Goal: Information Seeking & Learning: Learn about a topic

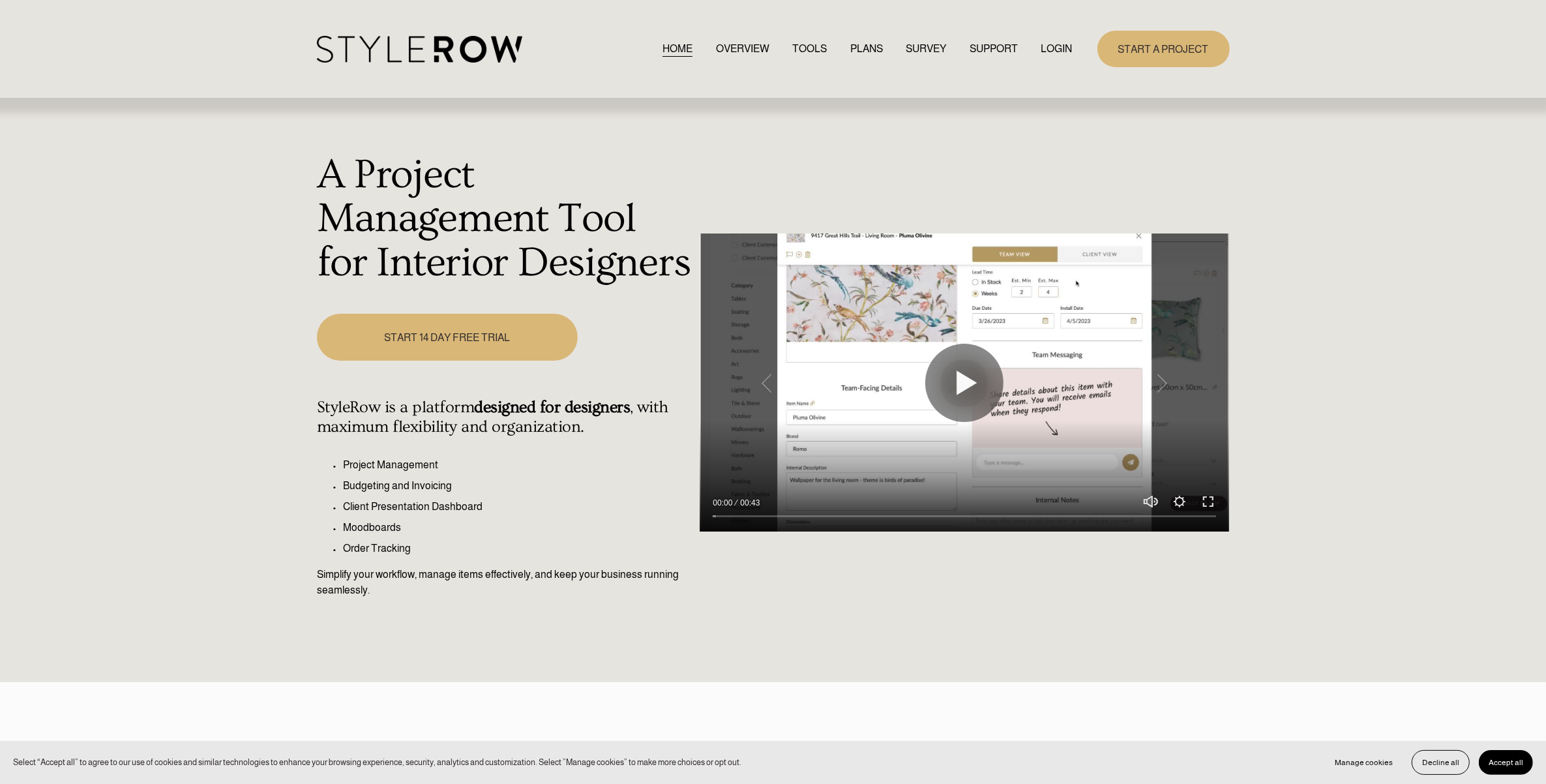
click at [1052, 46] on link "LOGIN" at bounding box center [1057, 48] width 31 height 18
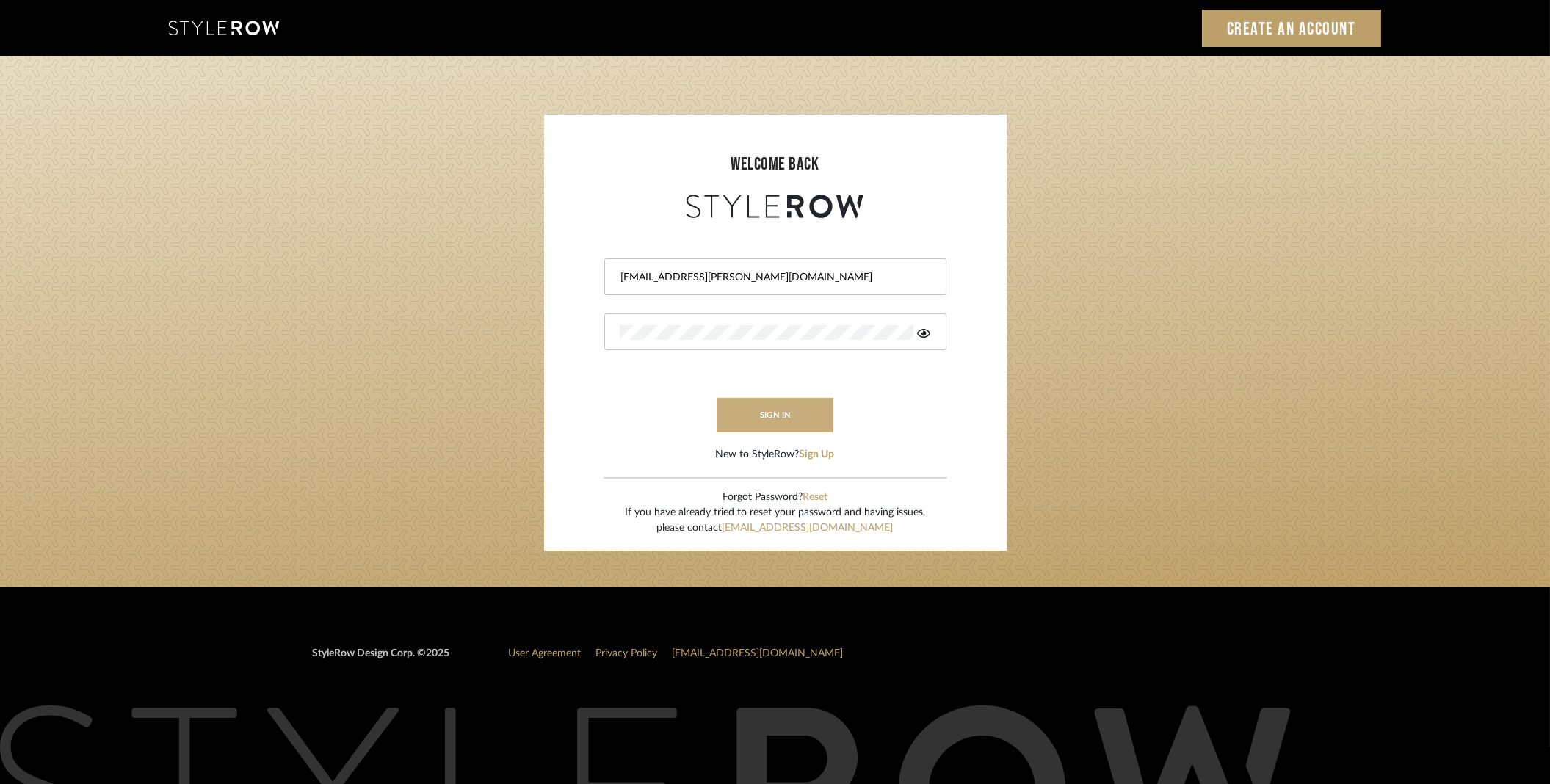
click at [729, 405] on button "sign in" at bounding box center [775, 415] width 117 height 34
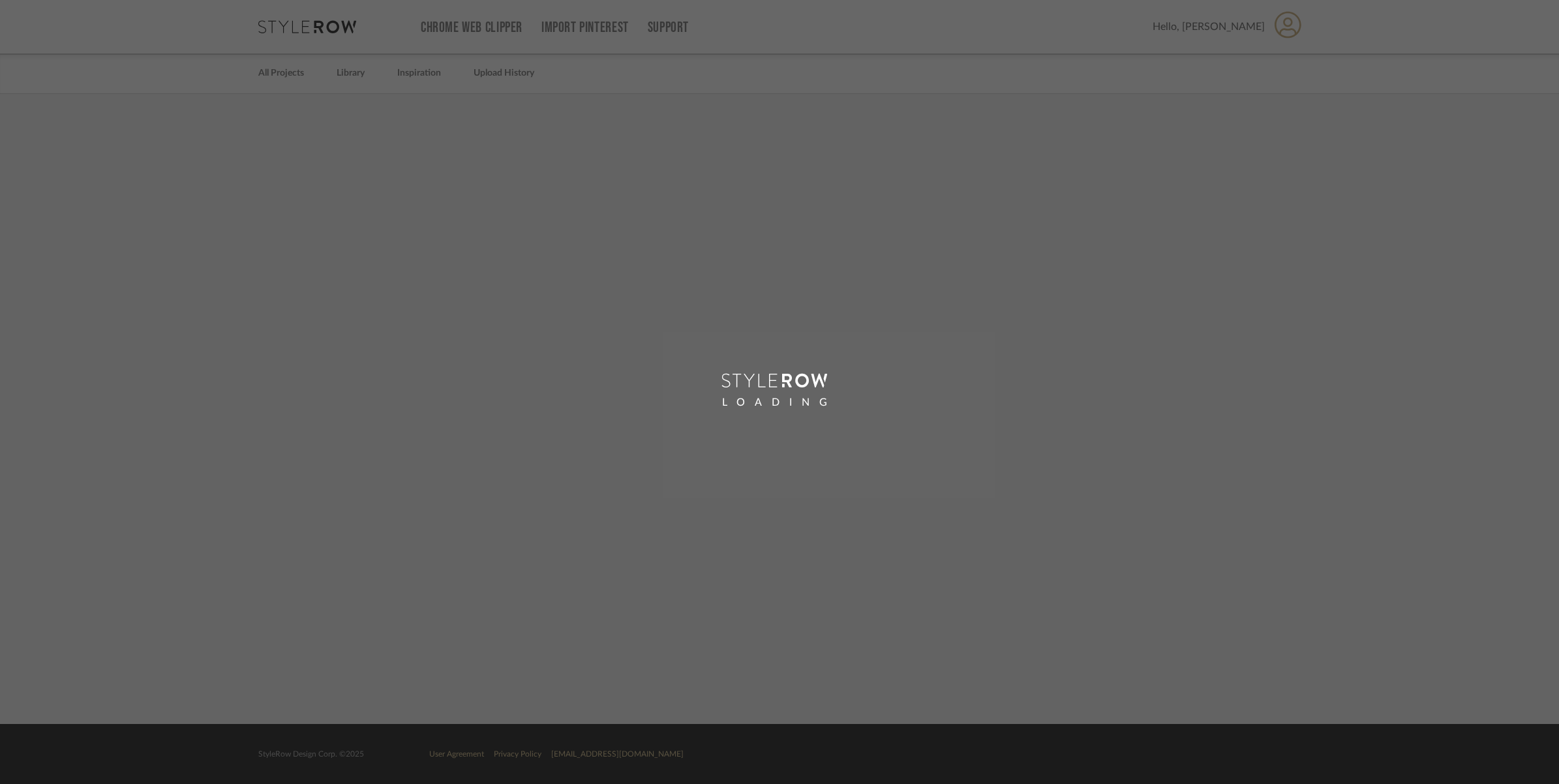
click at [340, 76] on div "LOADING" at bounding box center [779, 392] width 1559 height 784
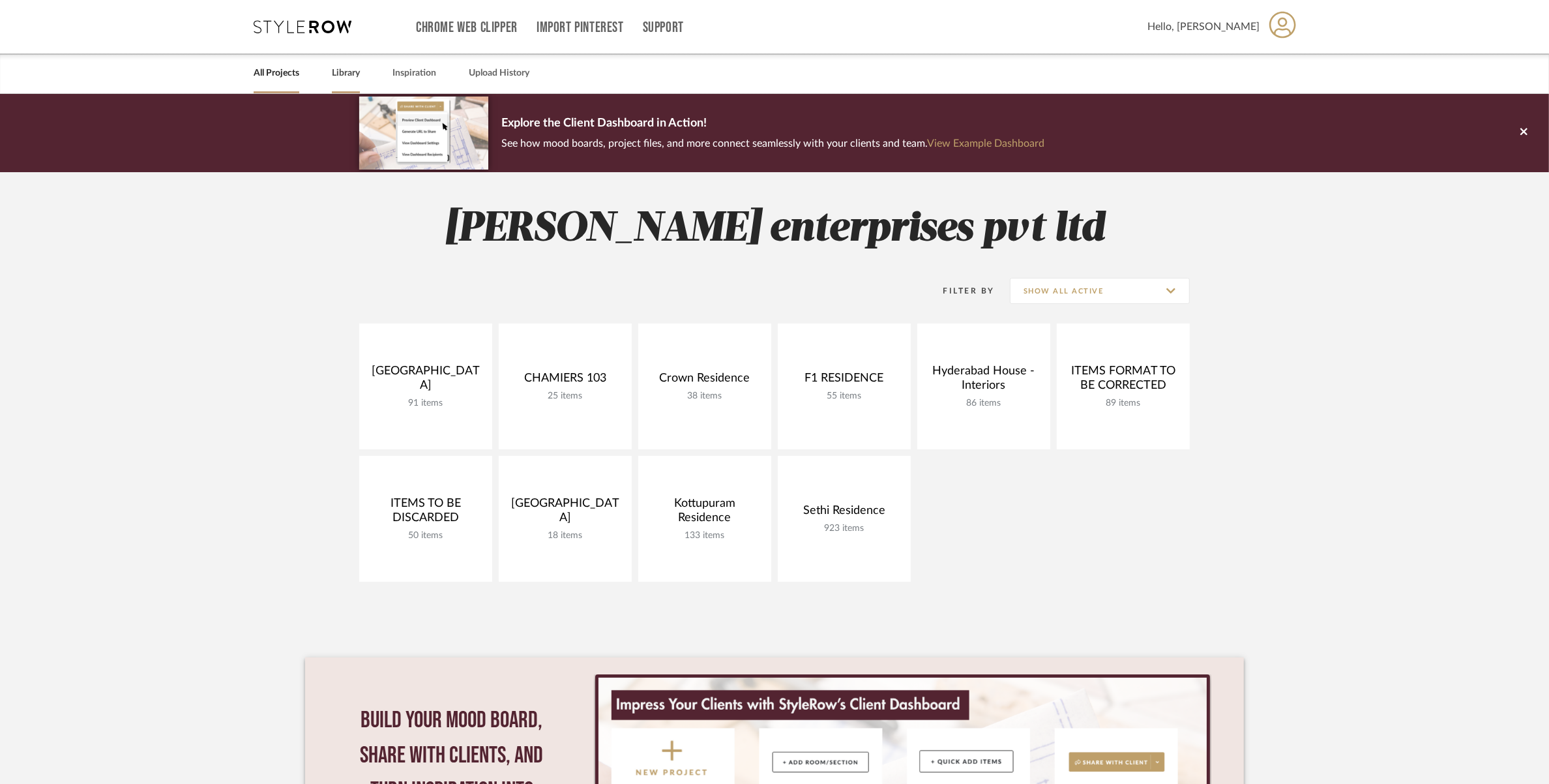
click at [340, 76] on link "Library" at bounding box center [346, 73] width 28 height 18
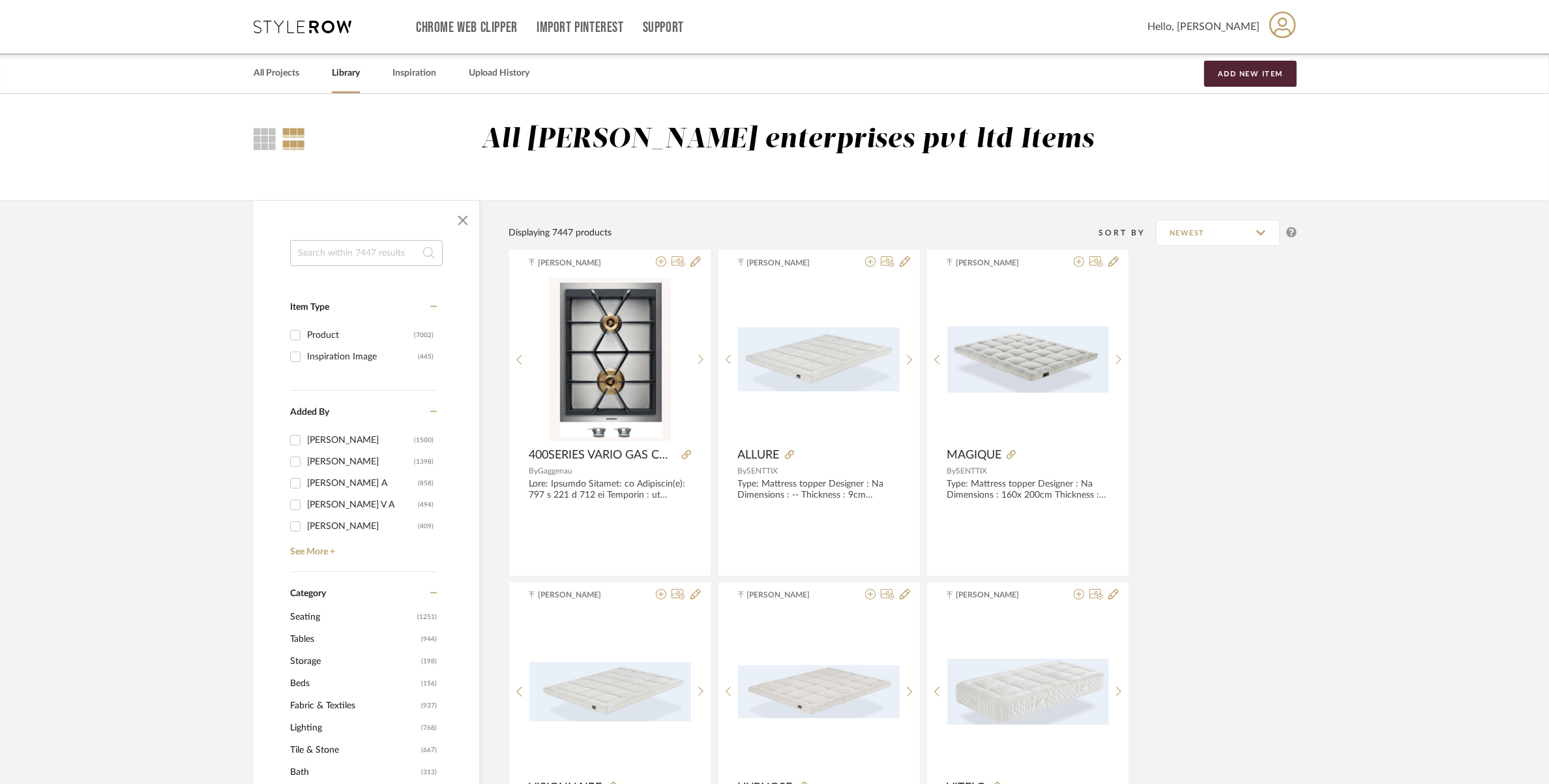
click at [330, 254] on input at bounding box center [366, 253] width 153 height 26
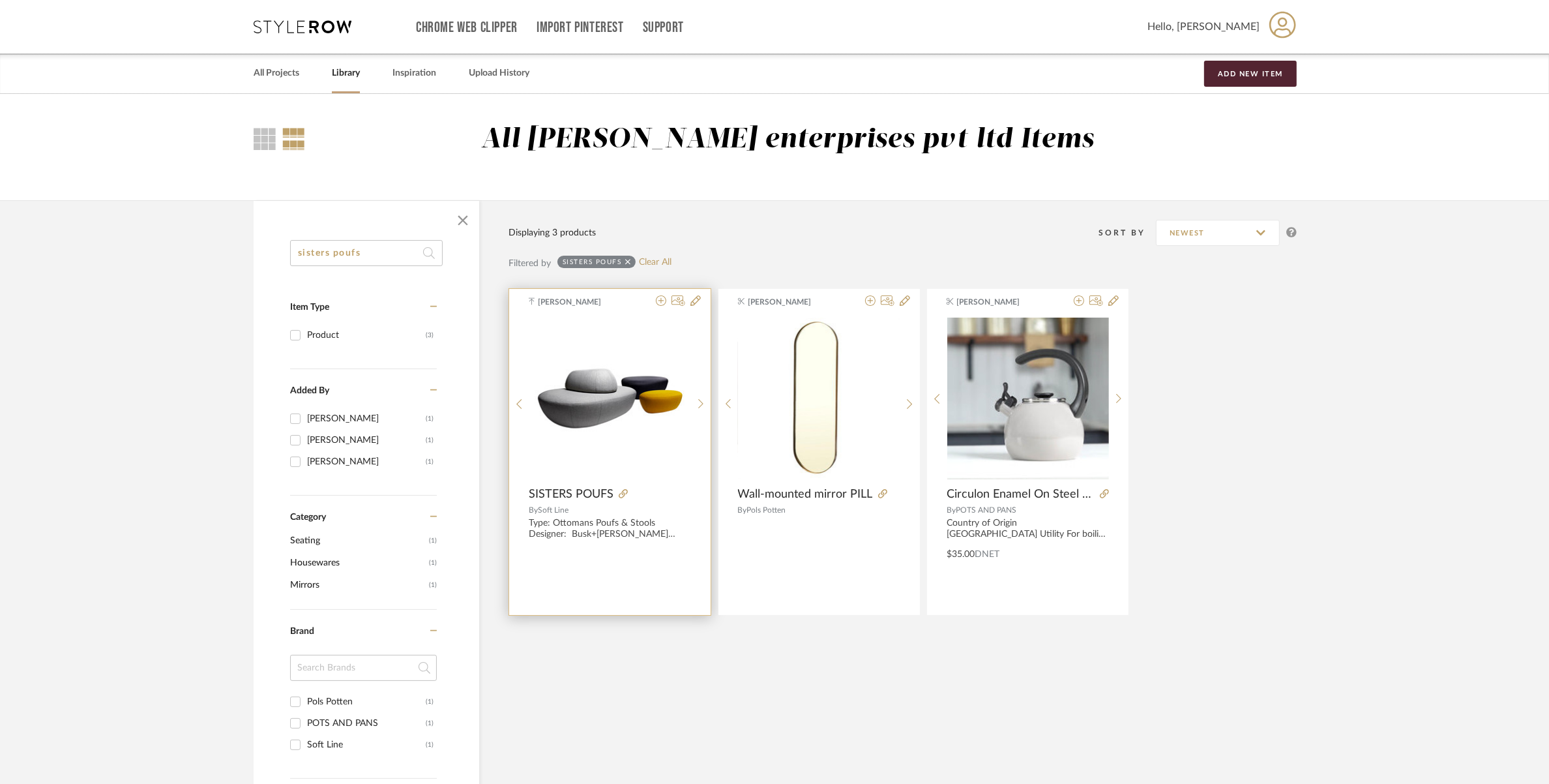
click at [0, 0] on img at bounding box center [0, 0] width 0 height 0
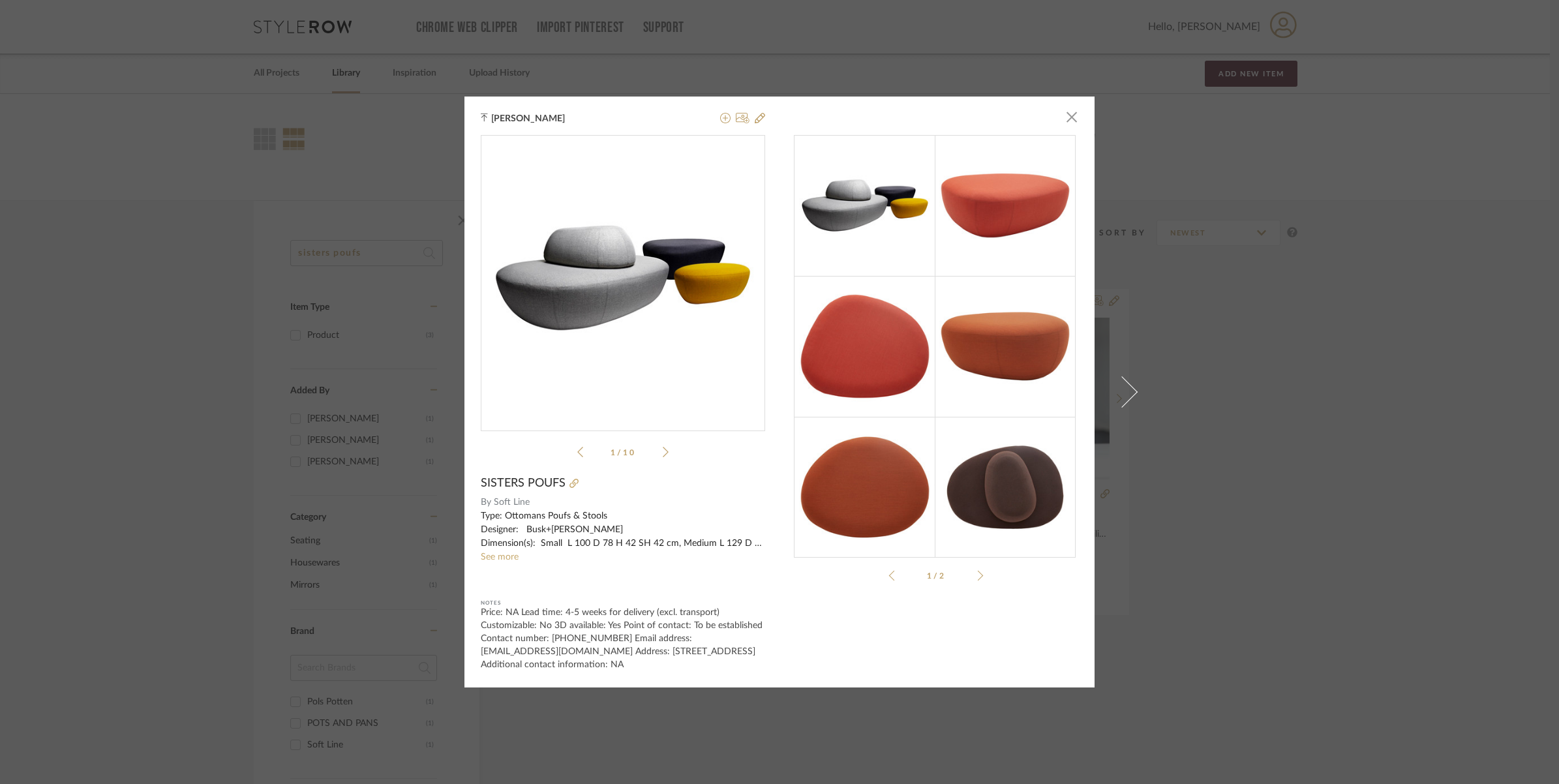
click at [1002, 205] on img at bounding box center [1005, 205] width 141 height 141
click at [618, 271] on img "0" at bounding box center [623, 277] width 285 height 284
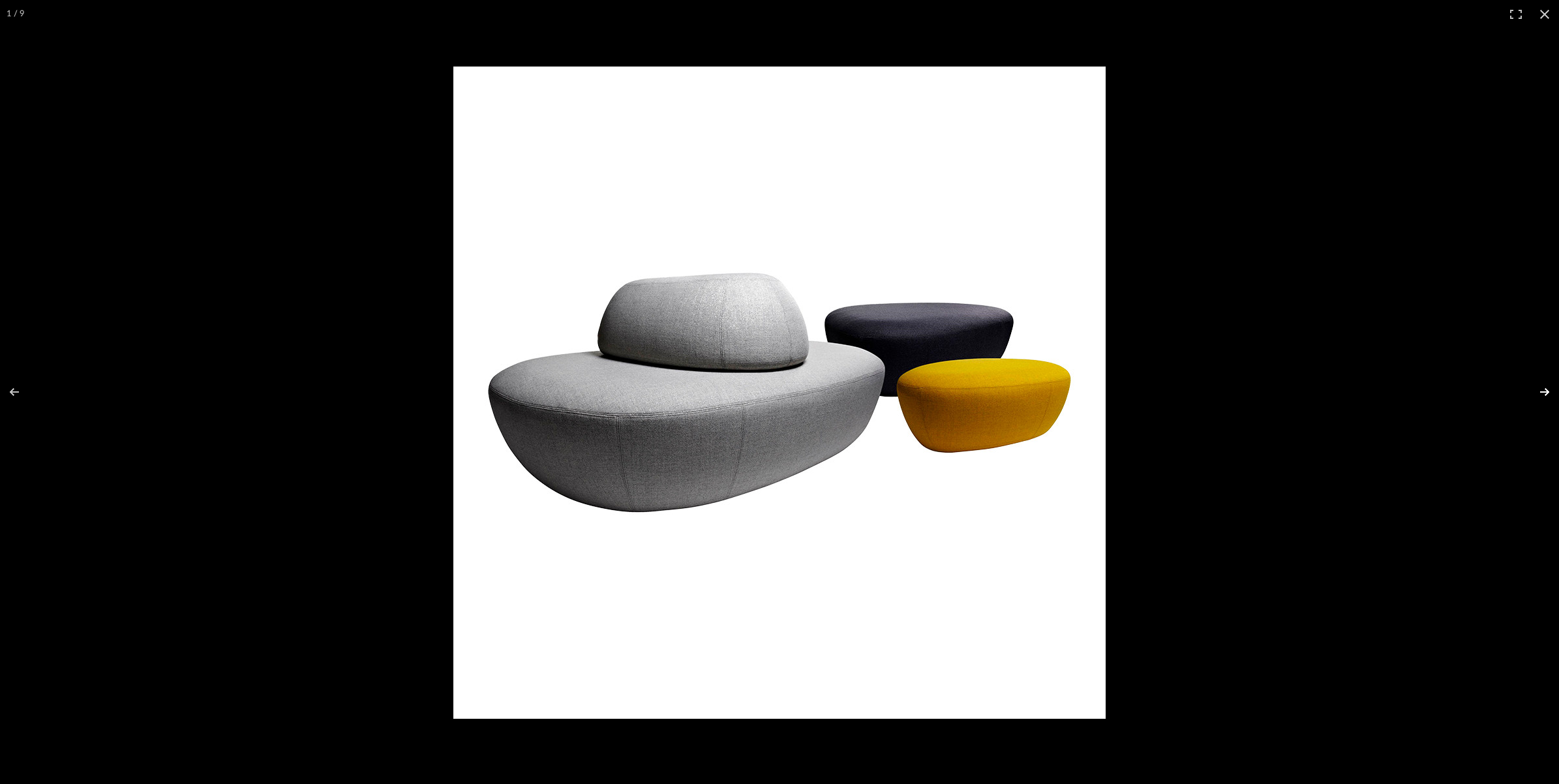
click at [1528, 382] on button at bounding box center [1537, 392] width 46 height 65
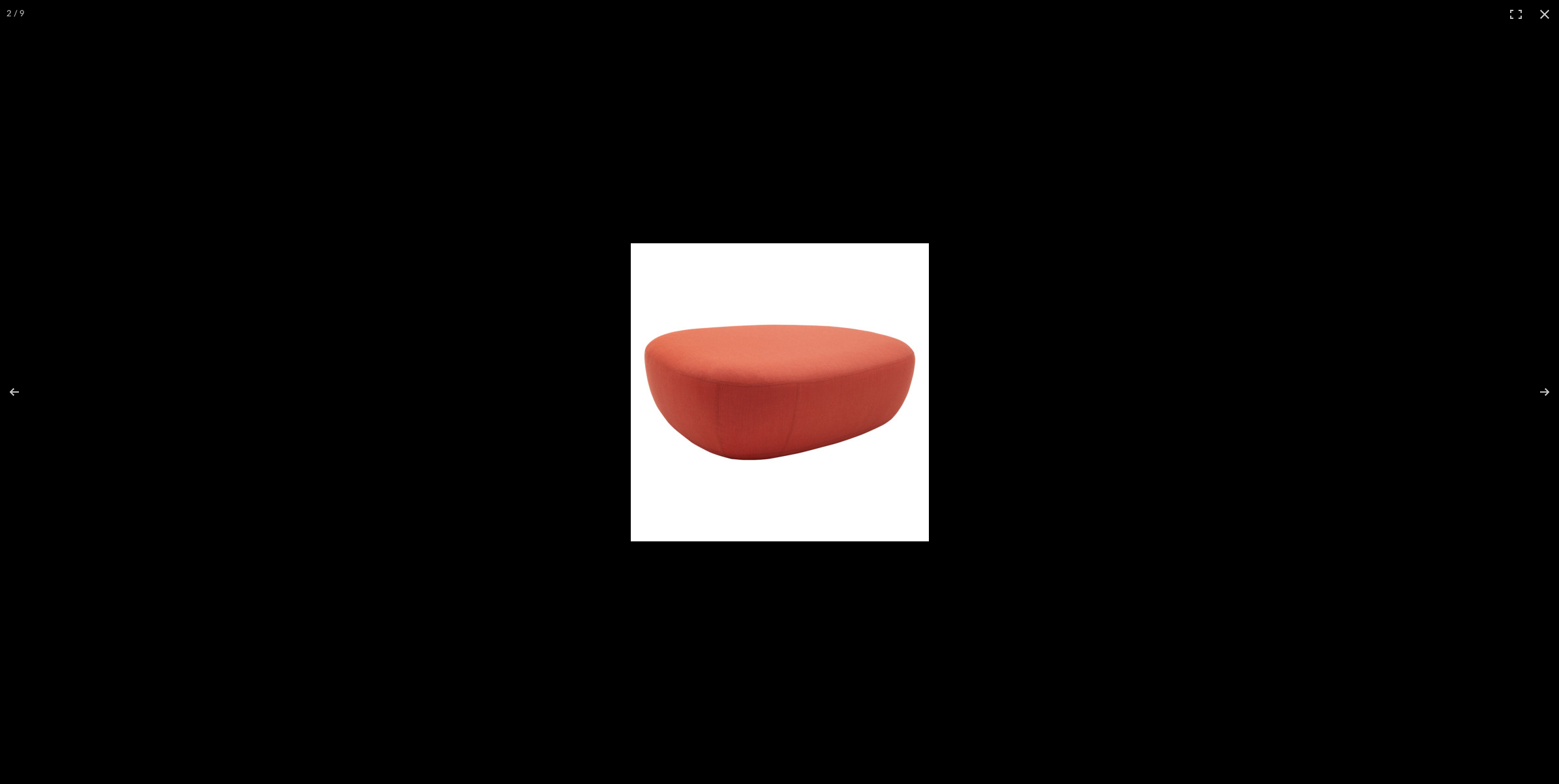
click at [794, 431] on img at bounding box center [780, 392] width 298 height 298
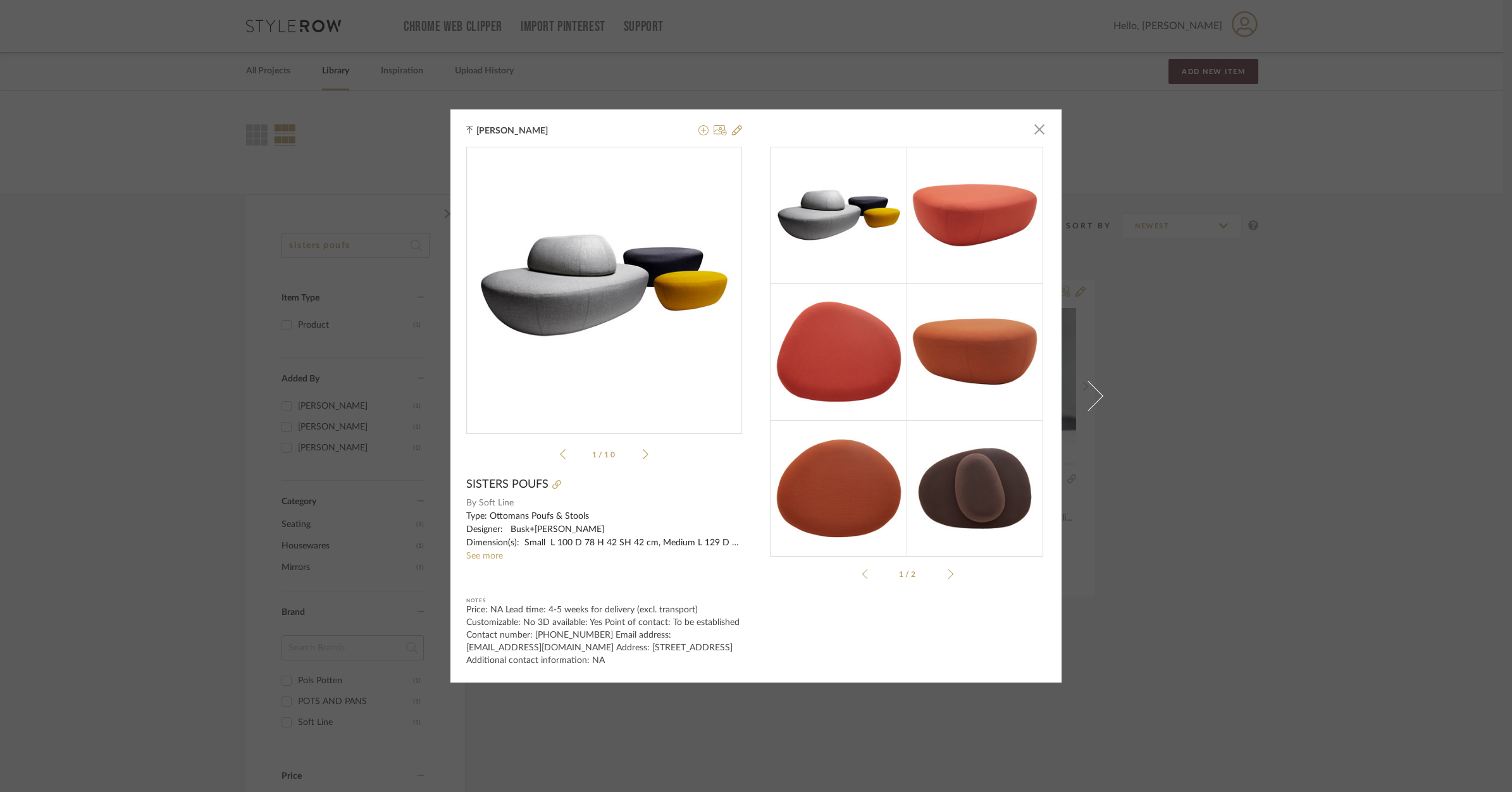
click at [928, 199] on img at bounding box center [975, 215] width 137 height 137
click at [947, 226] on img at bounding box center [975, 215] width 137 height 137
click at [663, 270] on img "0" at bounding box center [604, 285] width 276 height 276
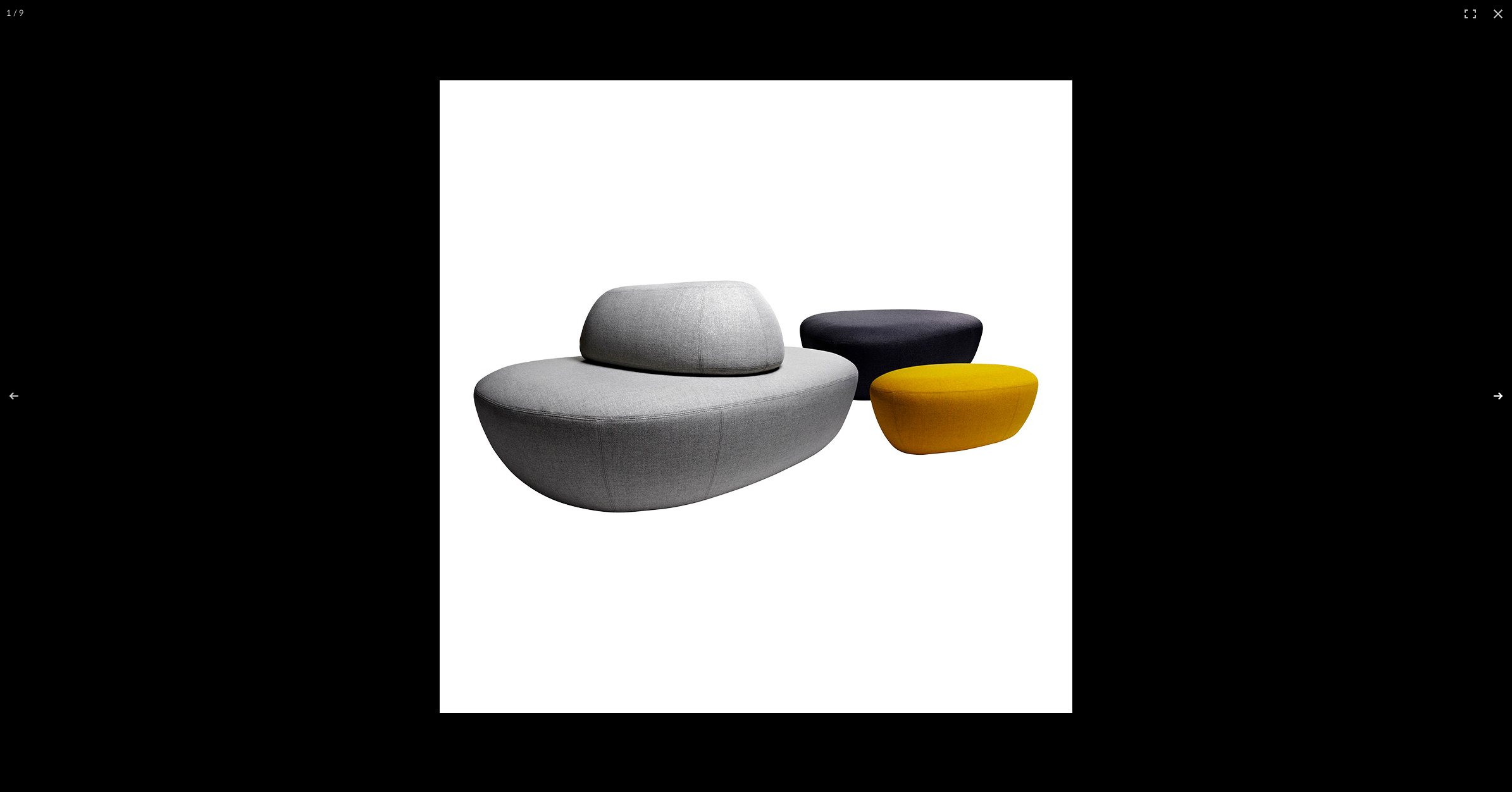
click at [1501, 389] on button at bounding box center [1490, 396] width 45 height 63
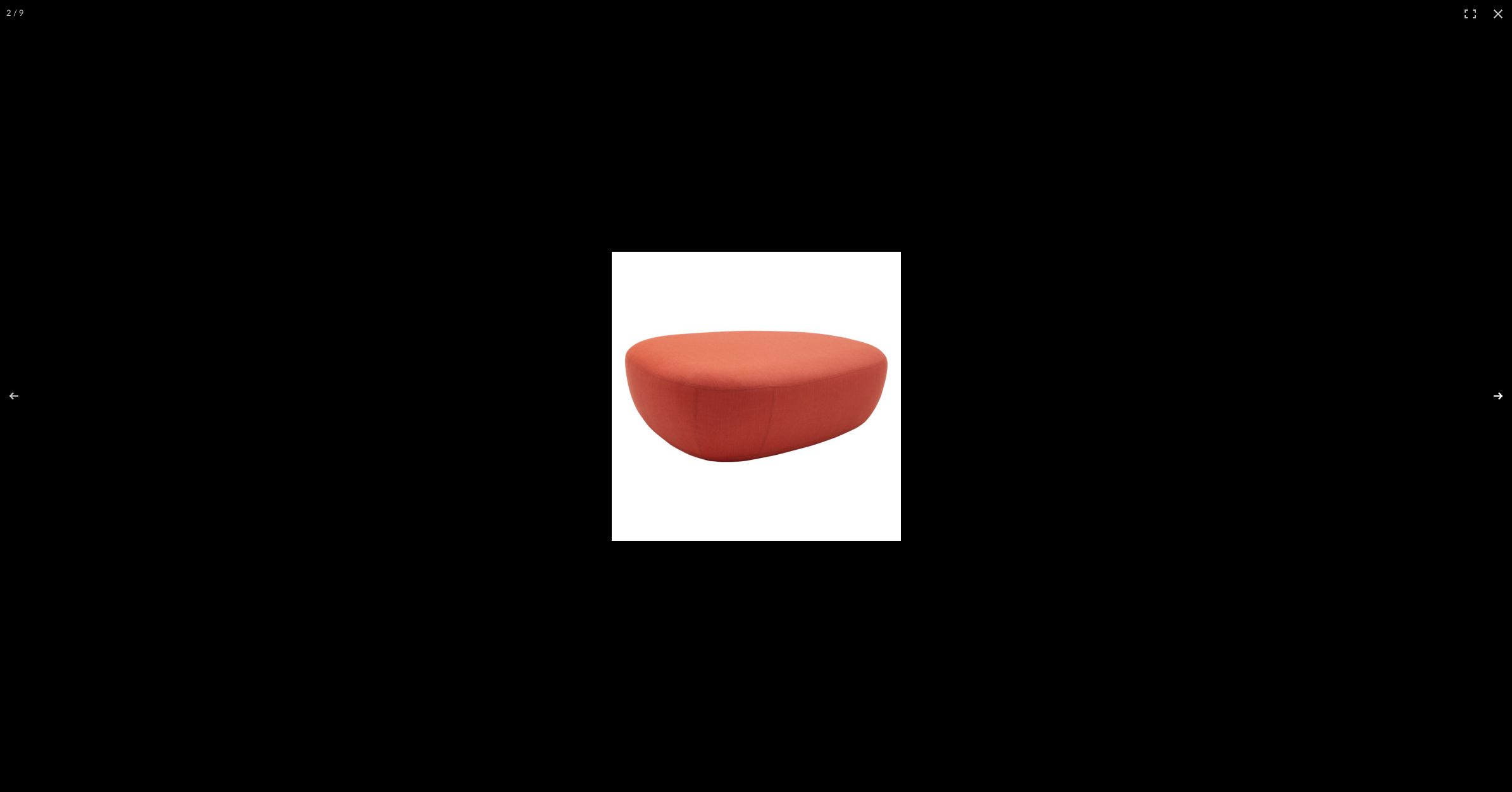
click at [1497, 400] on button at bounding box center [1490, 396] width 45 height 63
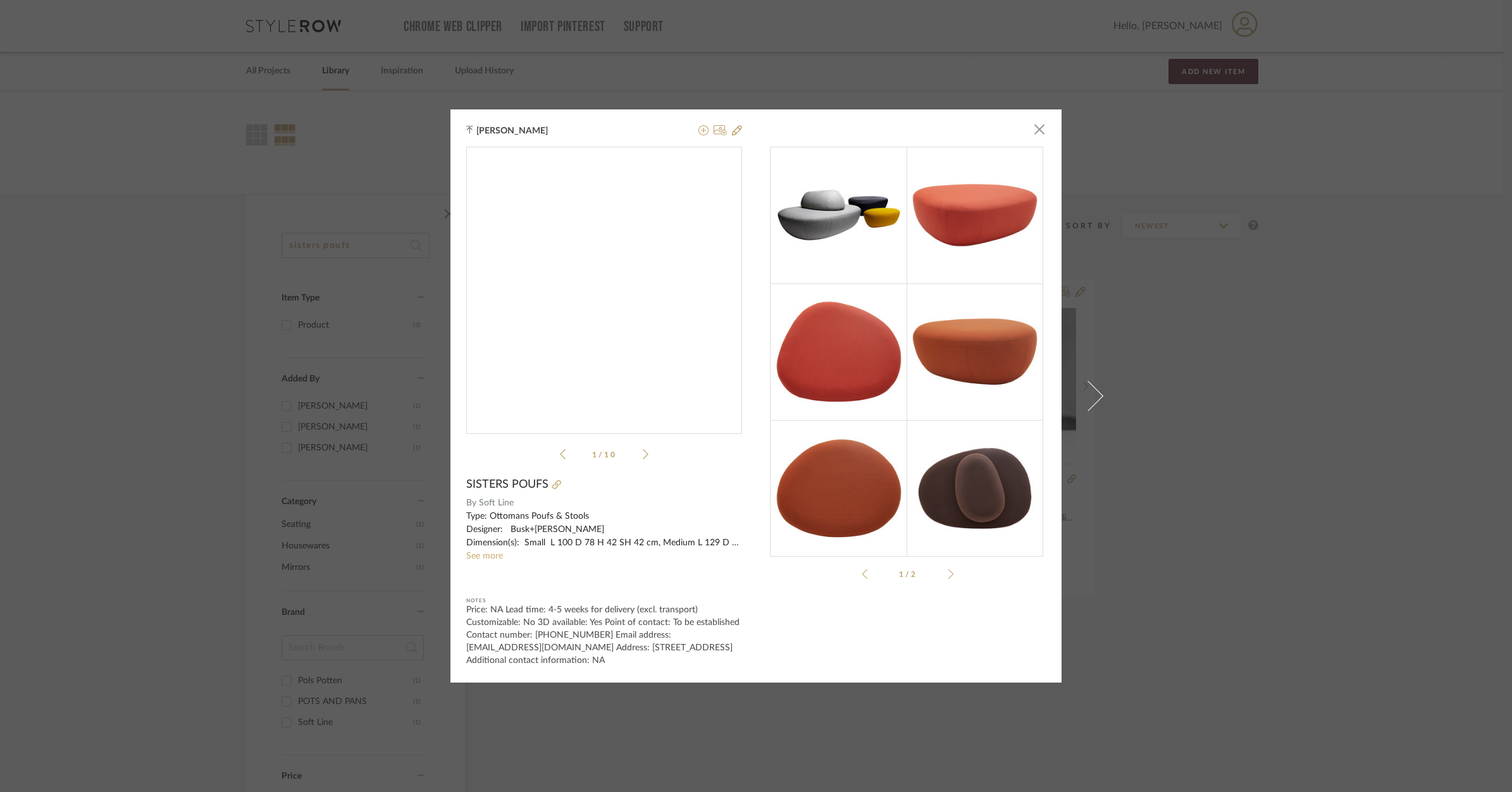
drag, startPoint x: 640, startPoint y: 383, endPoint x: 815, endPoint y: 341, distance: 180.0
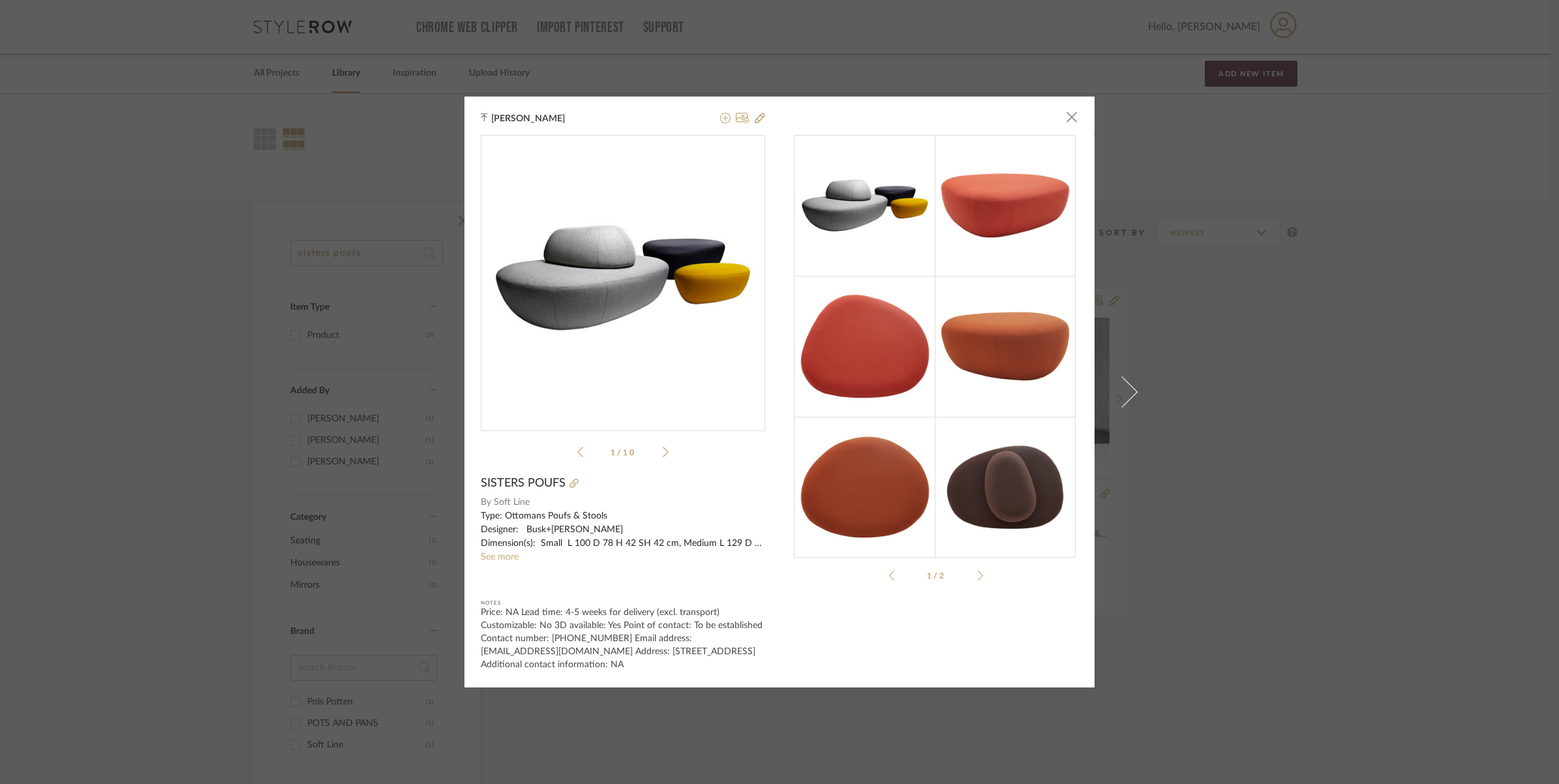
click at [378, 153] on div "Merin Sara Rajan × sisters-...tline-en.pdf sisters-...tline-en.pdf 1 / 10 SISTE…" at bounding box center [779, 392] width 1559 height 784
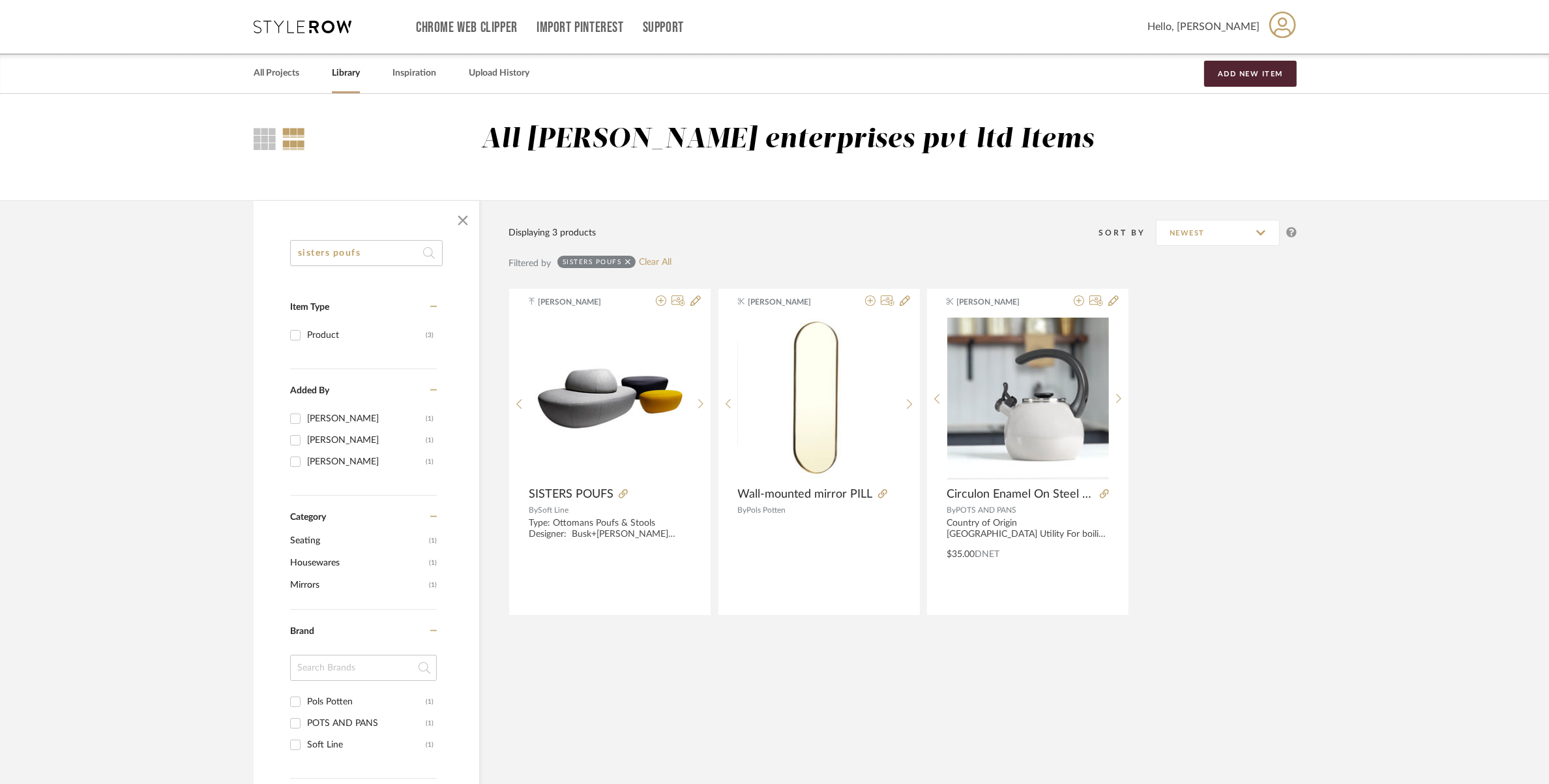
drag, startPoint x: 376, startPoint y: 248, endPoint x: 261, endPoint y: 258, distance: 115.4
click at [261, 258] on div "sisters poufs Item Type Product (3) Added By Manasi Bhargava (1) Nishi Shah (1)…" at bounding box center [366, 671] width 225 height 863
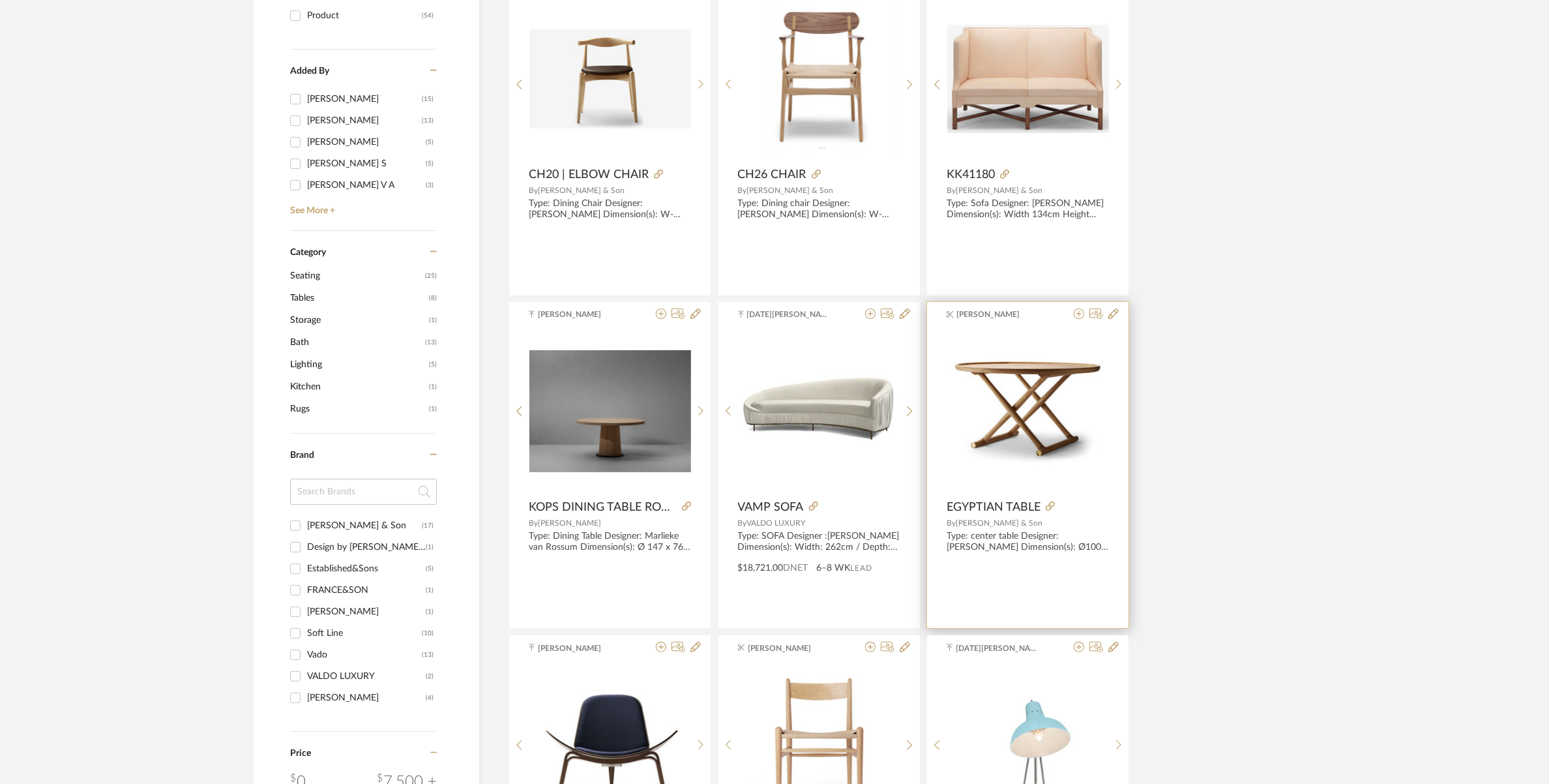
scroll to position [326, 0]
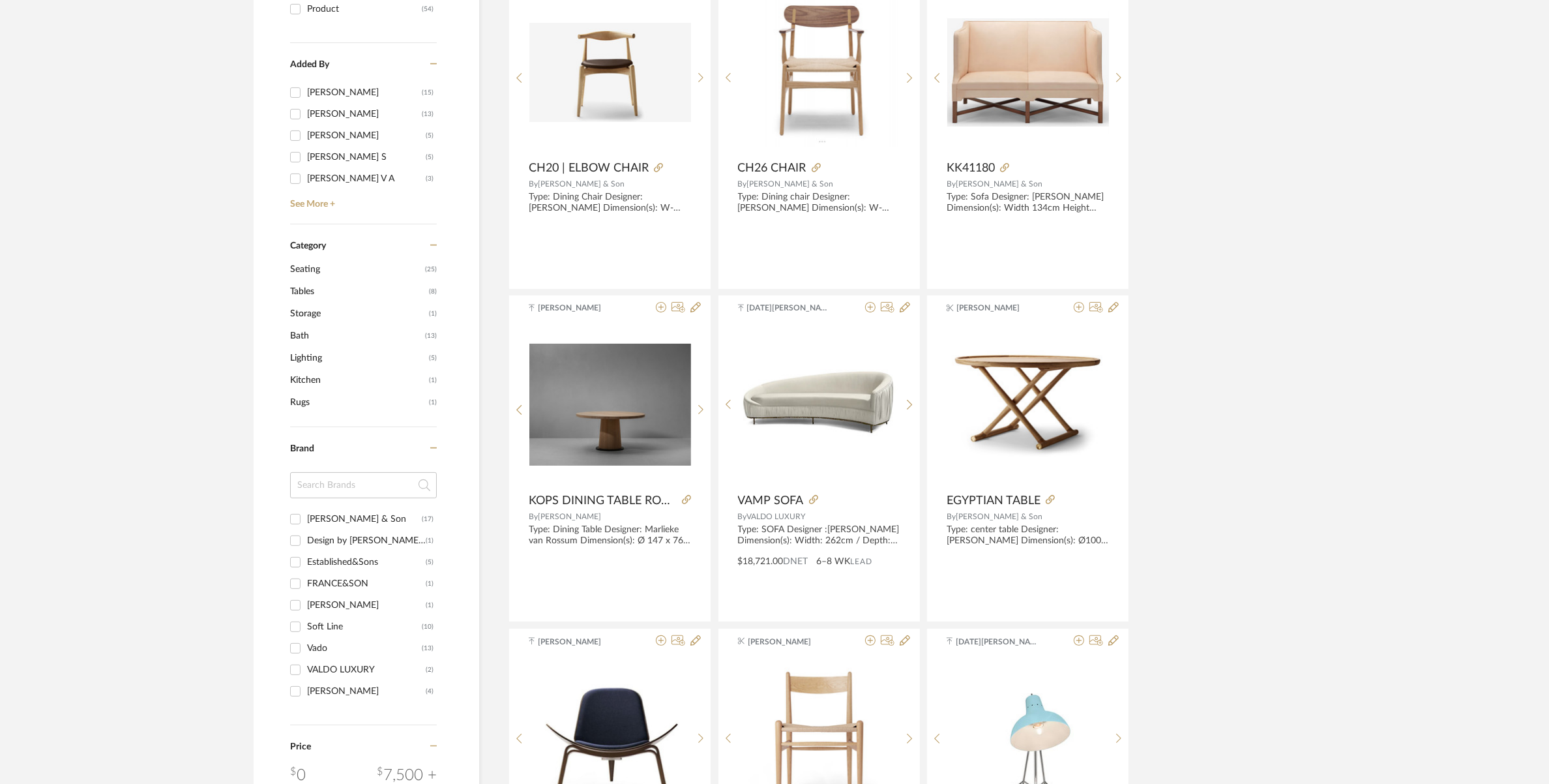
click at [324, 272] on span "Seating" at bounding box center [356, 269] width 132 height 22
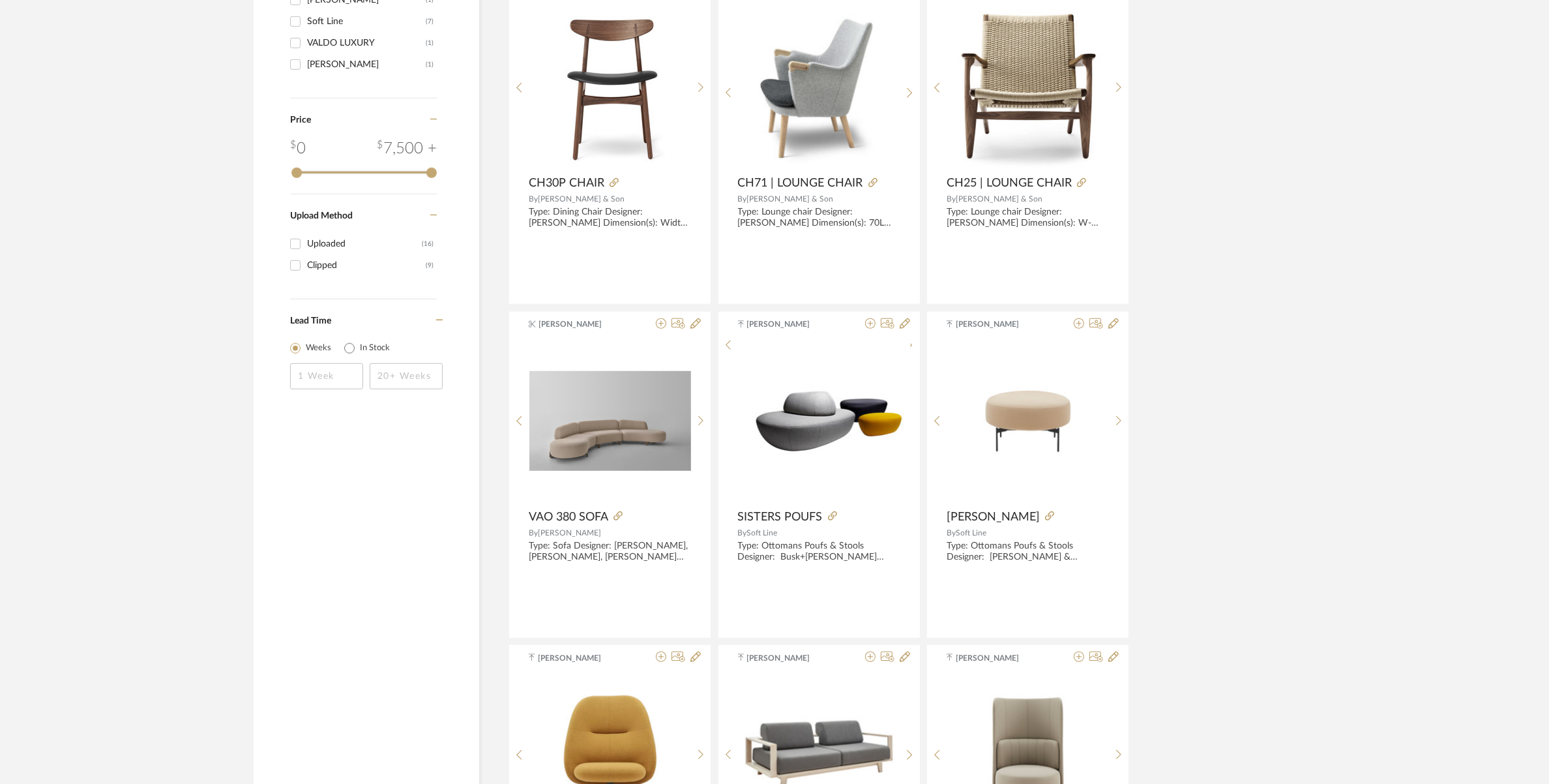
scroll to position [998, 0]
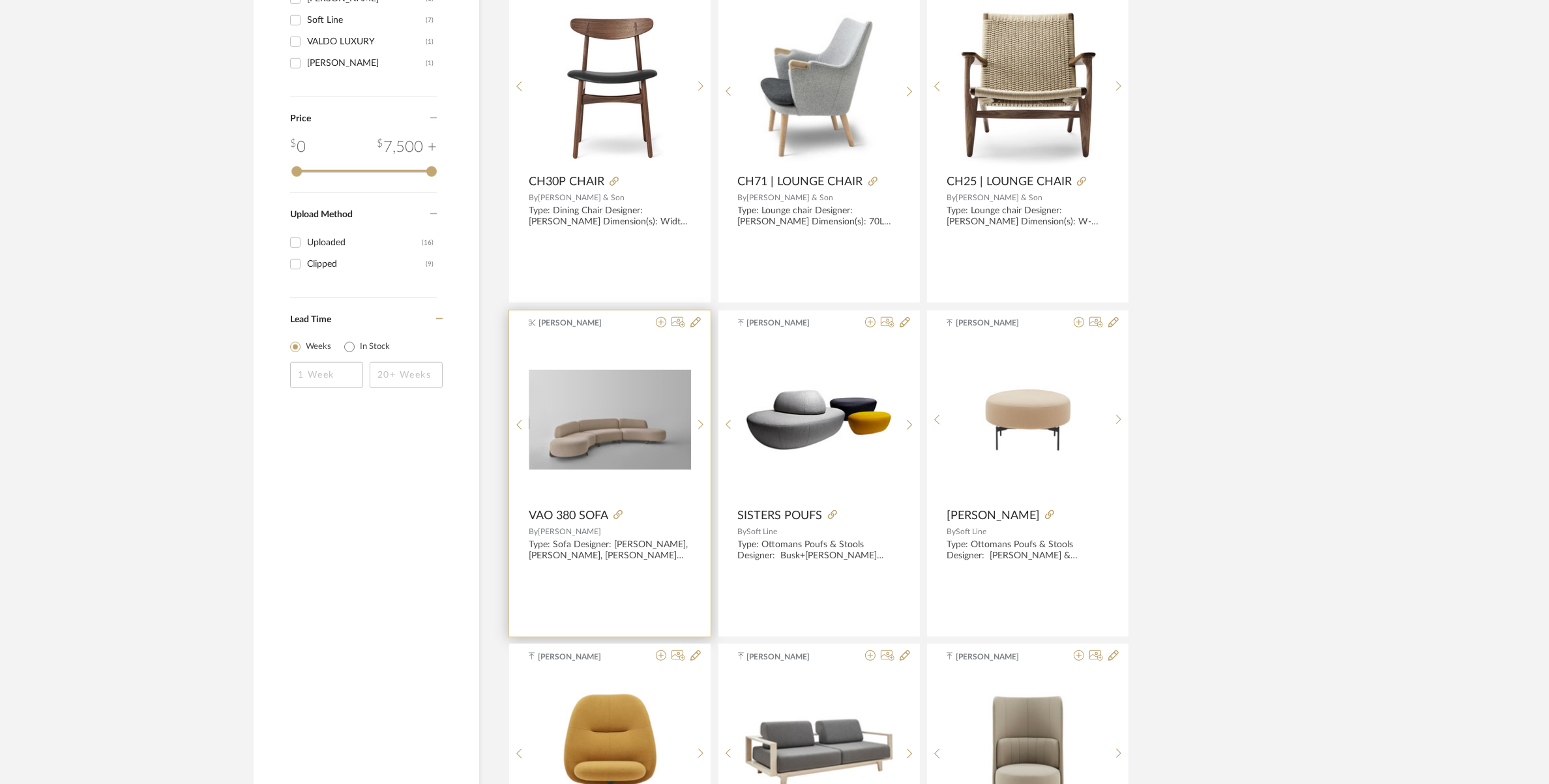
click at [0, 0] on img at bounding box center [0, 0] width 0 height 0
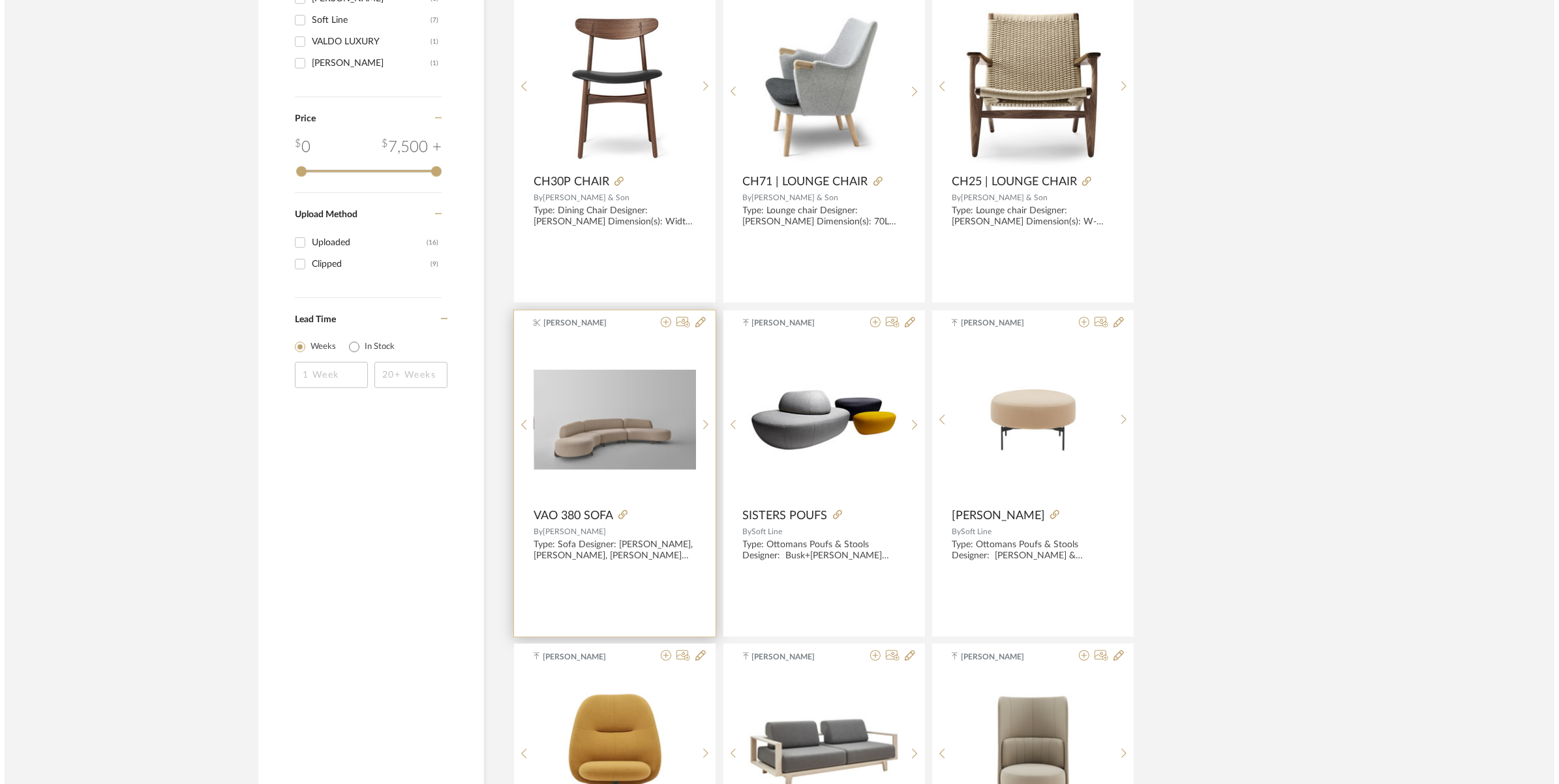
scroll to position [0, 0]
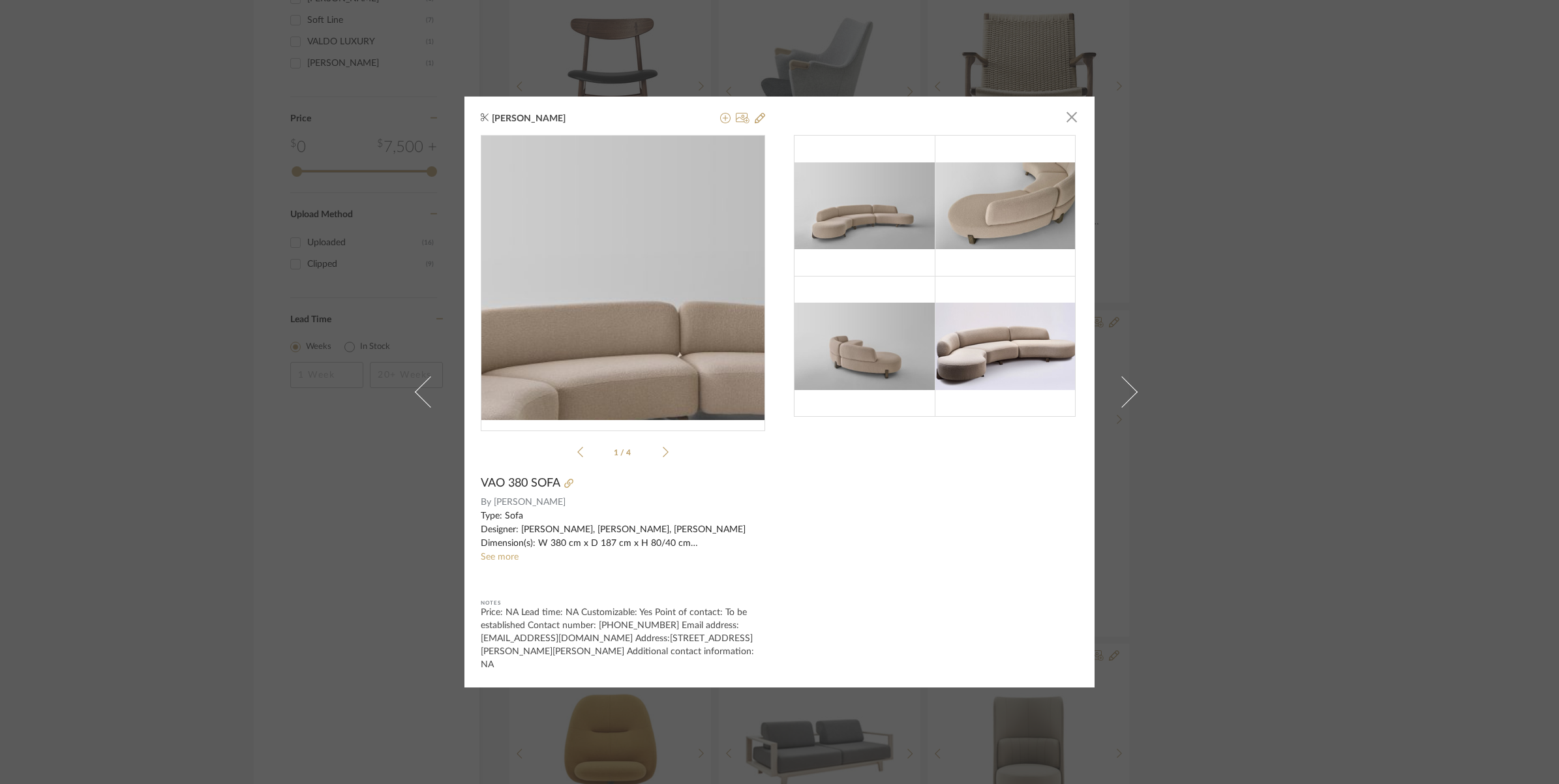
click at [614, 274] on img "0" at bounding box center [623, 278] width 285 height 176
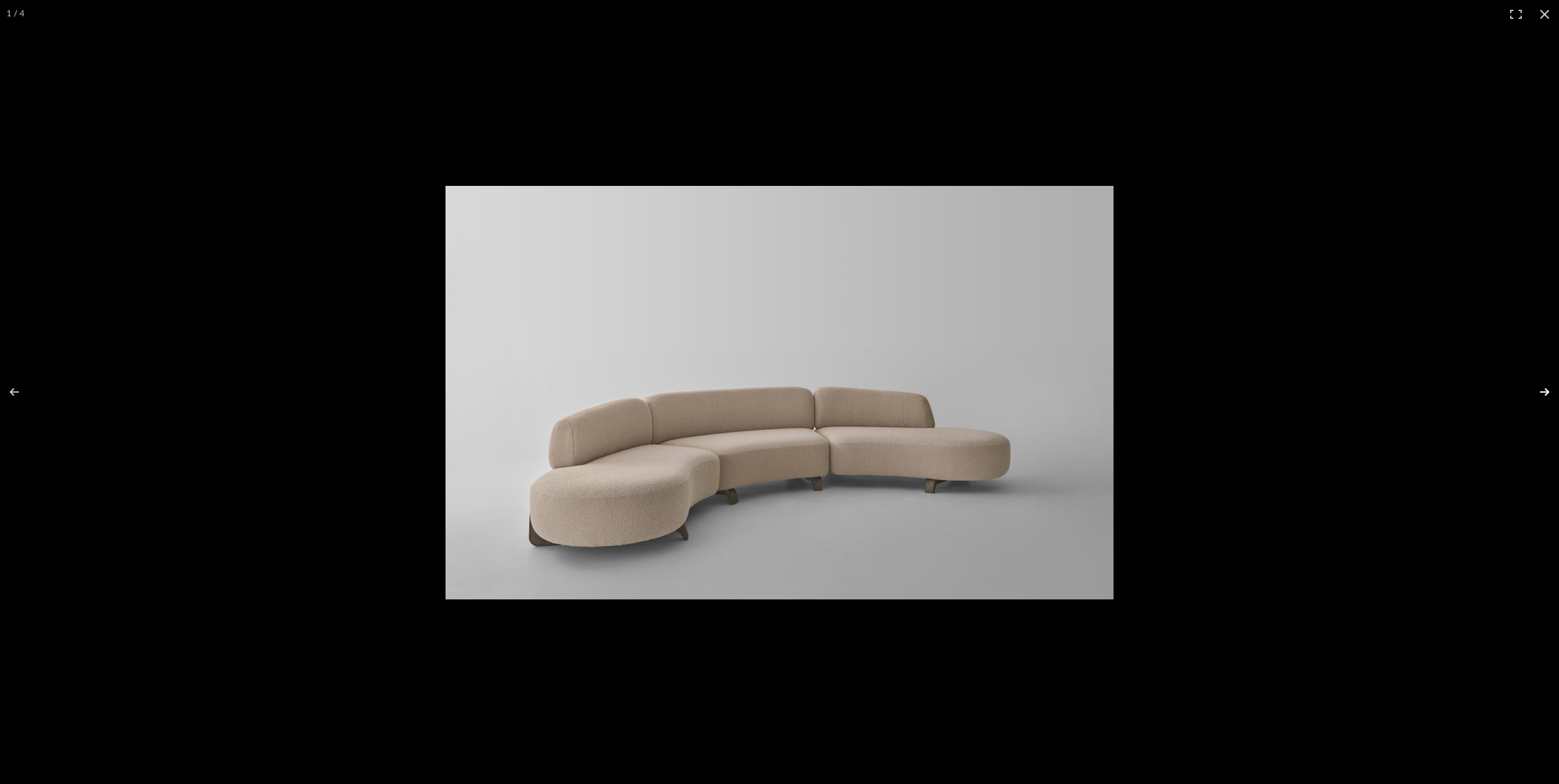
click at [1547, 389] on button at bounding box center [1537, 392] width 46 height 65
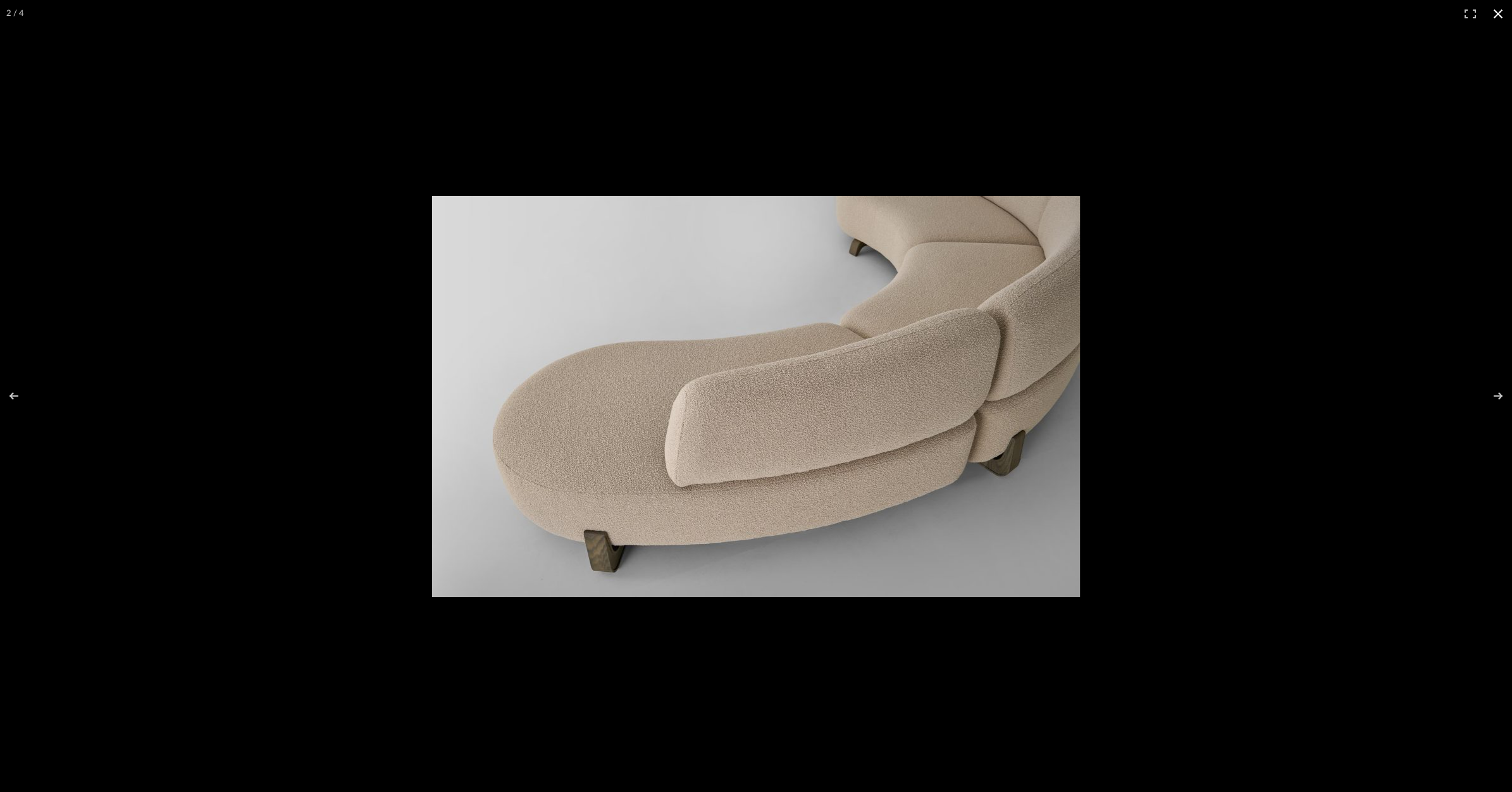
click at [1496, 10] on button at bounding box center [1498, 13] width 28 height 28
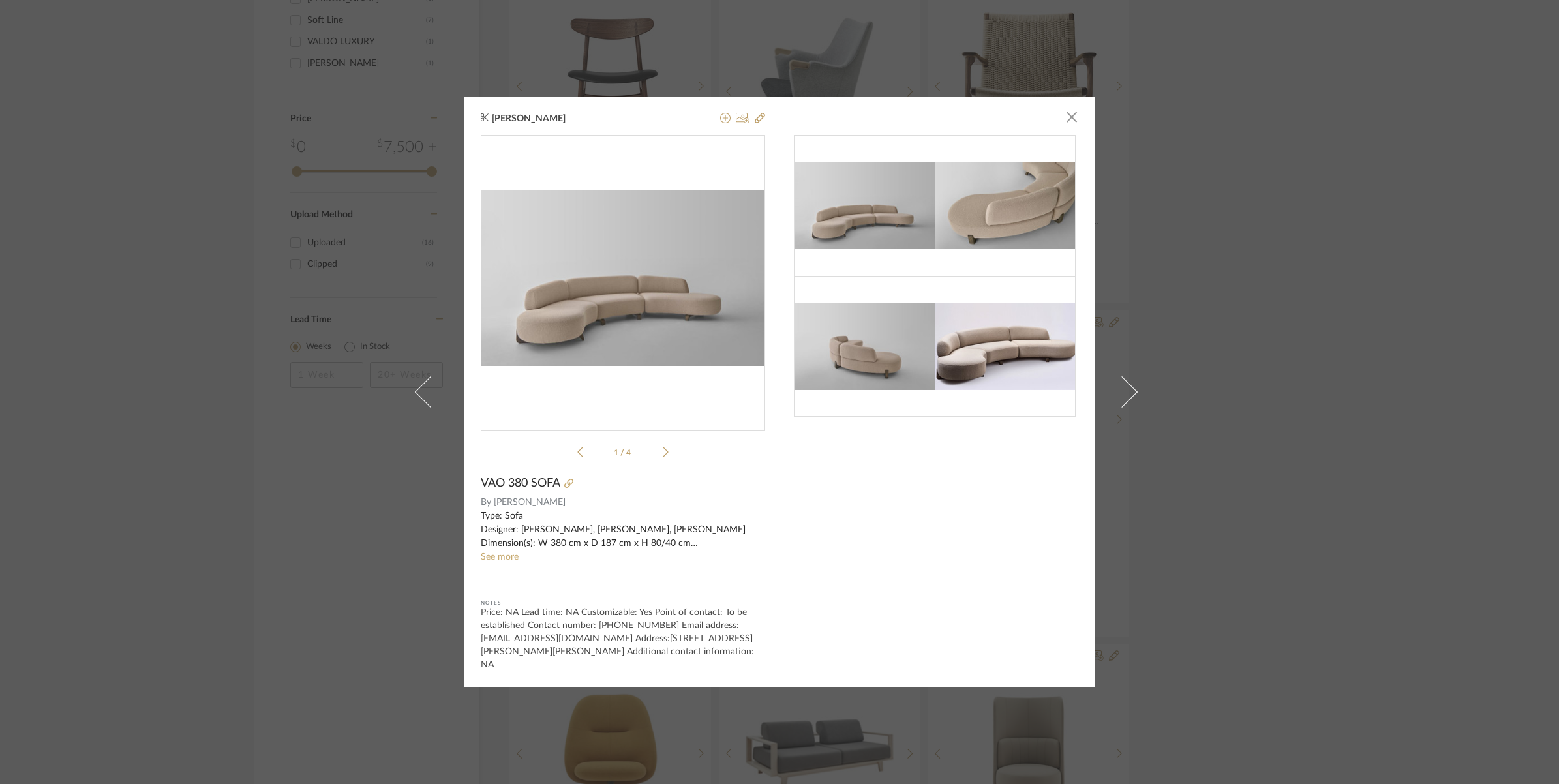
drag, startPoint x: 99, startPoint y: 196, endPoint x: 225, endPoint y: 196, distance: 126.0
click at [99, 196] on div "Suvosri Ghosh × 1 / 4 VAO 380 SOFA By Paolo Castelli Type: Sofa Designer: Huber…" at bounding box center [779, 392] width 1559 height 784
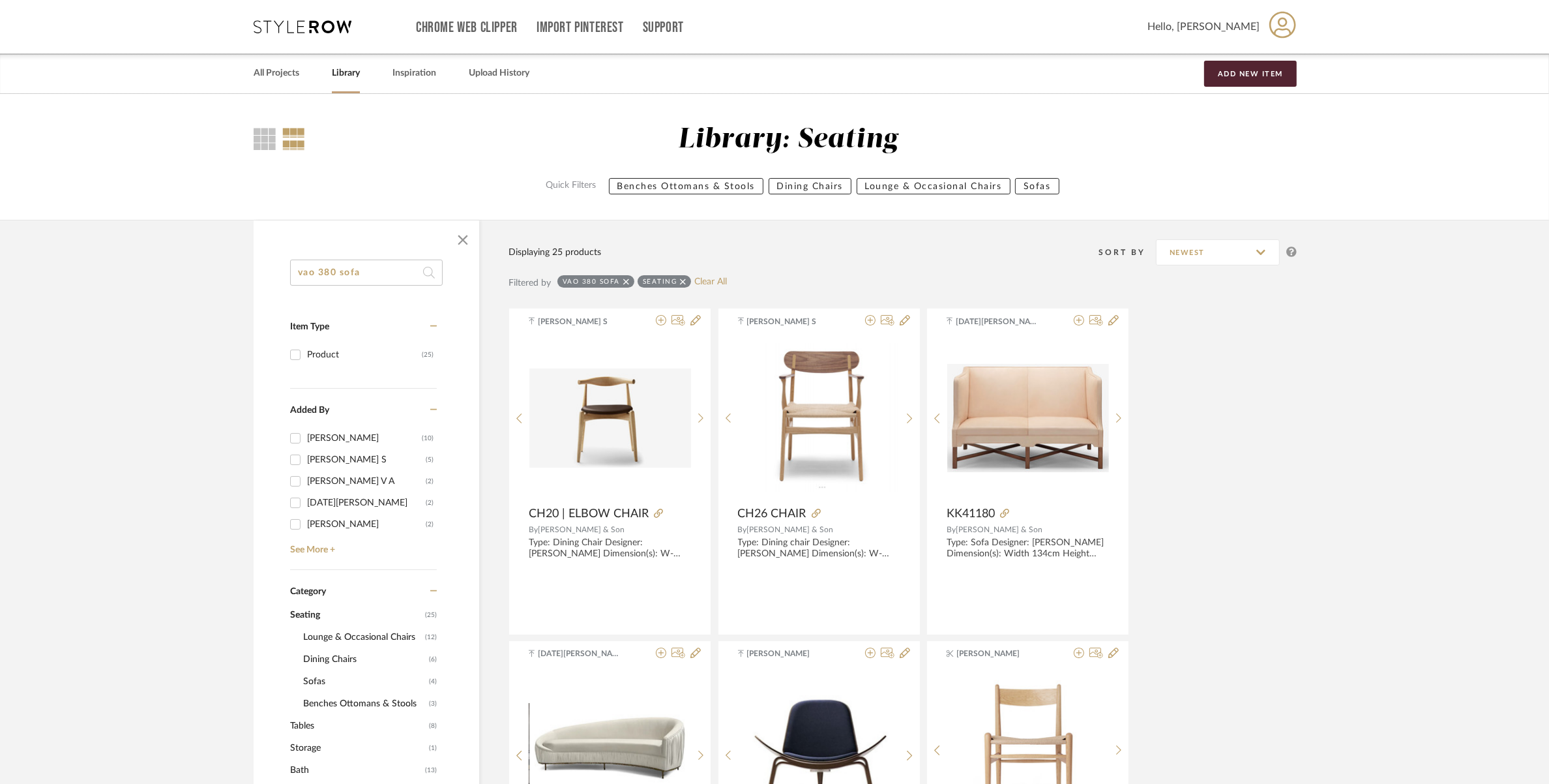
click at [313, 730] on span "Tables" at bounding box center [358, 725] width 136 height 22
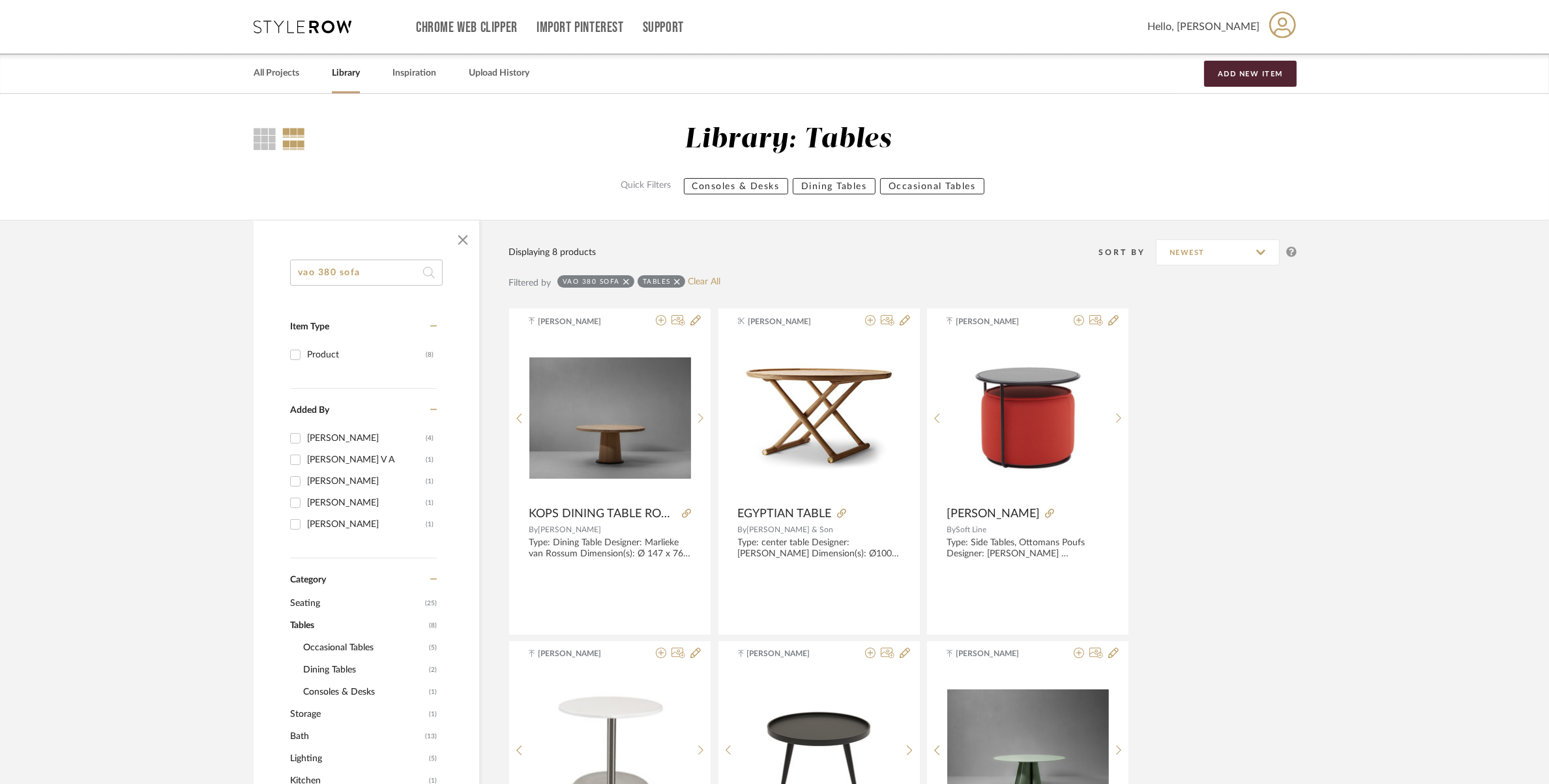
drag, startPoint x: 343, startPoint y: 274, endPoint x: 251, endPoint y: 274, distance: 92.0
click at [251, 274] on div "vao 380 sofa Item Type Product (8) Added By Merin Sara Rajan (4) Yuvaraj V A (1…" at bounding box center [774, 781] width 1081 height 1123
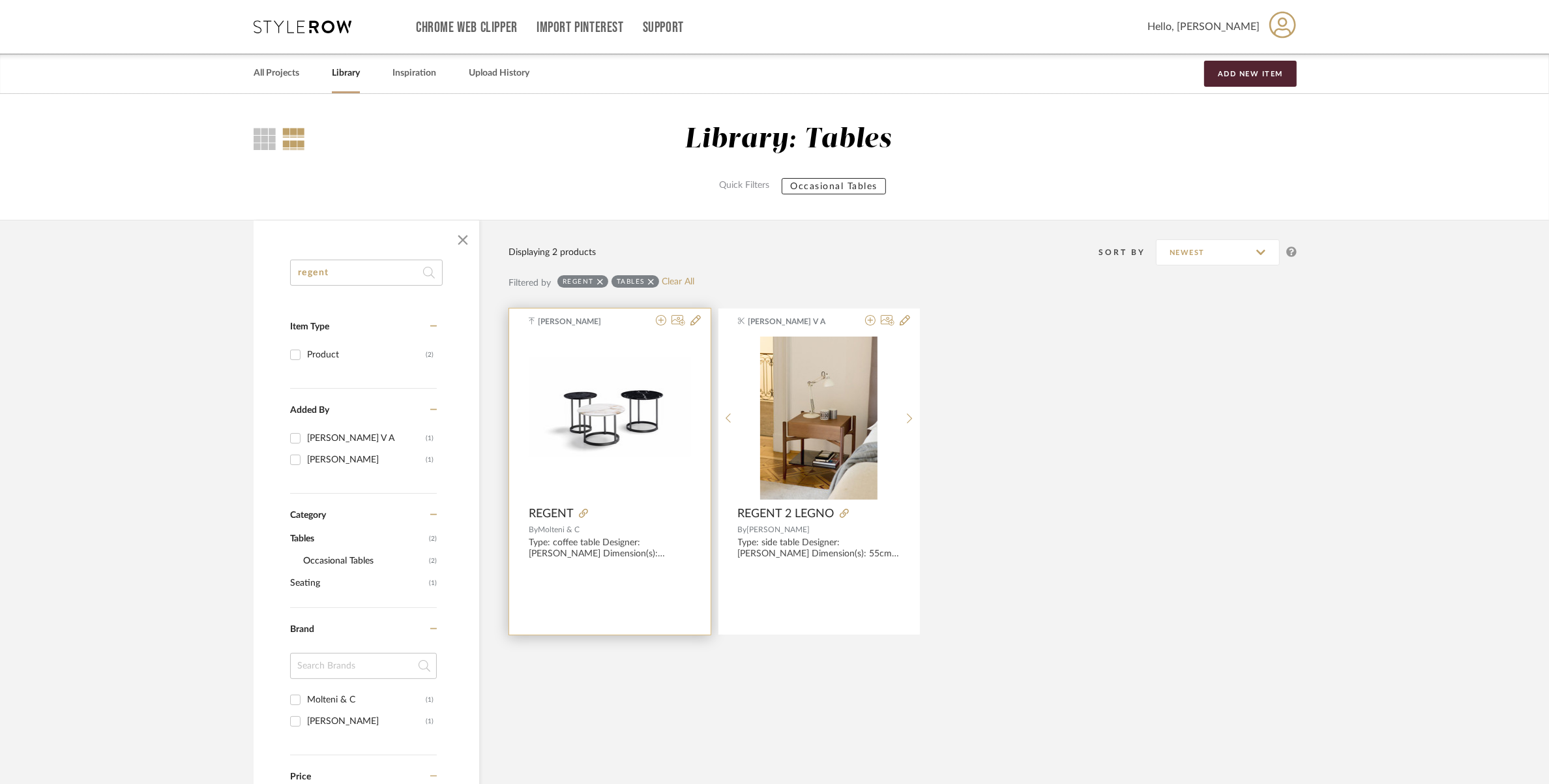
click at [675, 448] on img "0" at bounding box center [610, 417] width 162 height 122
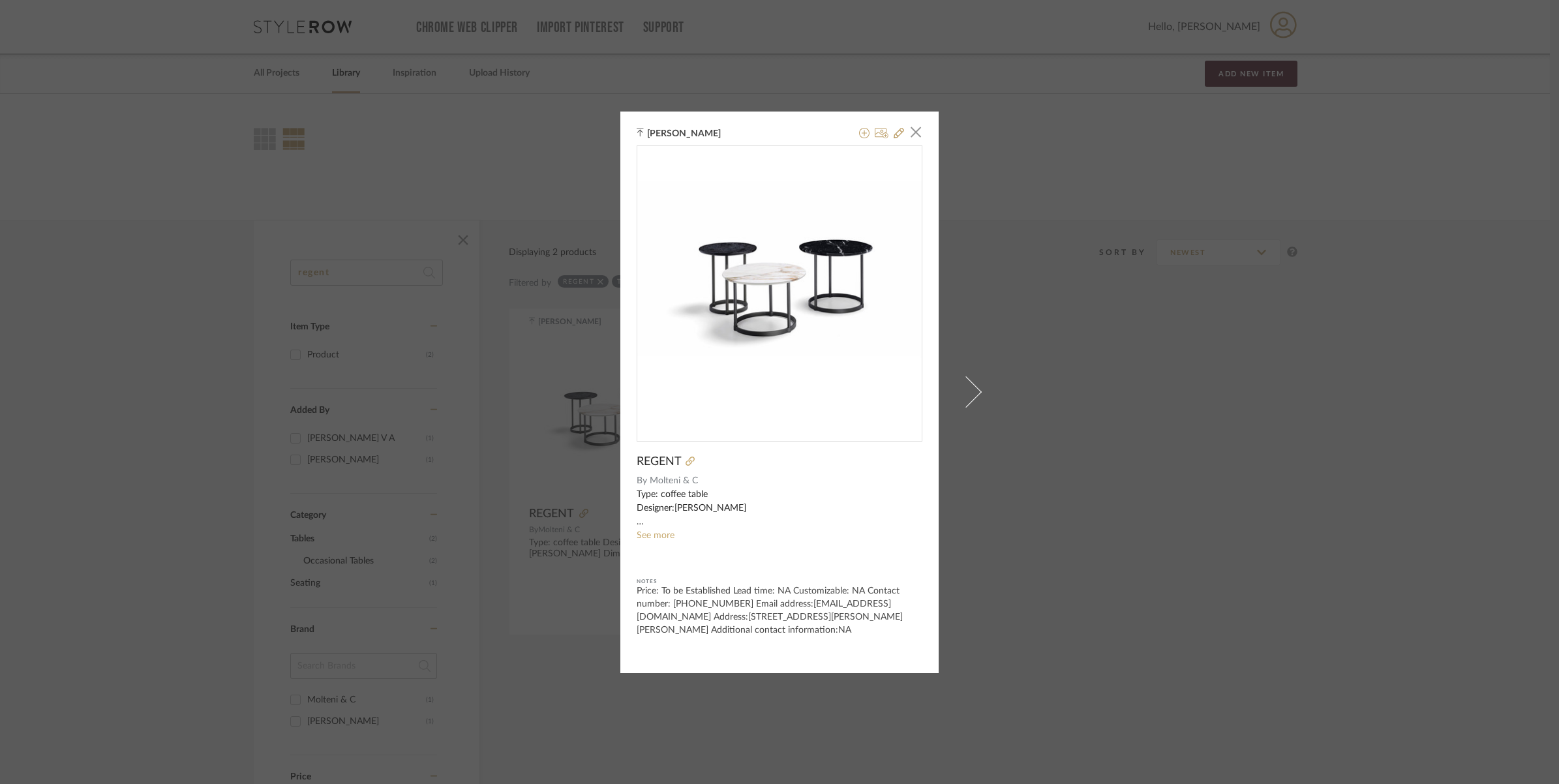
click at [709, 327] on img "0" at bounding box center [779, 288] width 285 height 213
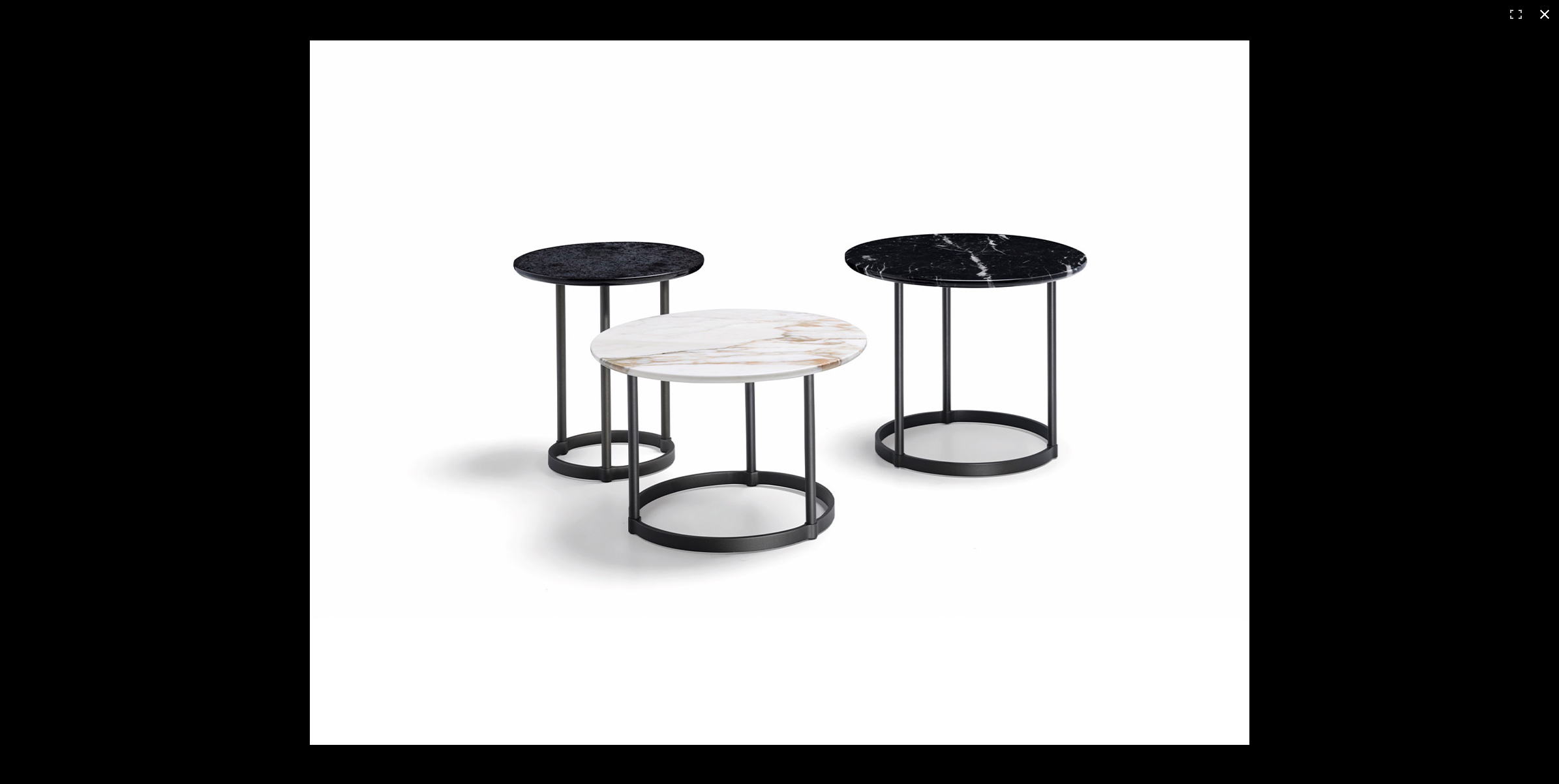
click at [174, 131] on div at bounding box center [779, 392] width 1559 height 784
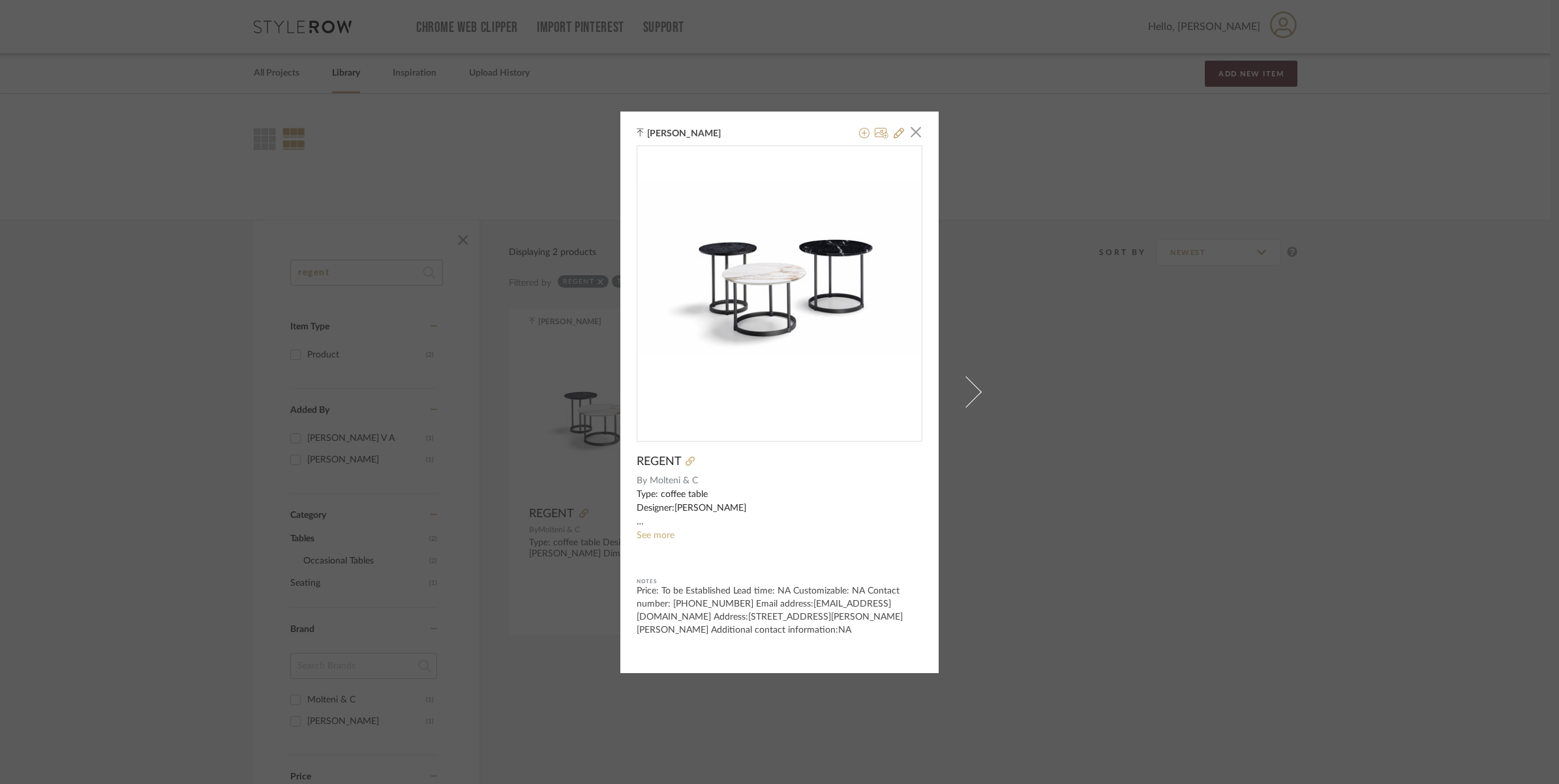
drag, startPoint x: 915, startPoint y: 127, endPoint x: 723, endPoint y: 392, distance: 327.2
click at [912, 128] on span "button" at bounding box center [916, 133] width 26 height 26
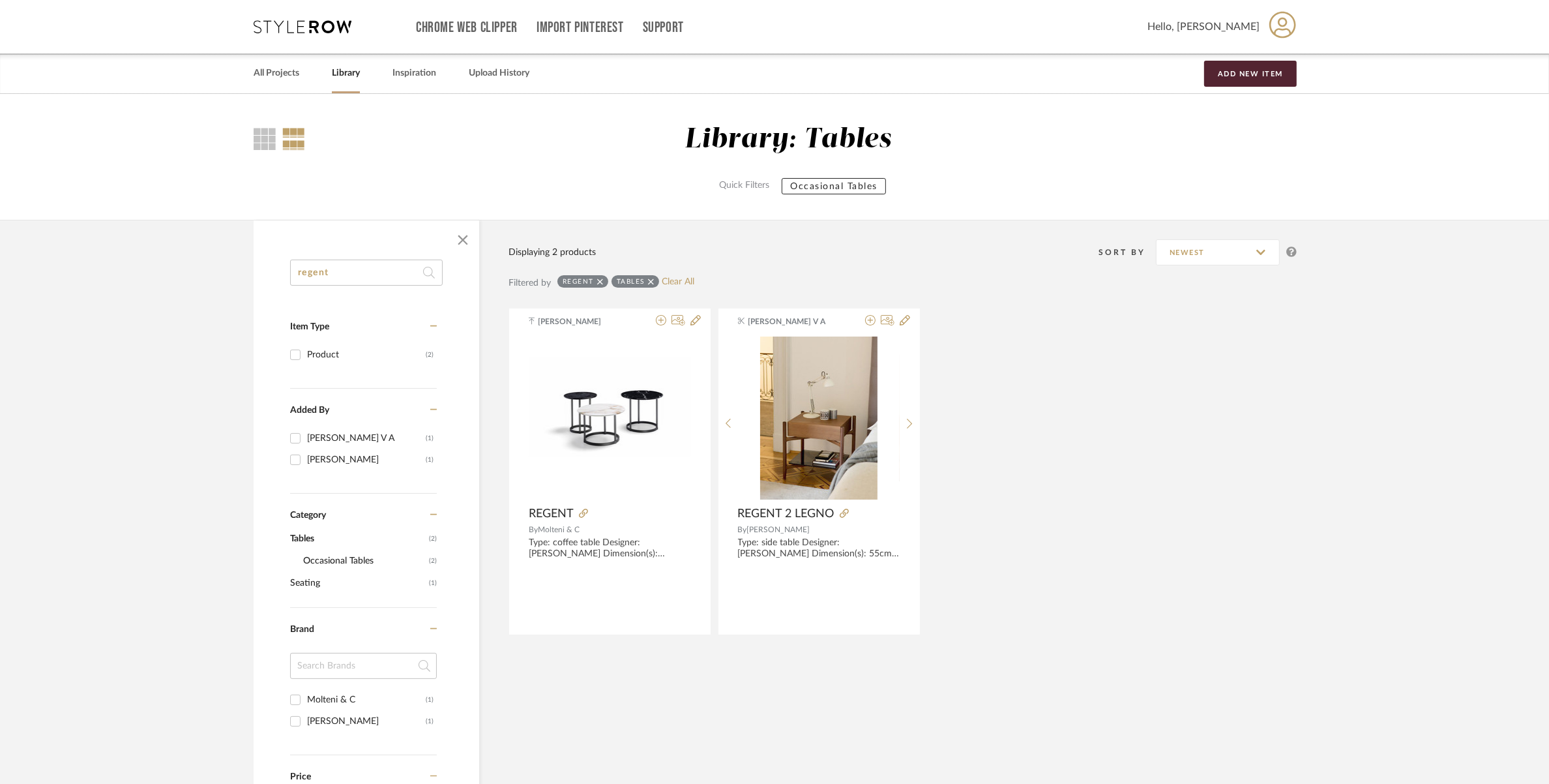
drag, startPoint x: 352, startPoint y: 273, endPoint x: 222, endPoint y: 291, distance: 131.2
click at [227, 287] on library-search-items "regent Item Type Product (2) Added By Yuvaraj V A (1) Kishore Kumar (1) Categor…" at bounding box center [774, 650] width 1549 height 860
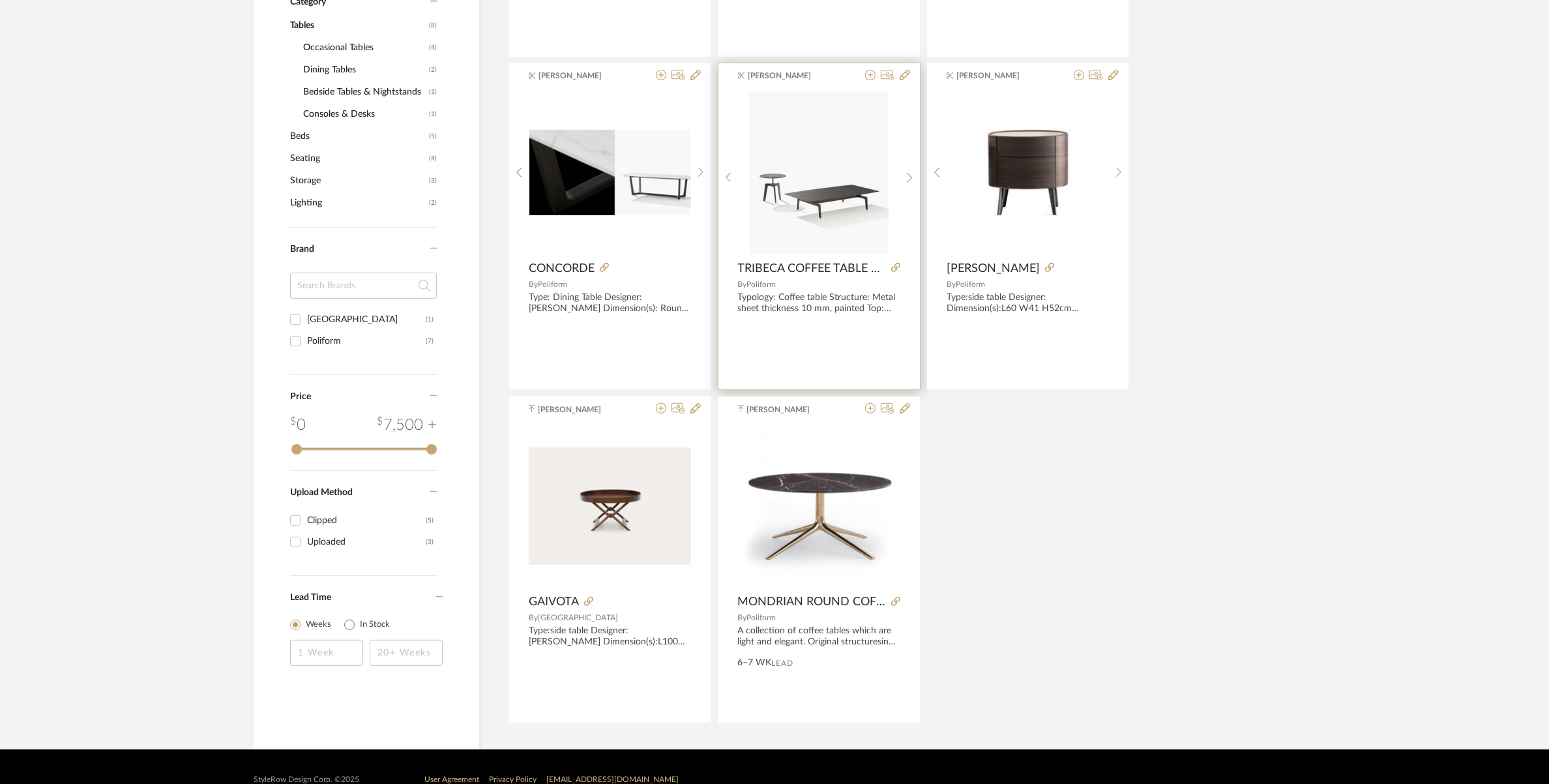
scroll to position [604, 0]
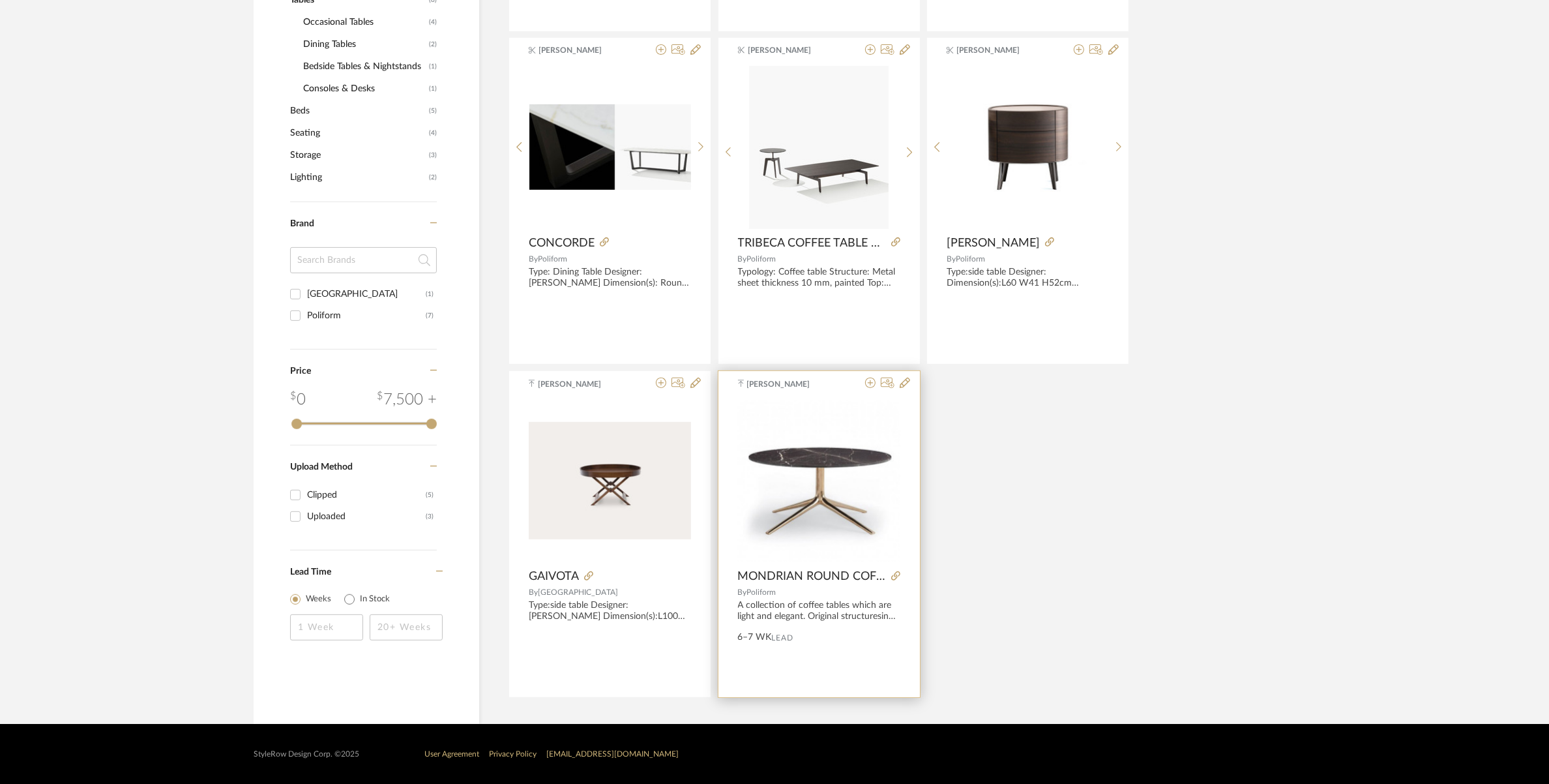
click at [848, 465] on img "0" at bounding box center [819, 481] width 162 height 162
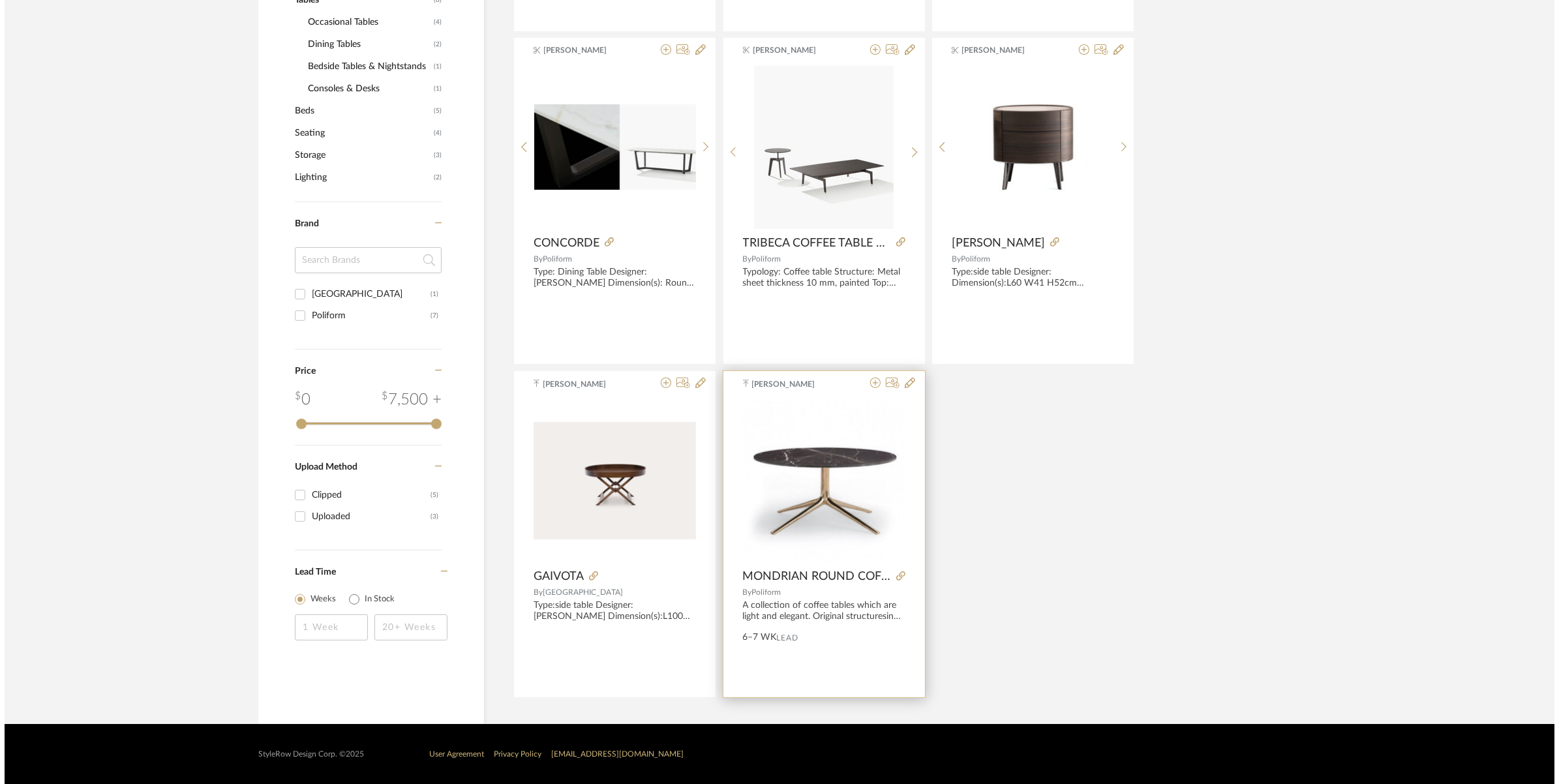
scroll to position [0, 0]
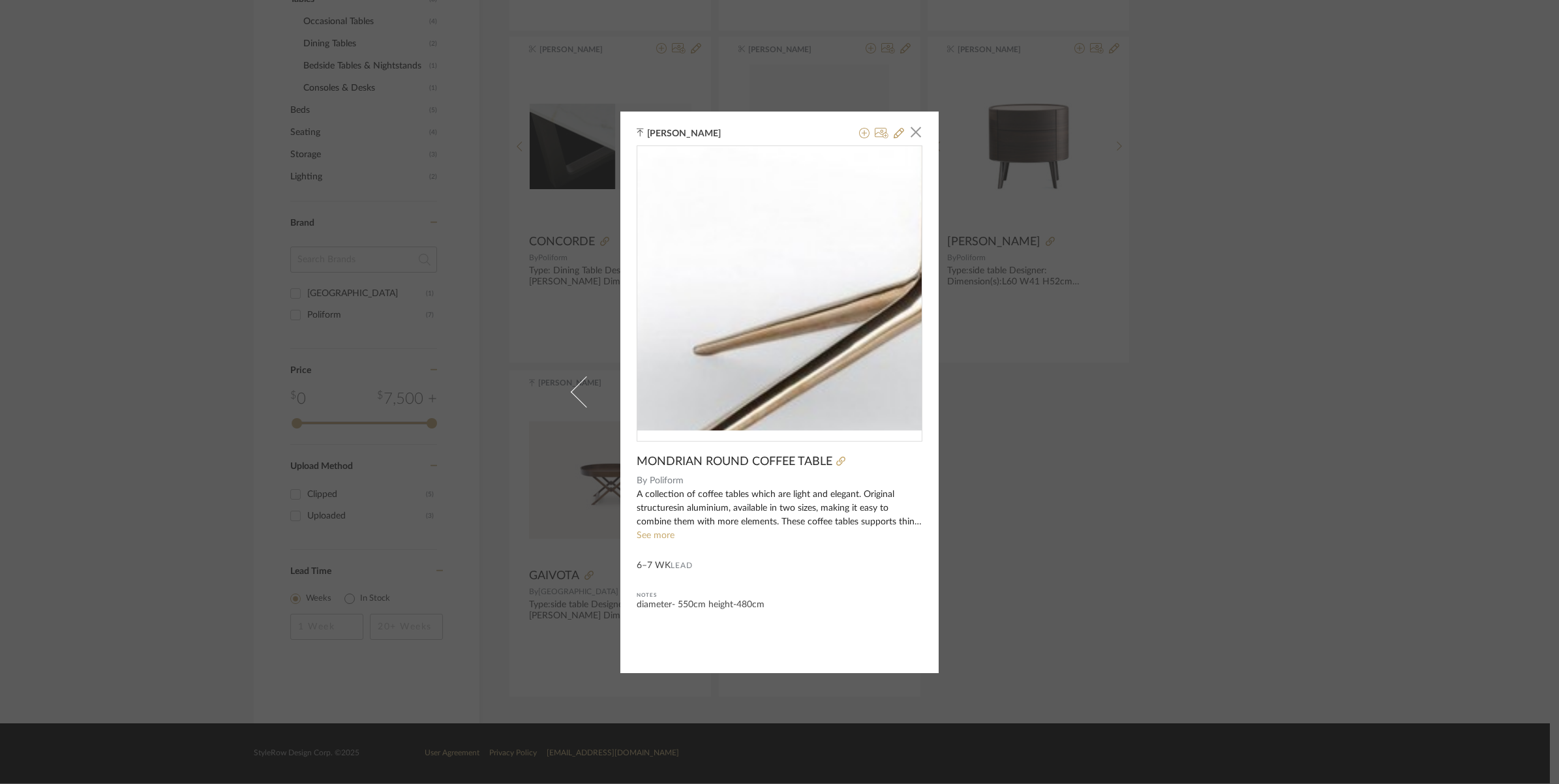
click at [722, 321] on img "0" at bounding box center [779, 288] width 285 height 284
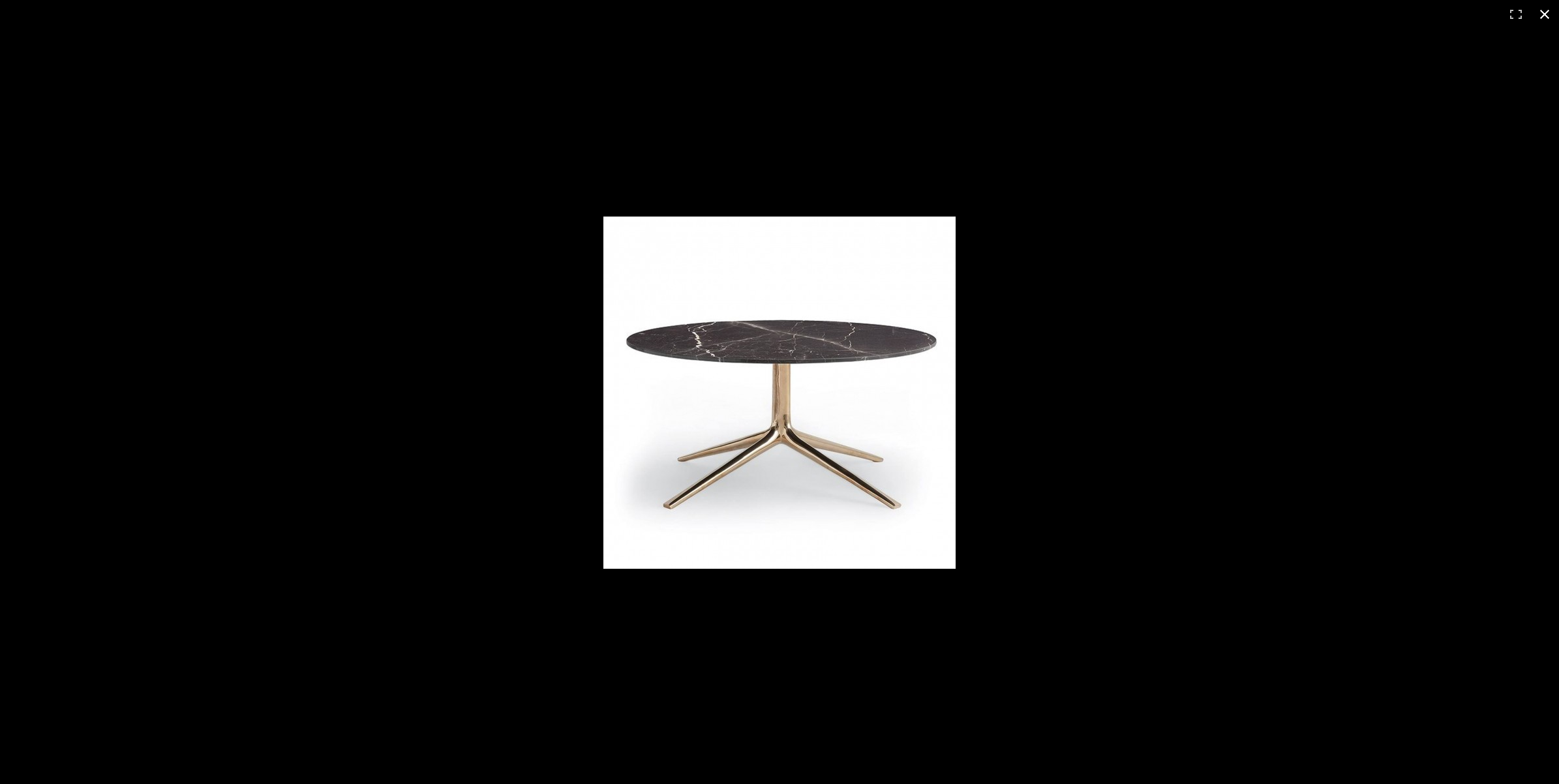
click at [1548, 18] on button at bounding box center [1544, 14] width 28 height 28
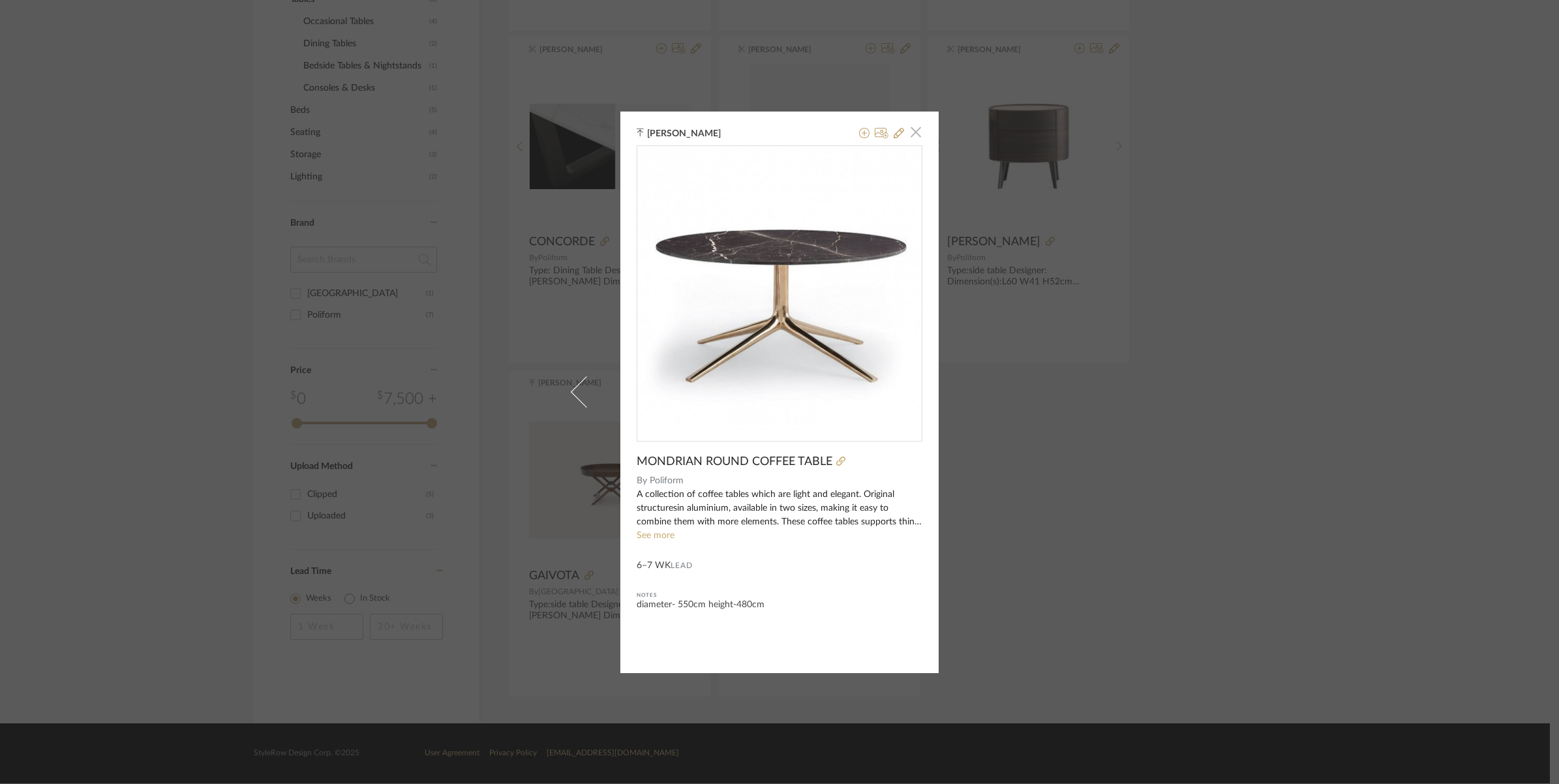
click at [907, 130] on span "button" at bounding box center [916, 133] width 26 height 26
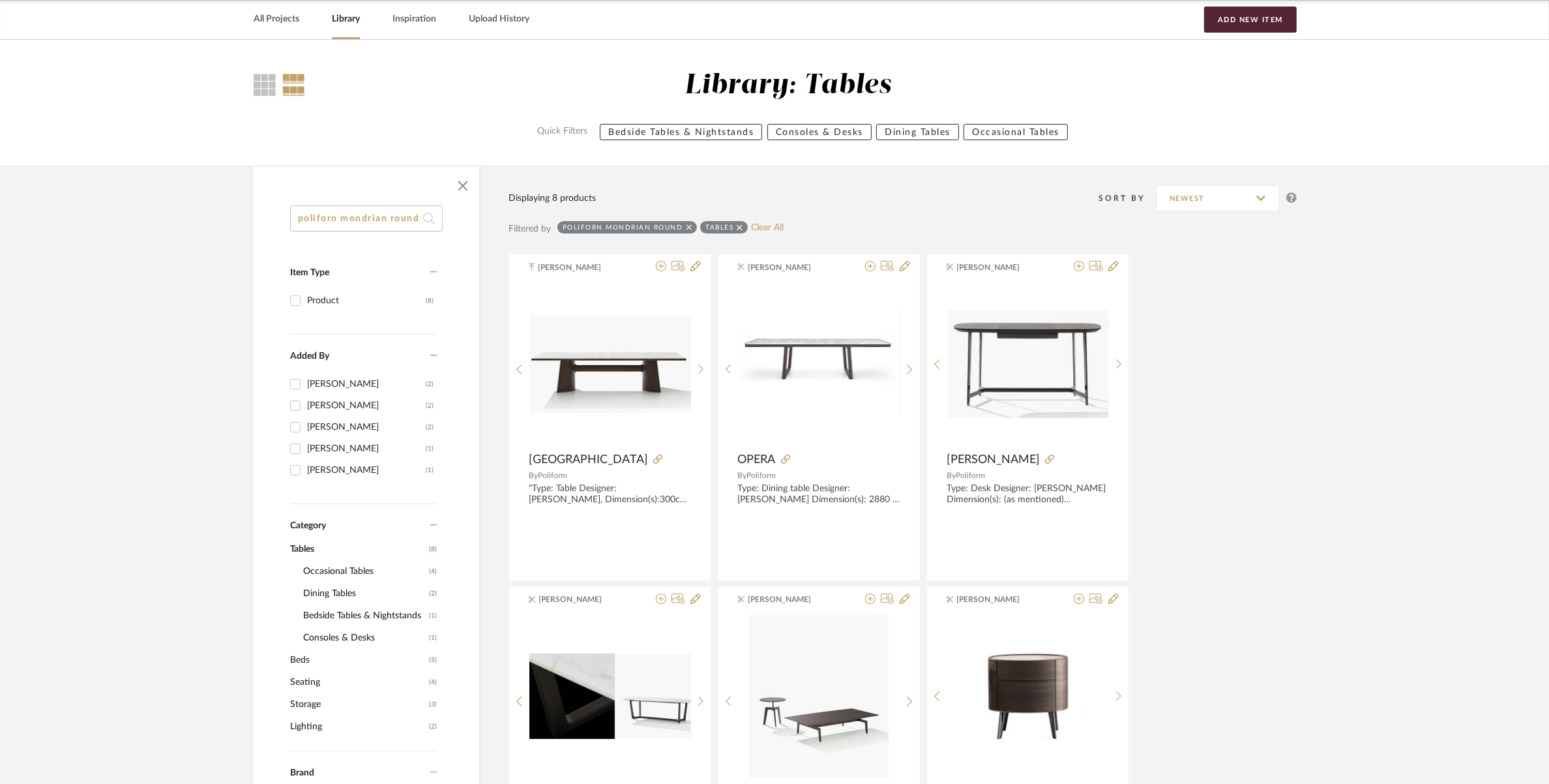
scroll to position [33, 0]
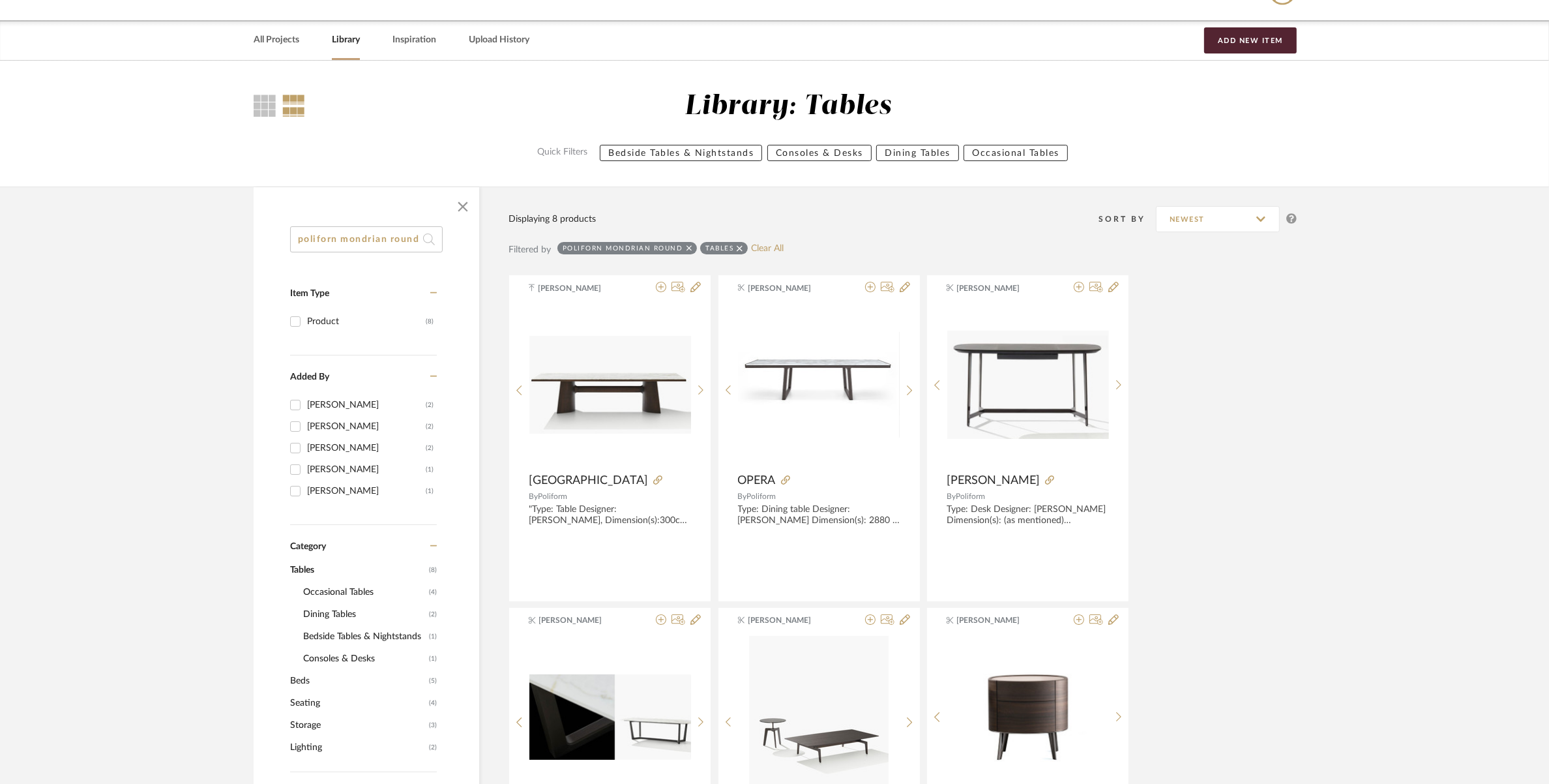
click at [399, 250] on input "poliforn mondrian round" at bounding box center [366, 239] width 153 height 26
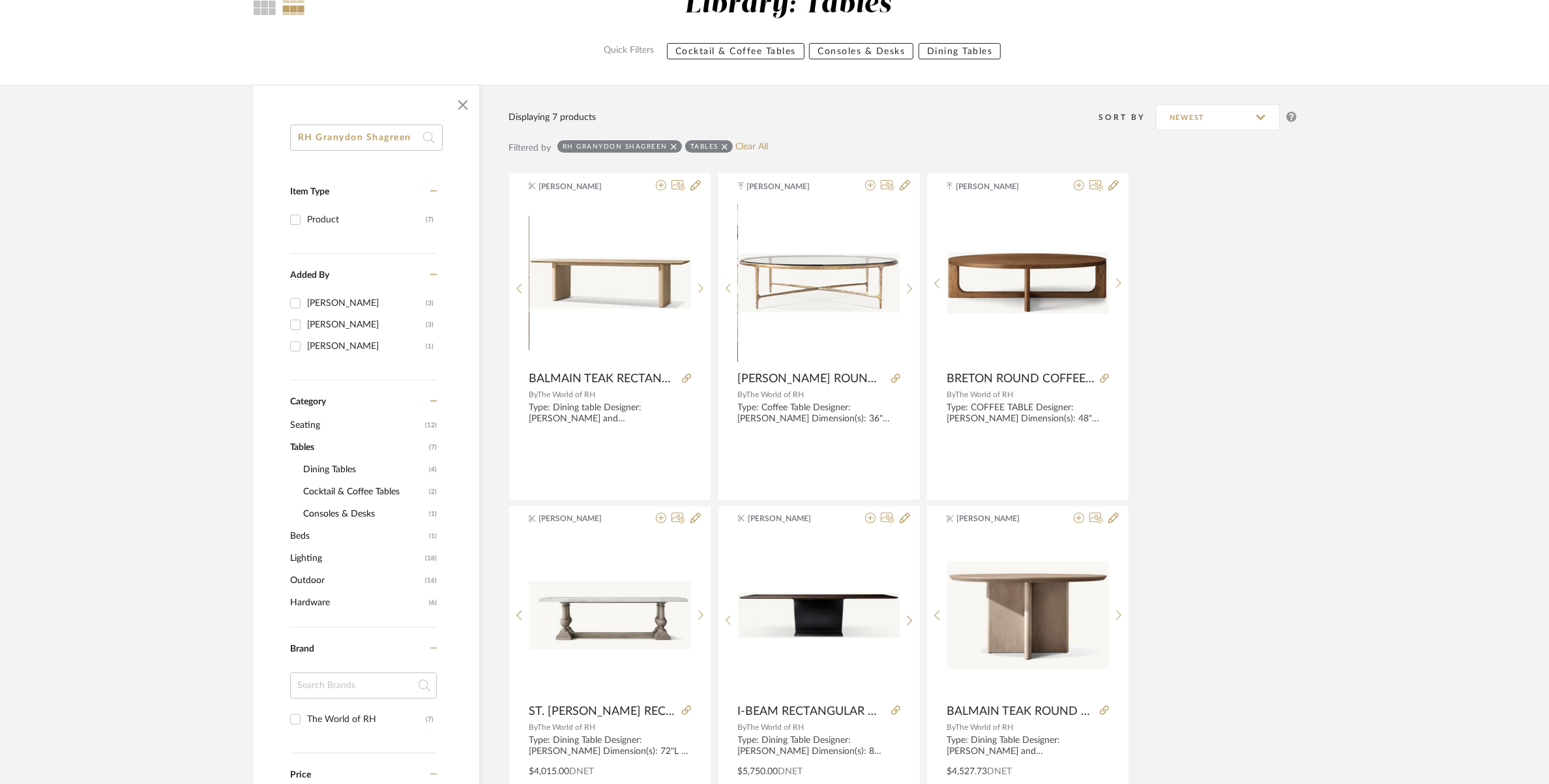
scroll to position [115, 0]
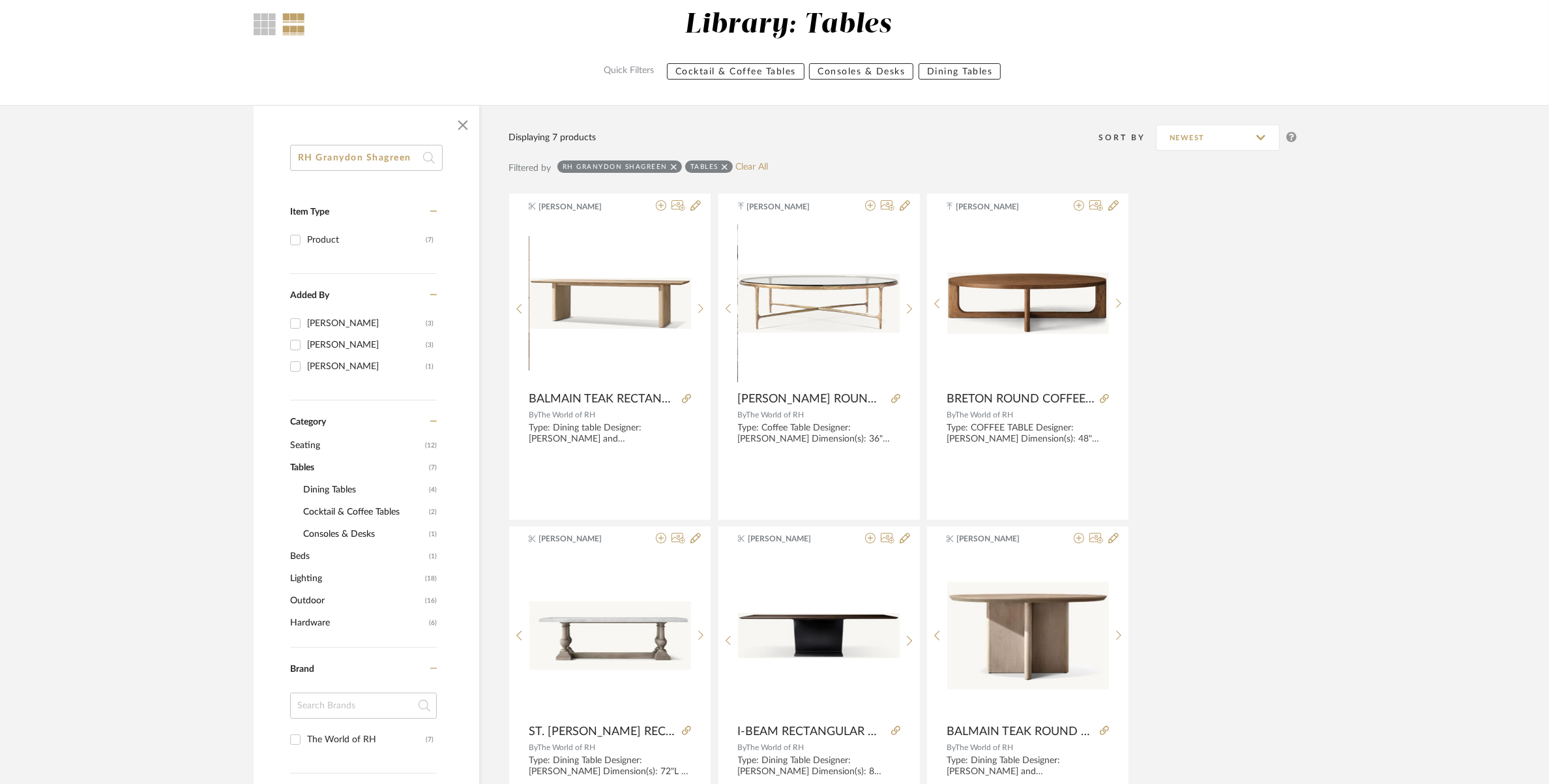
click at [330, 509] on span "Cocktail & Coffee Tables" at bounding box center [365, 511] width 123 height 22
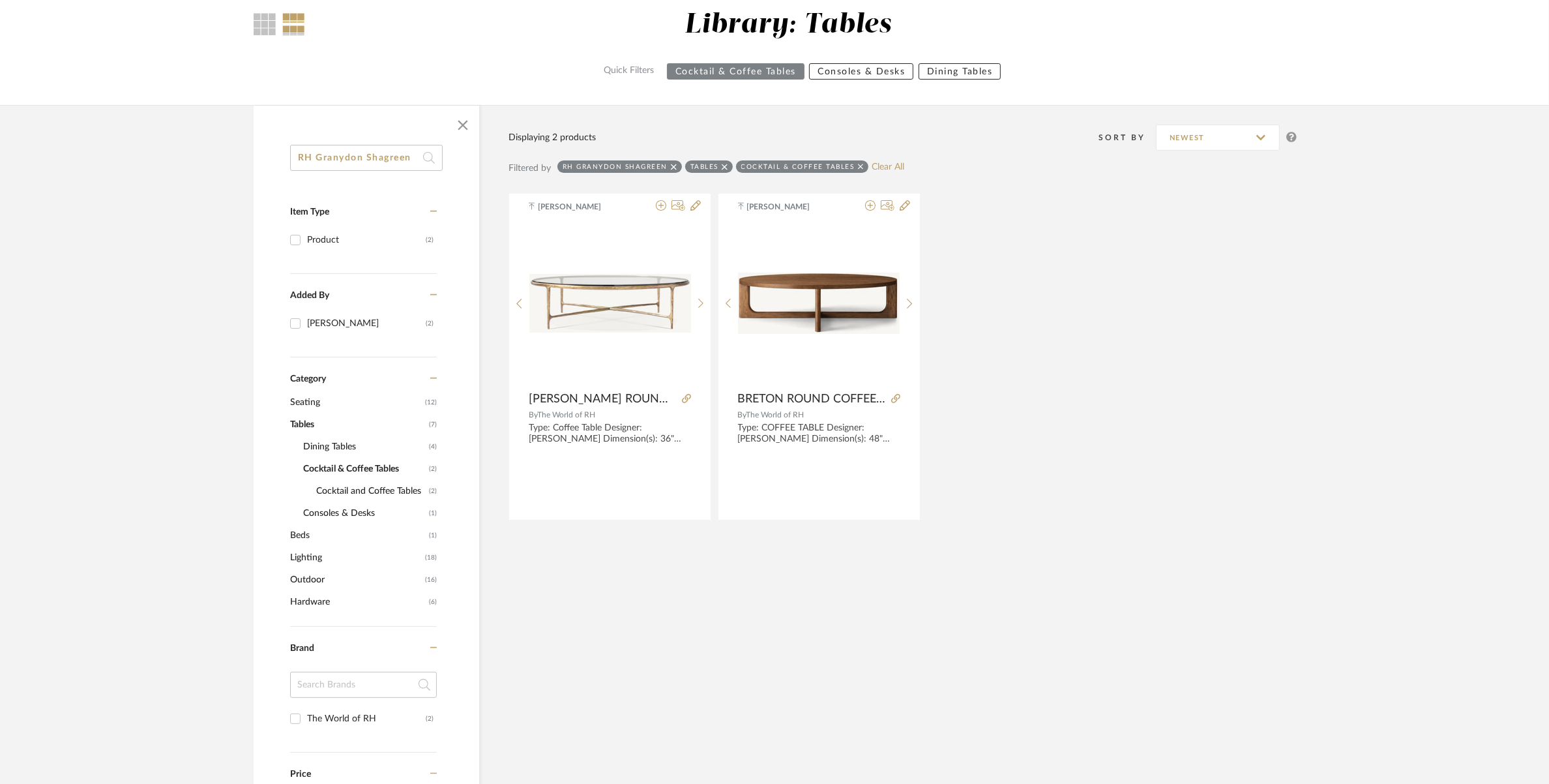
drag, startPoint x: 317, startPoint y: 155, endPoint x: 187, endPoint y: 165, distance: 130.4
click at [187, 165] on library-search-items "RH Granydon Shagreen Item Type Product (2) Added By Nivedhitha Sekar (2) Catego…" at bounding box center [774, 580] width 1549 height 950
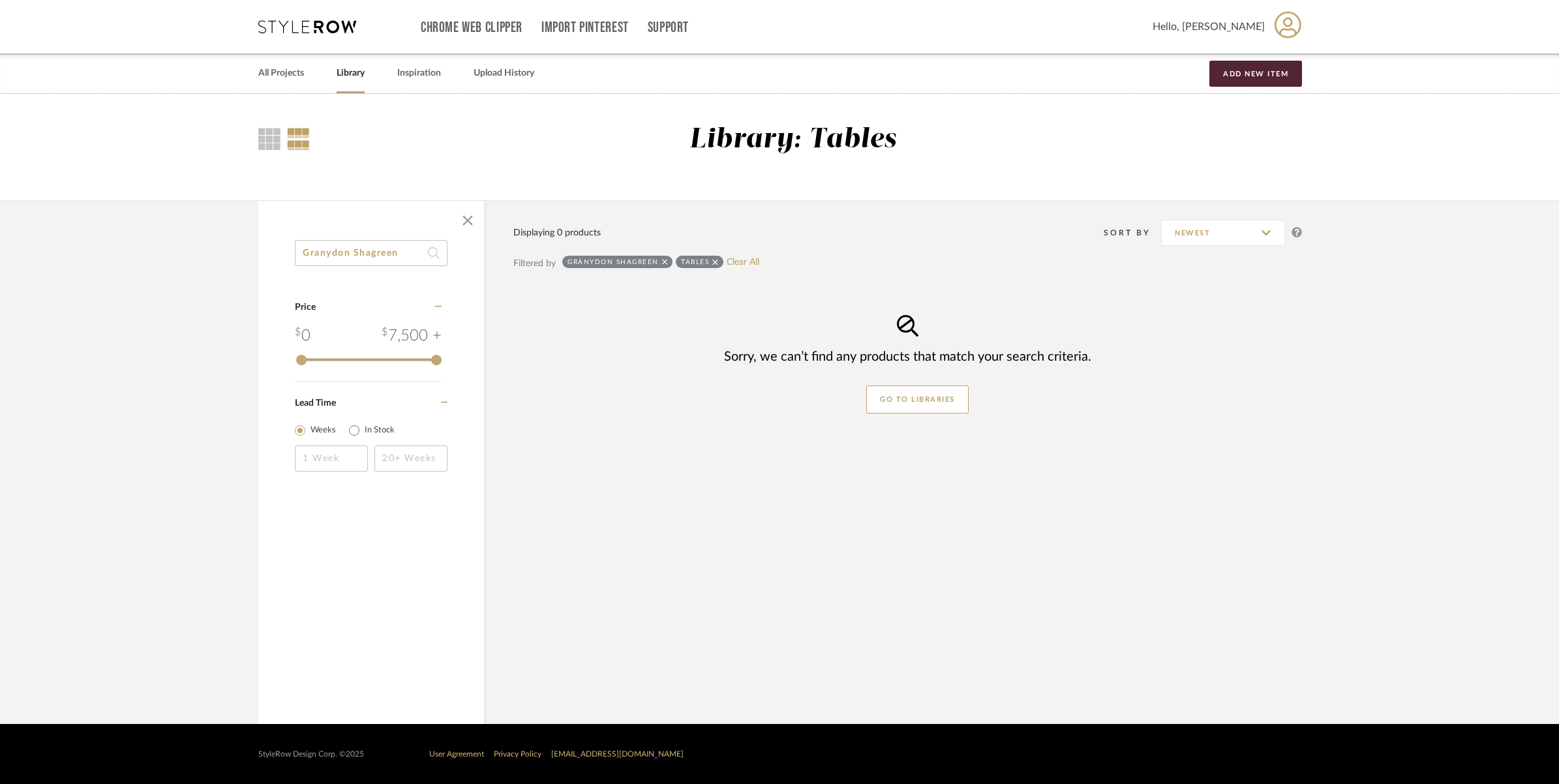
drag, startPoint x: 400, startPoint y: 252, endPoint x: 350, endPoint y: 252, distance: 50.0
click at [350, 252] on input "Granydon Shagreen" at bounding box center [371, 253] width 153 height 26
click at [323, 251] on input "Granydon" at bounding box center [371, 253] width 153 height 26
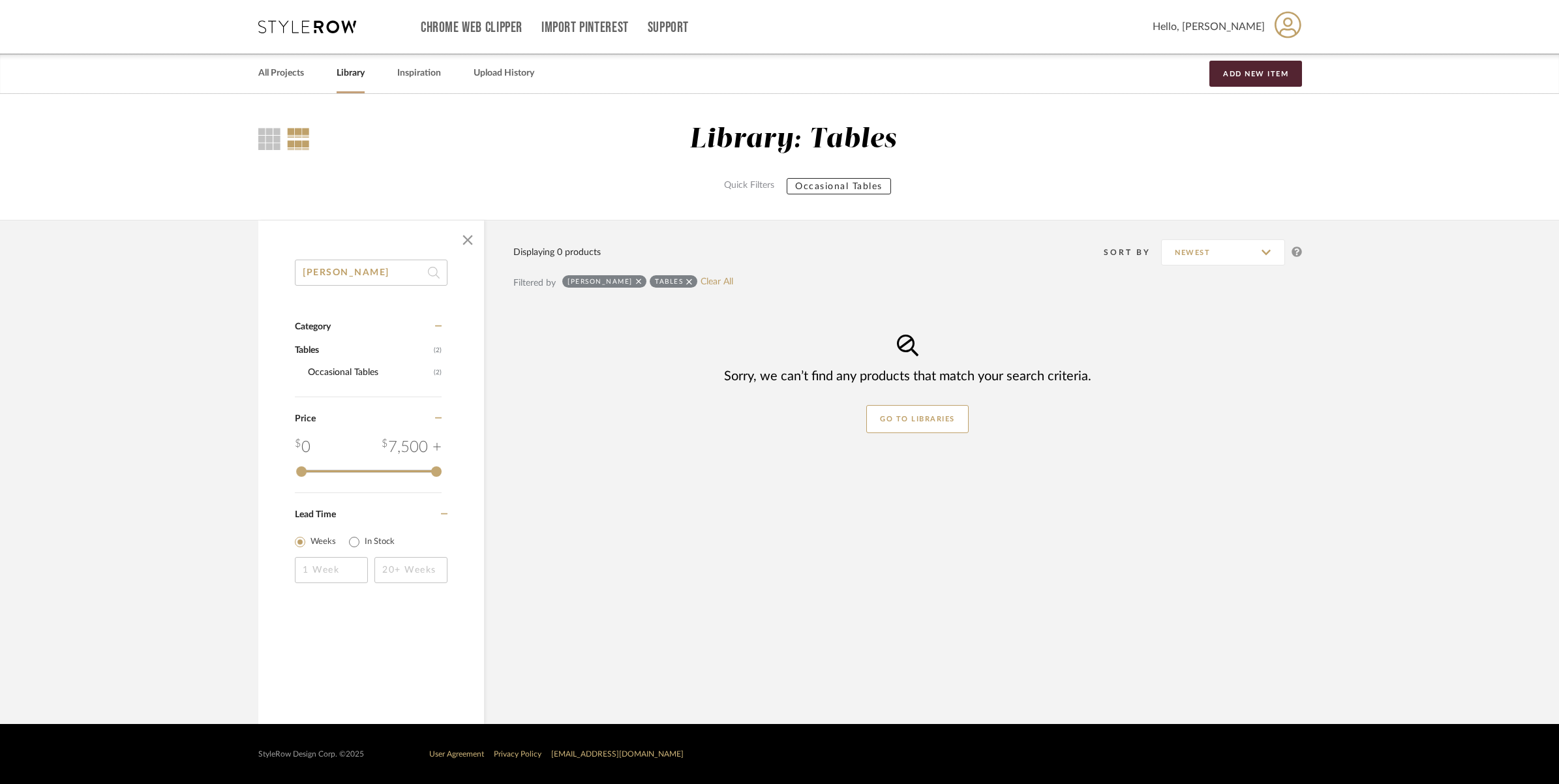
click at [354, 254] on div at bounding box center [371, 240] width 225 height 39
click at [357, 269] on input "Graydon" at bounding box center [371, 273] width 153 height 26
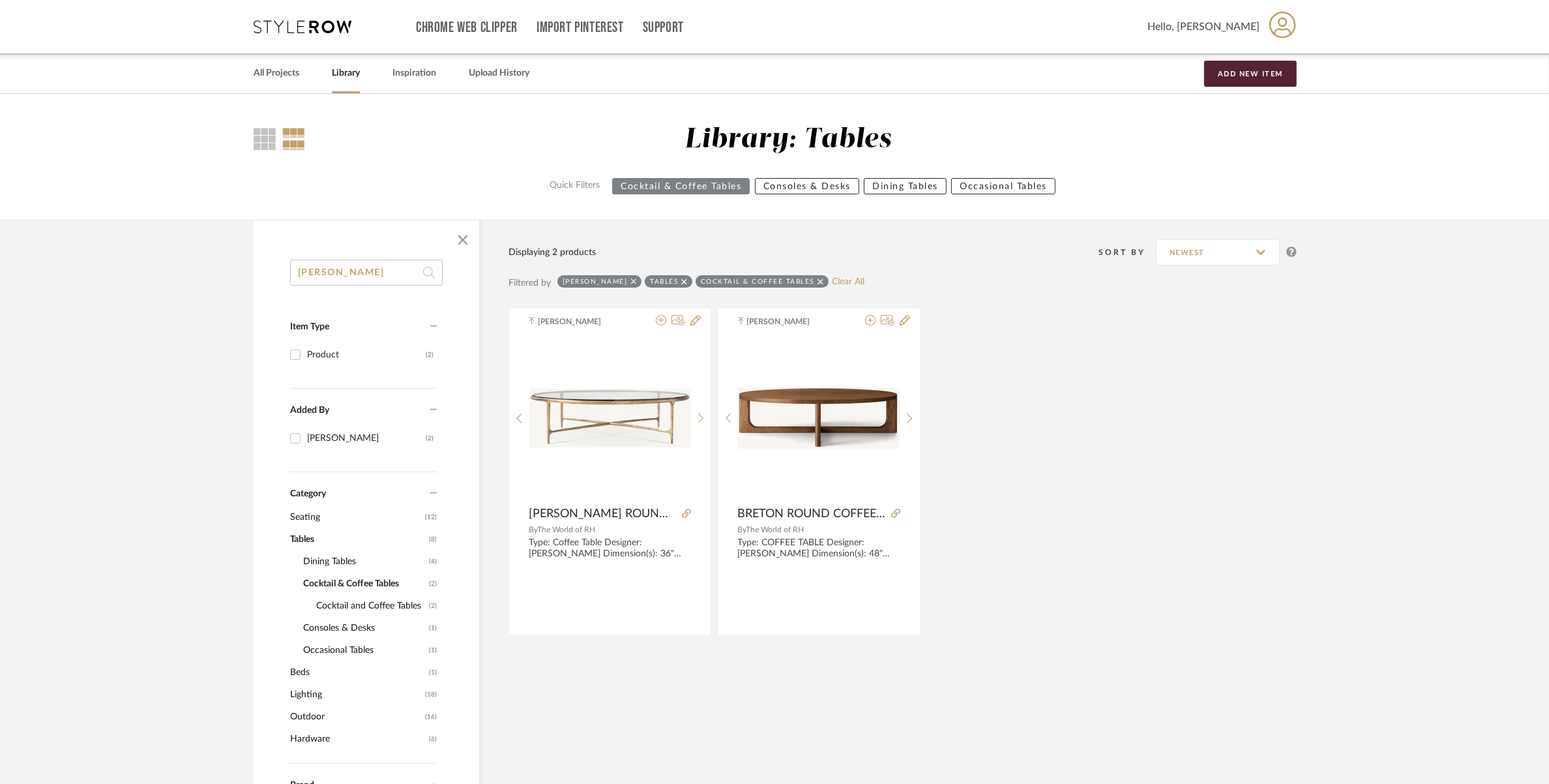
click at [363, 268] on input "RH Graydon" at bounding box center [366, 273] width 153 height 26
type input "RH Graydon SHAGREEN"
click at [1143, 421] on div "Nivedhitha Sekar THADDEUS GLASS ROUND COFFEE TABLE By The World of RH Type: Cof…" at bounding box center [903, 471] width 789 height 326
drag, startPoint x: 853, startPoint y: 279, endPoint x: 728, endPoint y: 287, distance: 125.3
click at [728, 287] on div "RH Graydon SHAGREEN Tables Cocktail & Coffee Tables Clear All" at bounding box center [733, 283] width 352 height 15
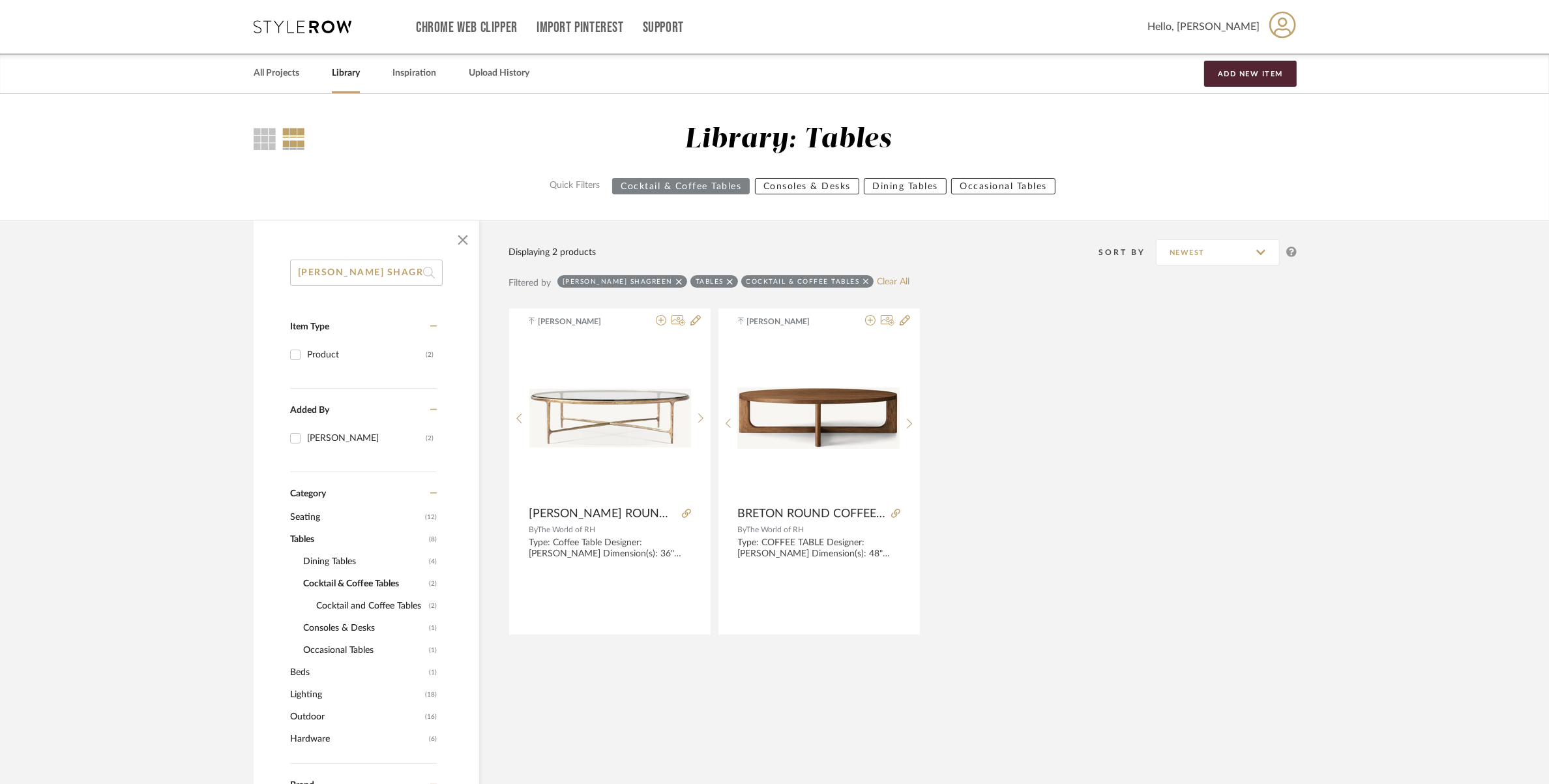
drag, startPoint x: 728, startPoint y: 287, endPoint x: 713, endPoint y: 280, distance: 16.6
click at [713, 280] on div "Tables" at bounding box center [714, 281] width 48 height 12
click at [727, 279] on icon at bounding box center [730, 282] width 6 height 9
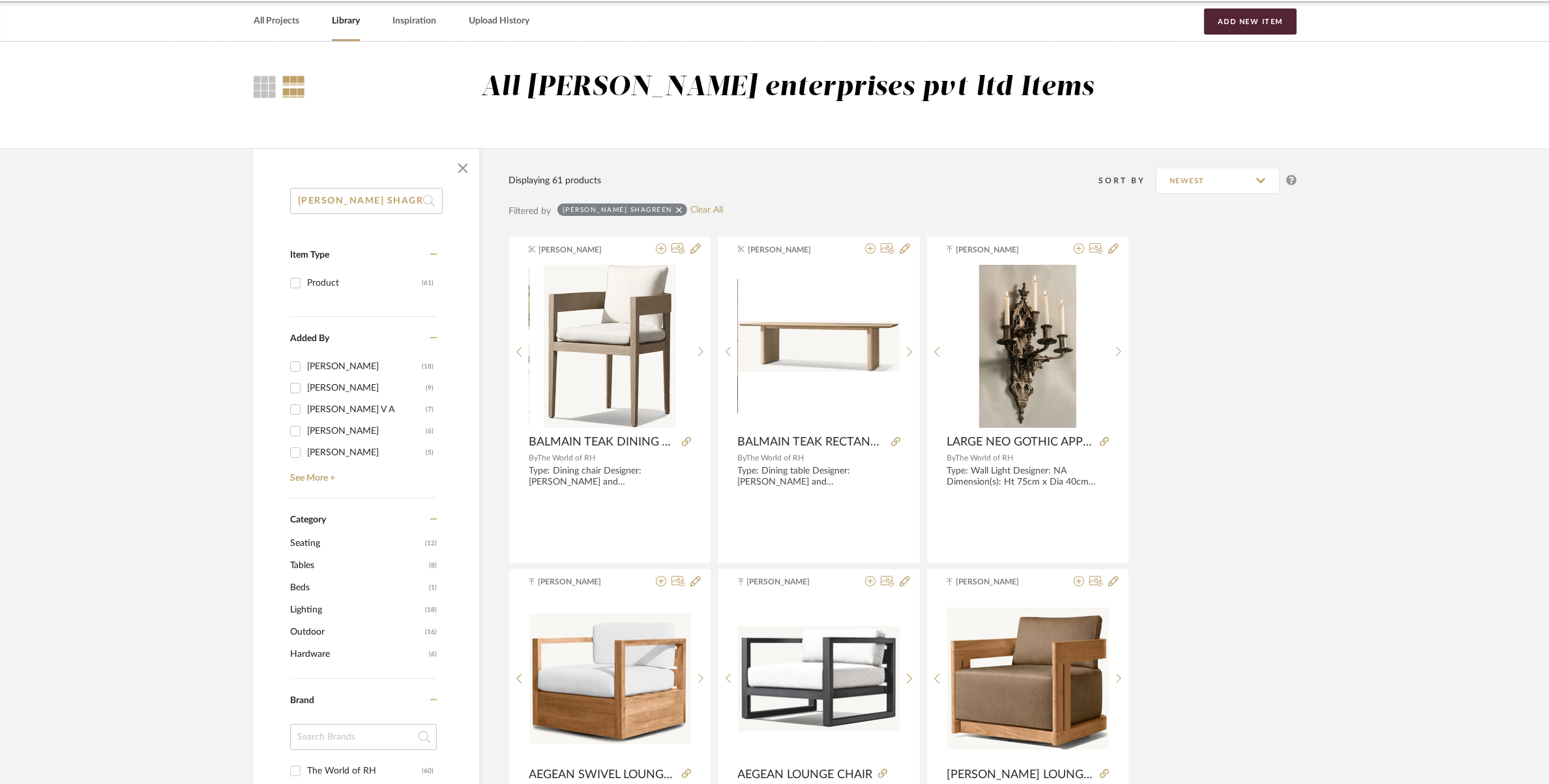
scroll to position [81, 0]
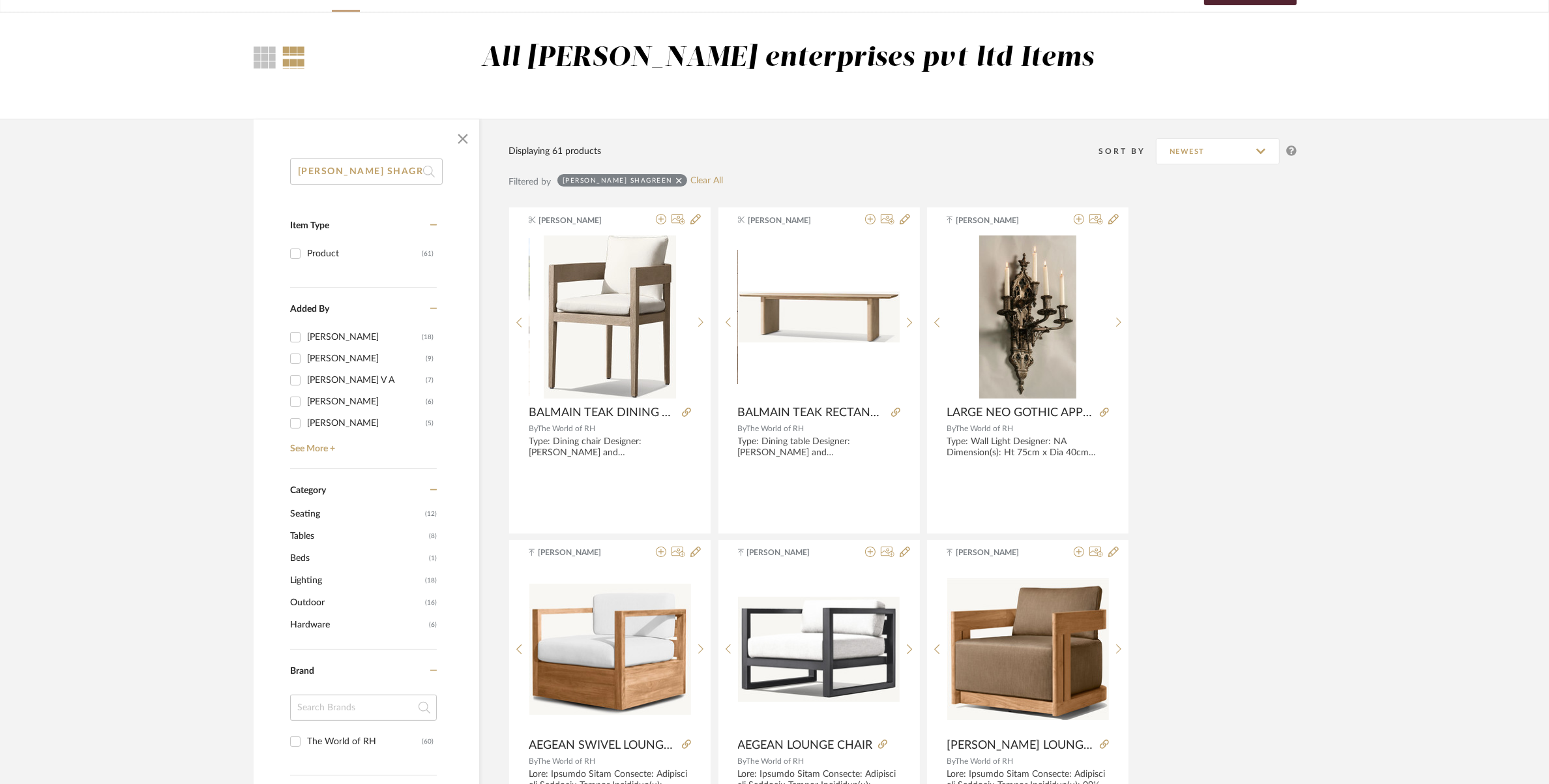
click at [310, 536] on span "Tables" at bounding box center [358, 536] width 136 height 22
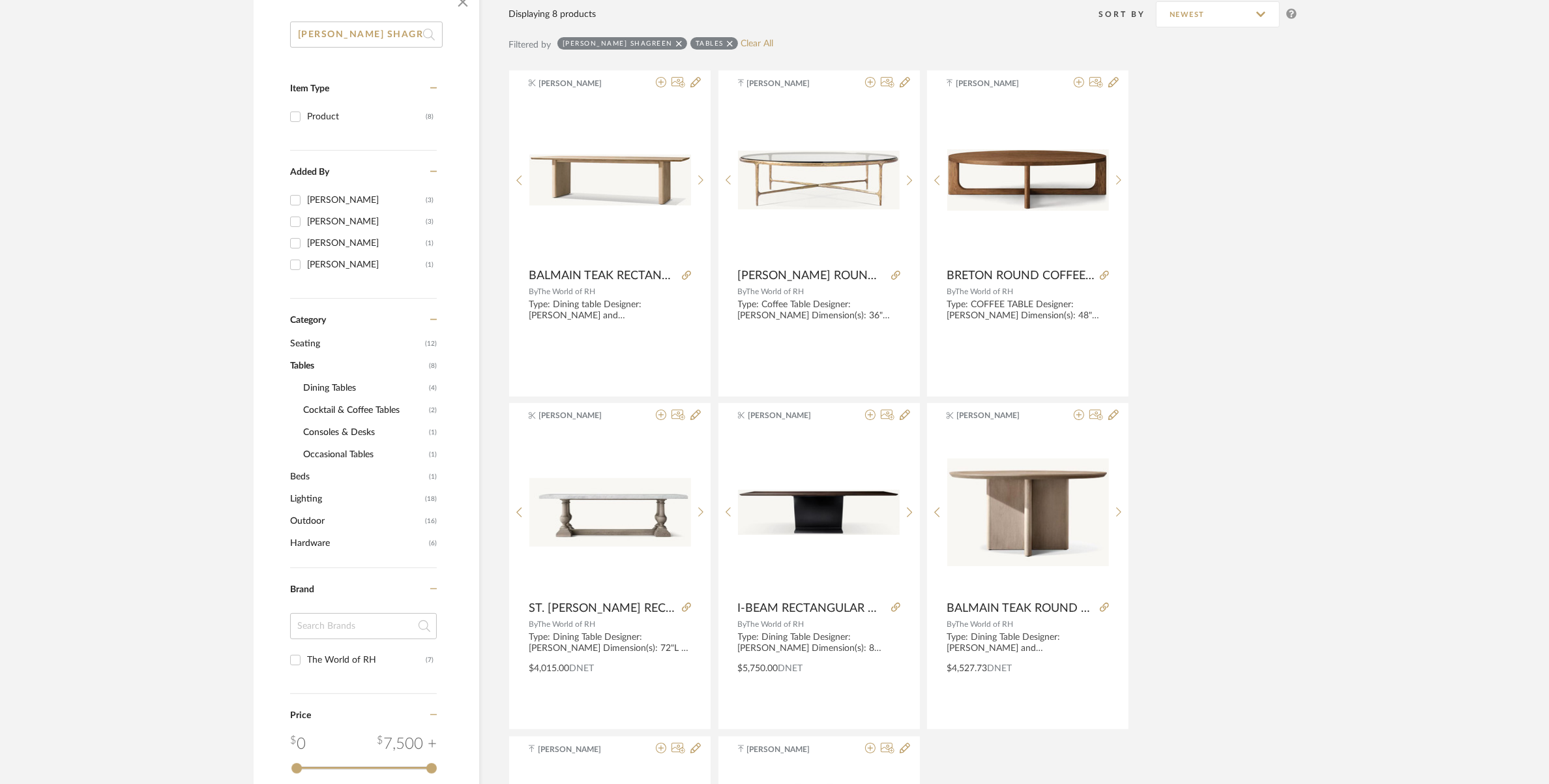
scroll to position [604, 0]
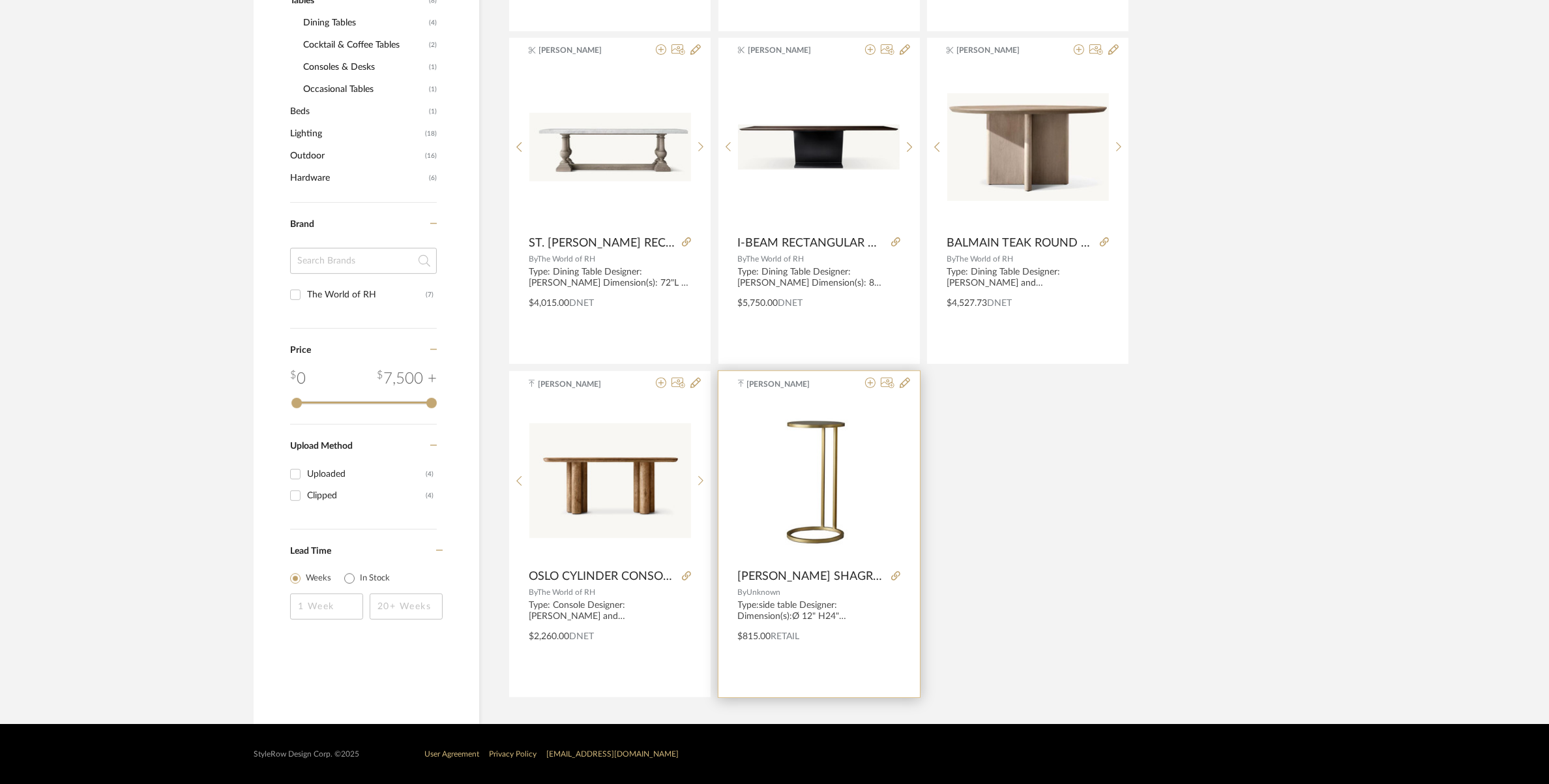
click at [0, 0] on img at bounding box center [0, 0] width 0 height 0
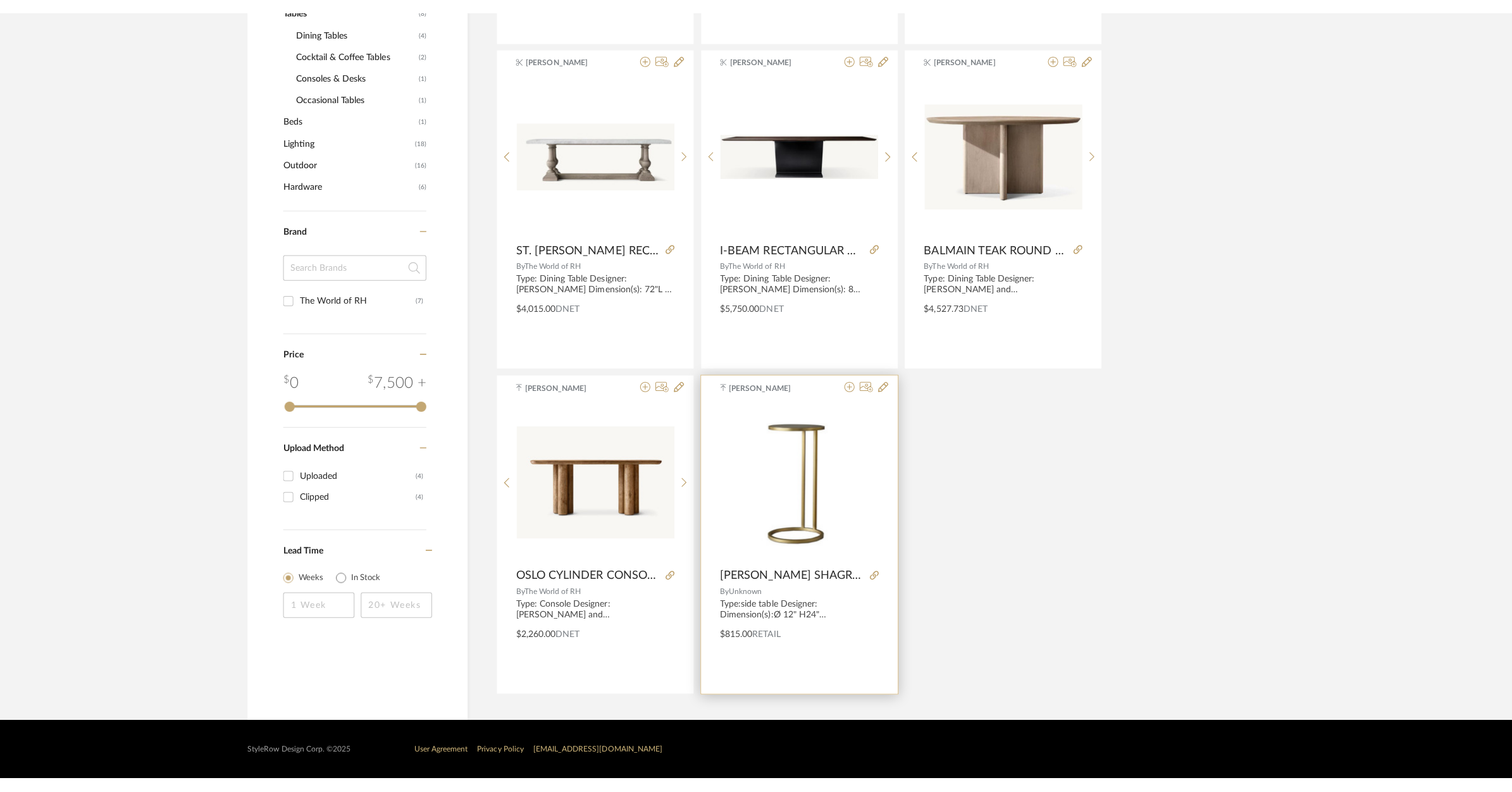
scroll to position [0, 0]
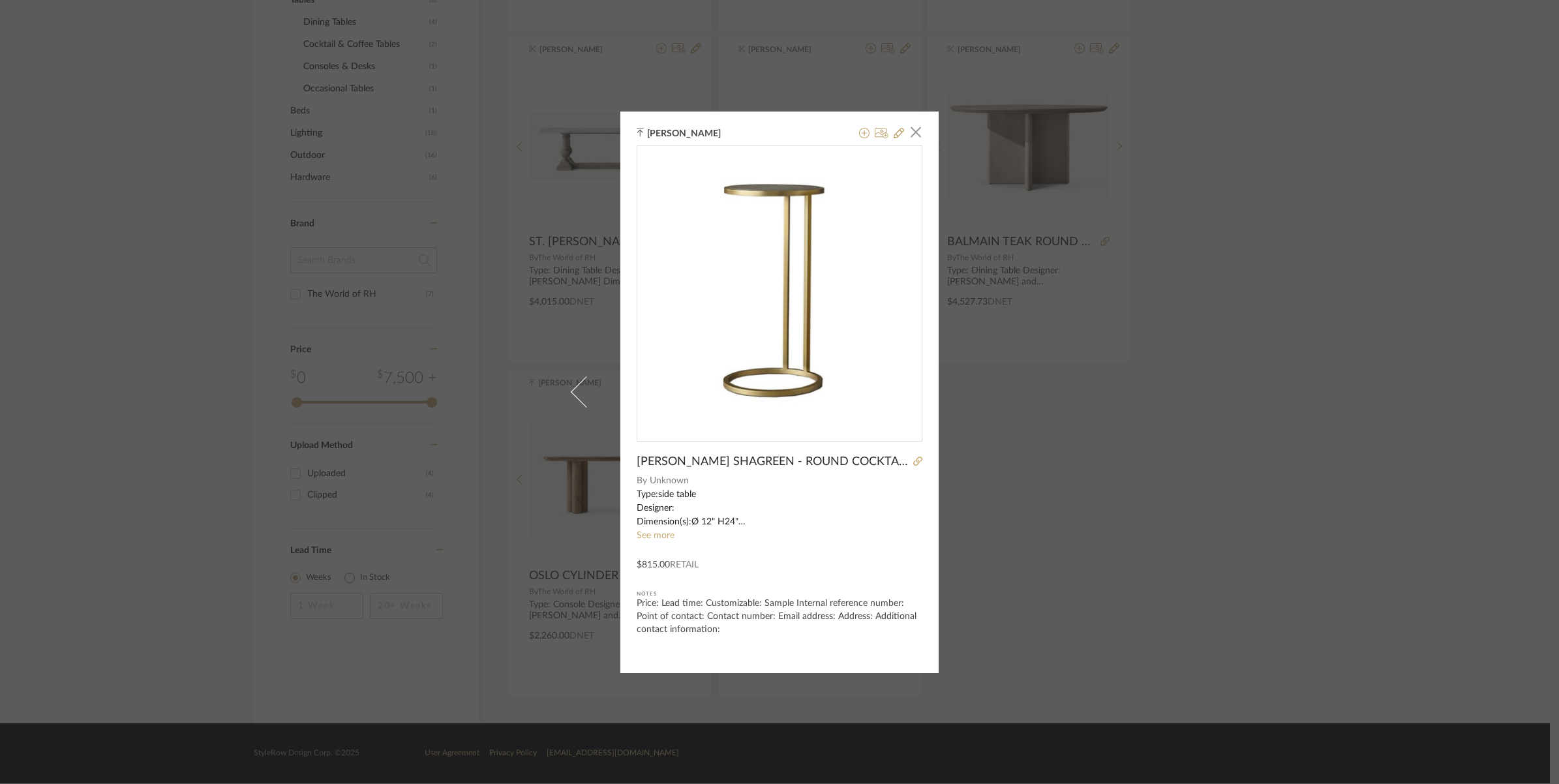
click at [912, 470] on div "RH GRAYDON SHAGREEN - ROUND COCKTAIL SIDE TABLE By Unknown Type:side table Desi…" at bounding box center [779, 391] width 286 height 490
click at [913, 463] on icon at bounding box center [918, 461] width 9 height 9
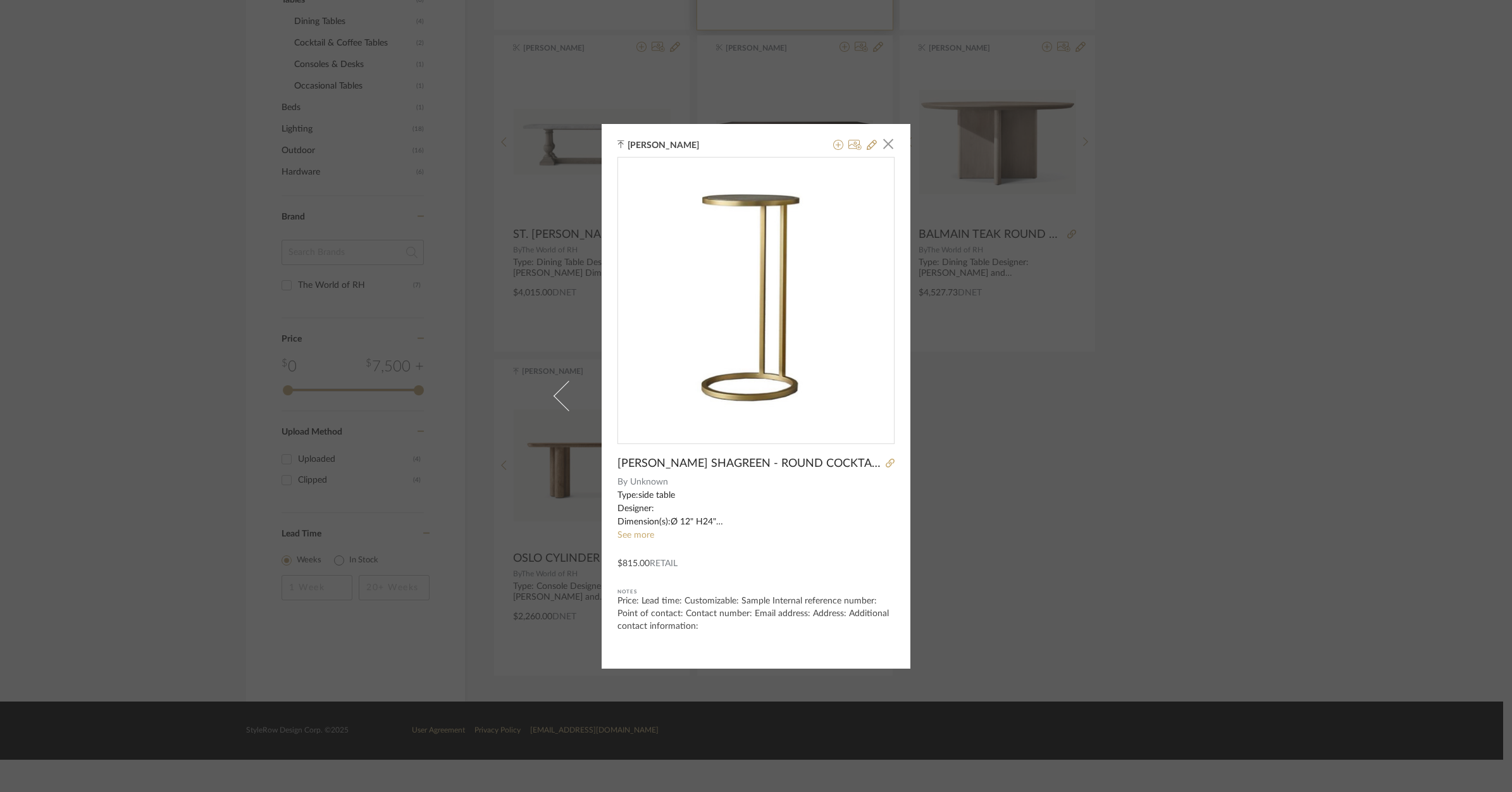
drag, startPoint x: 880, startPoint y: 147, endPoint x: 757, endPoint y: 4, distance: 188.6
click at [877, 143] on span "button" at bounding box center [888, 144] width 25 height 25
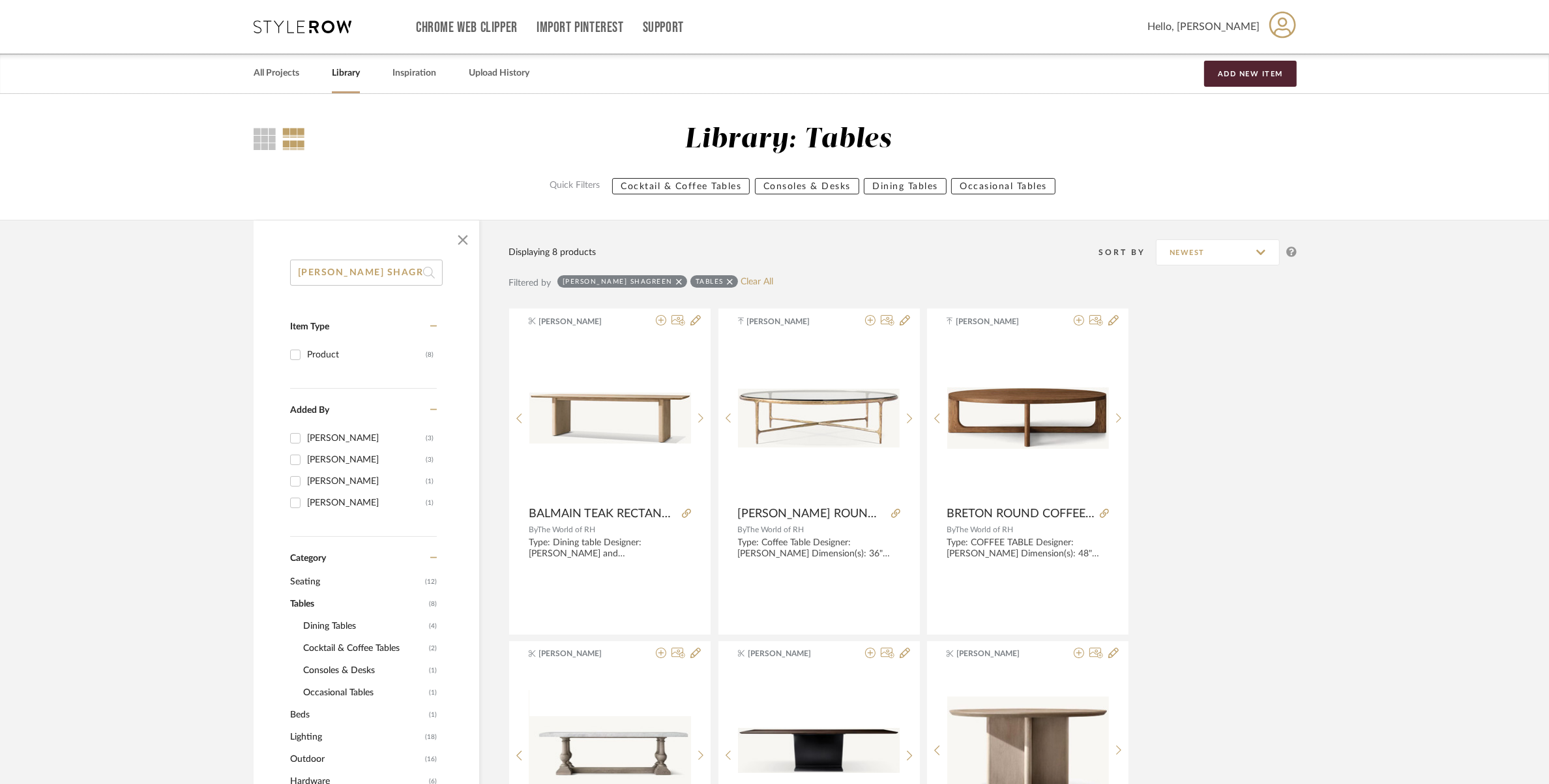
click at [299, 584] on span "Seating" at bounding box center [356, 581] width 132 height 22
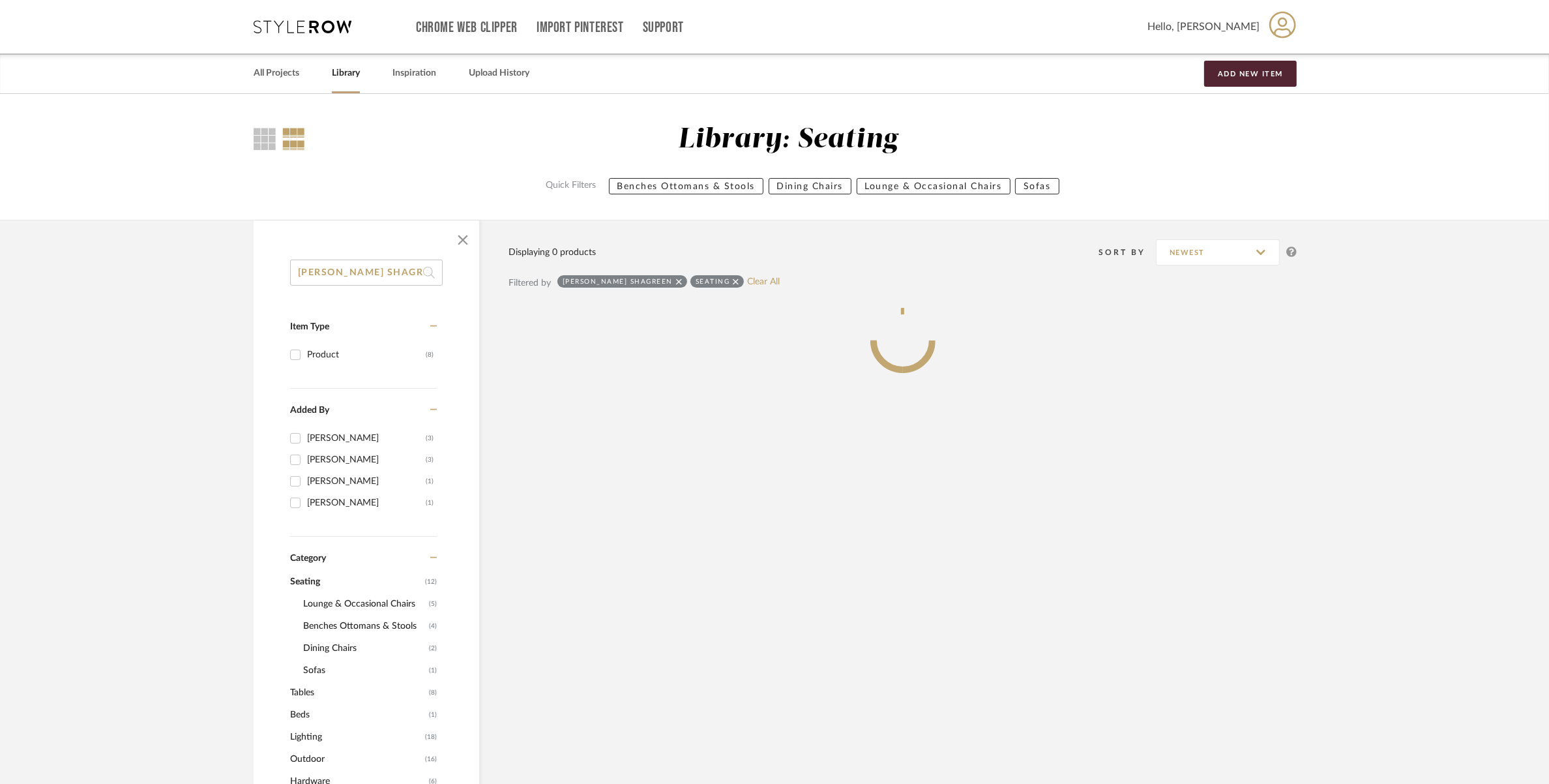
click at [400, 263] on input "RH Graydon SHAGREEN" at bounding box center [366, 273] width 153 height 26
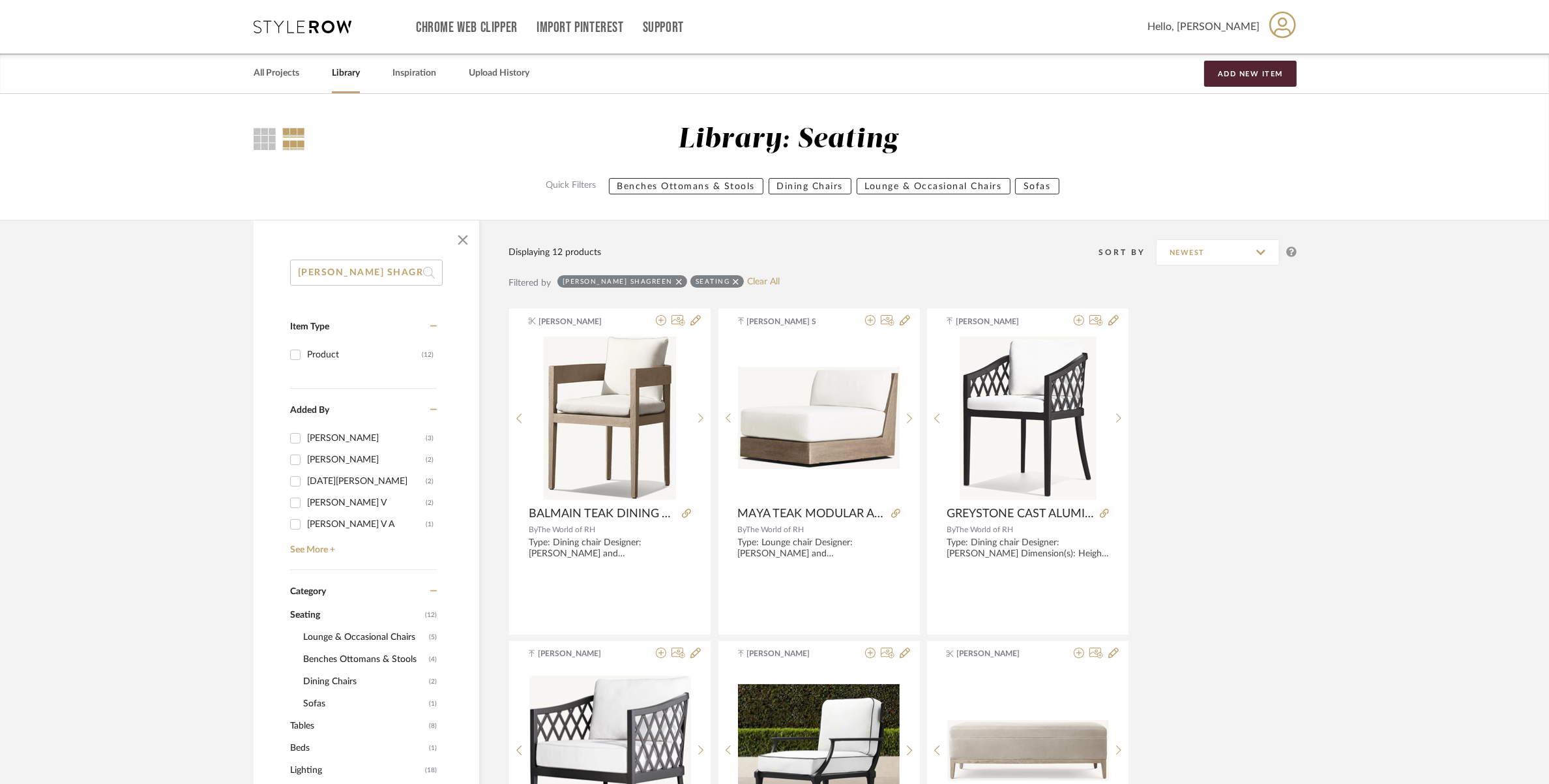
click at [676, 279] on icon at bounding box center [679, 282] width 6 height 9
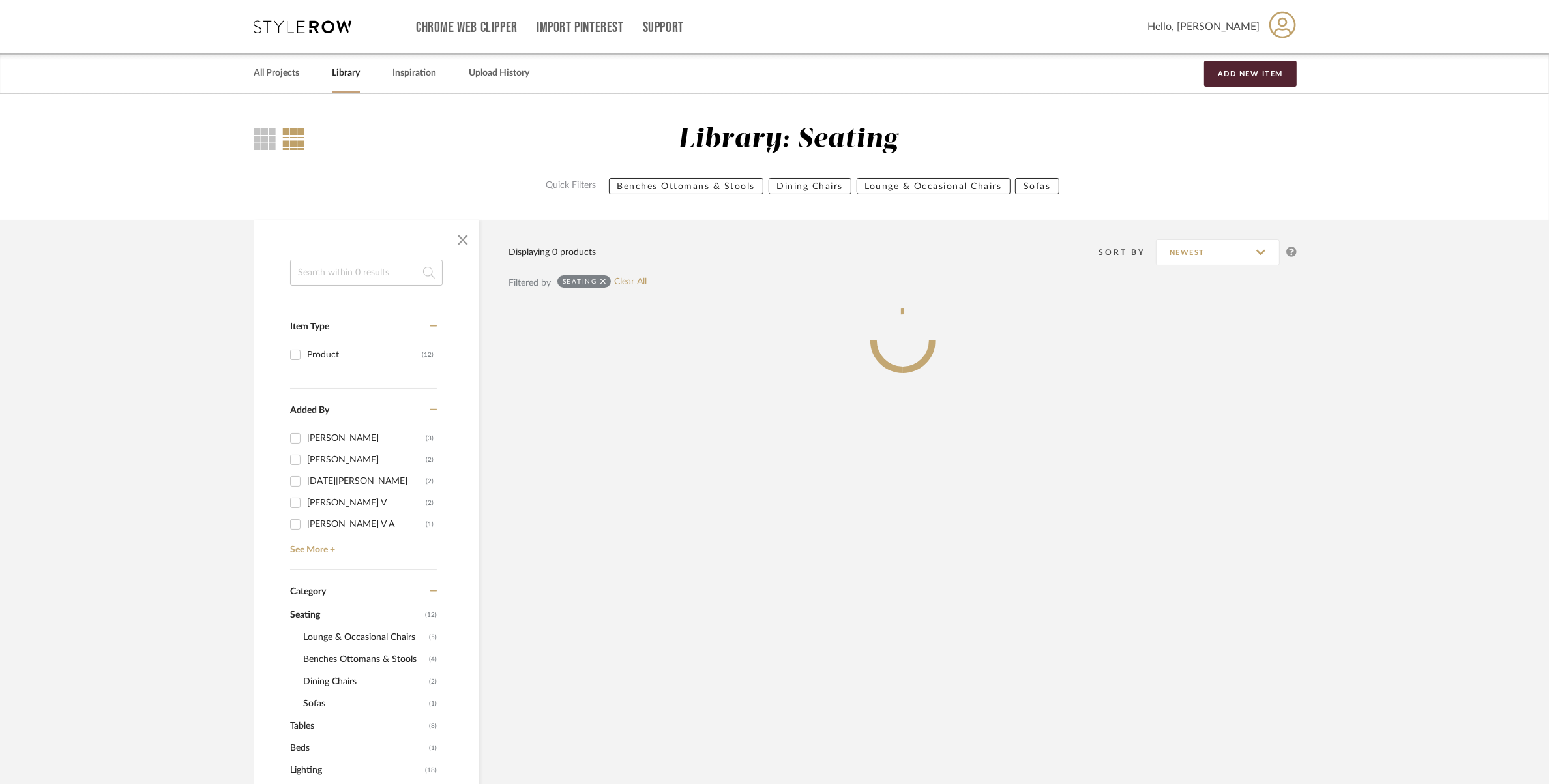
click at [387, 267] on input at bounding box center [366, 273] width 153 height 26
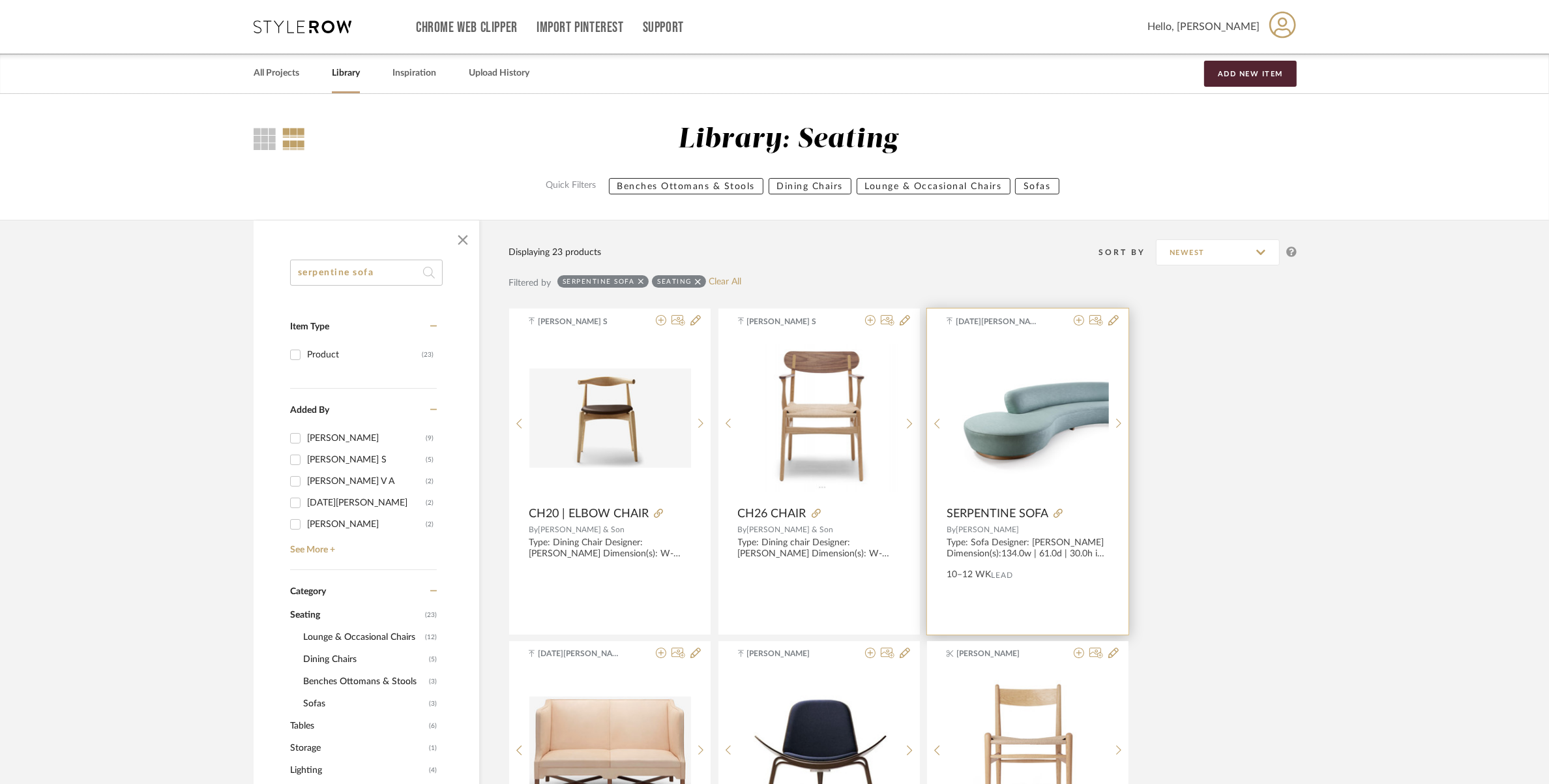
click at [0, 0] on img at bounding box center [0, 0] width 0 height 0
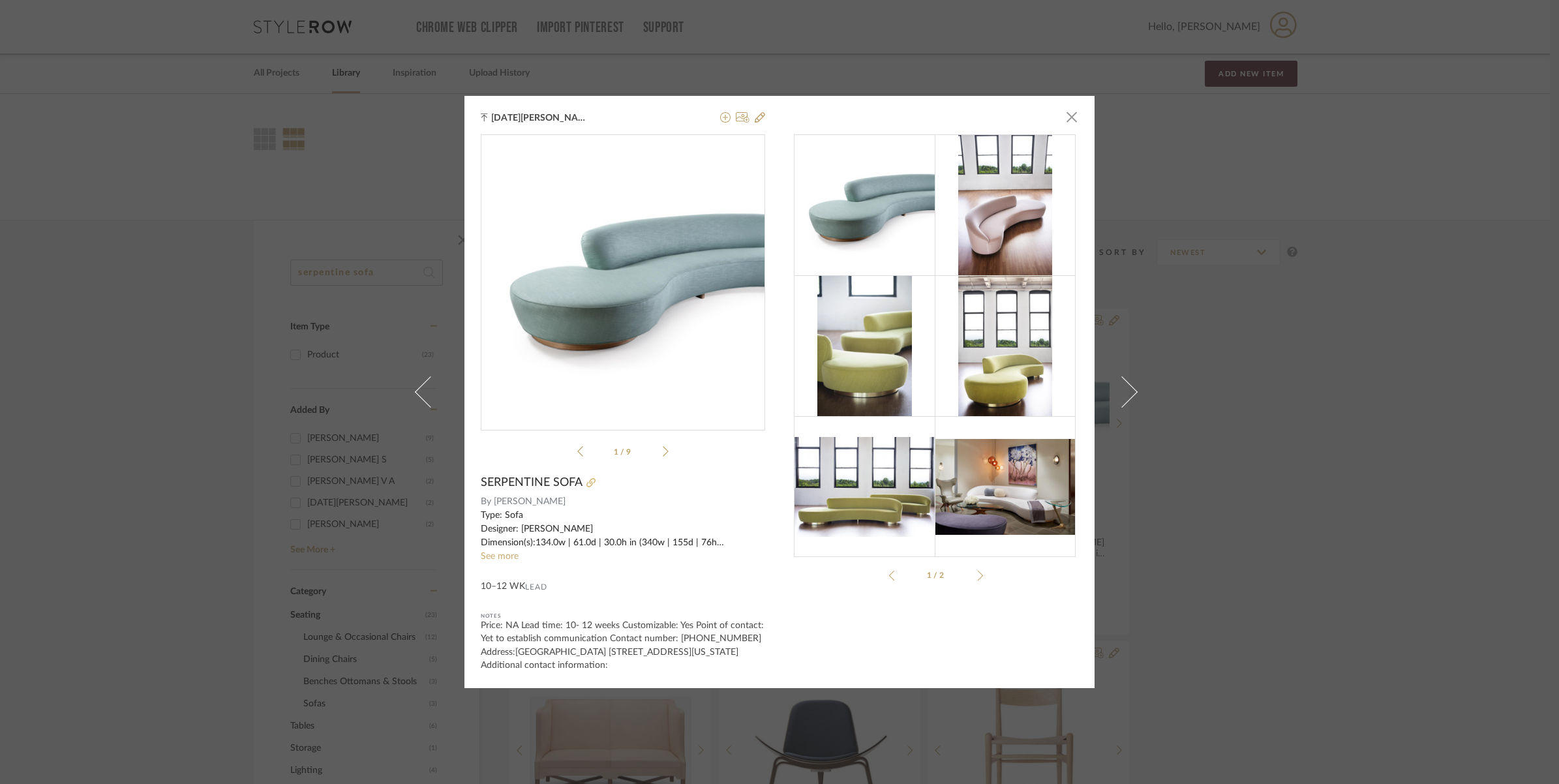
click at [589, 479] on icon at bounding box center [591, 483] width 9 height 9
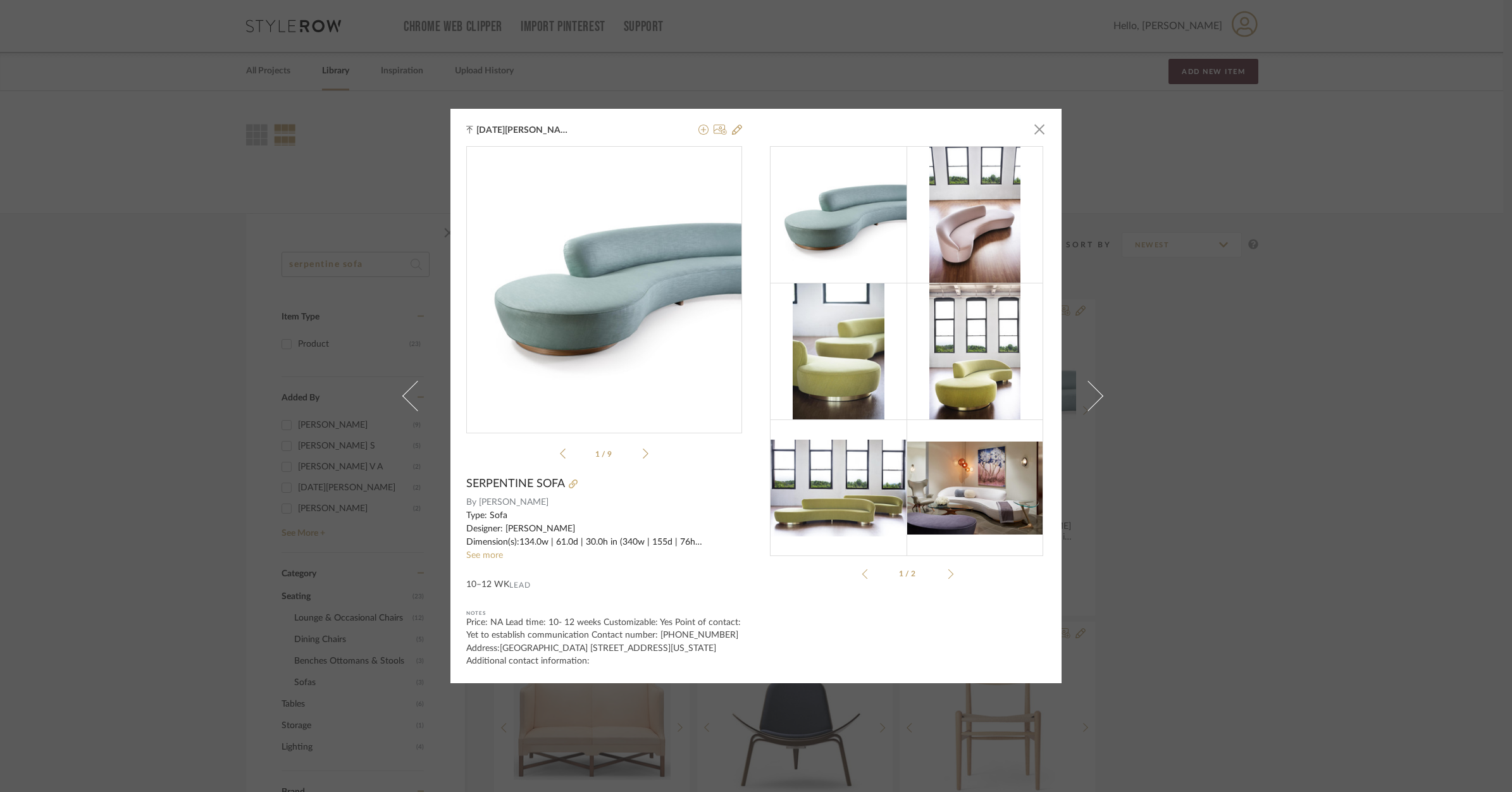
click at [1207, 296] on div "Raja Kumar × HOLLY HU...ine Sofa.pdf HOLLY HU...ine Sofa.pdf 1 / 9 SERPENTINE S…" at bounding box center [756, 396] width 1512 height 792
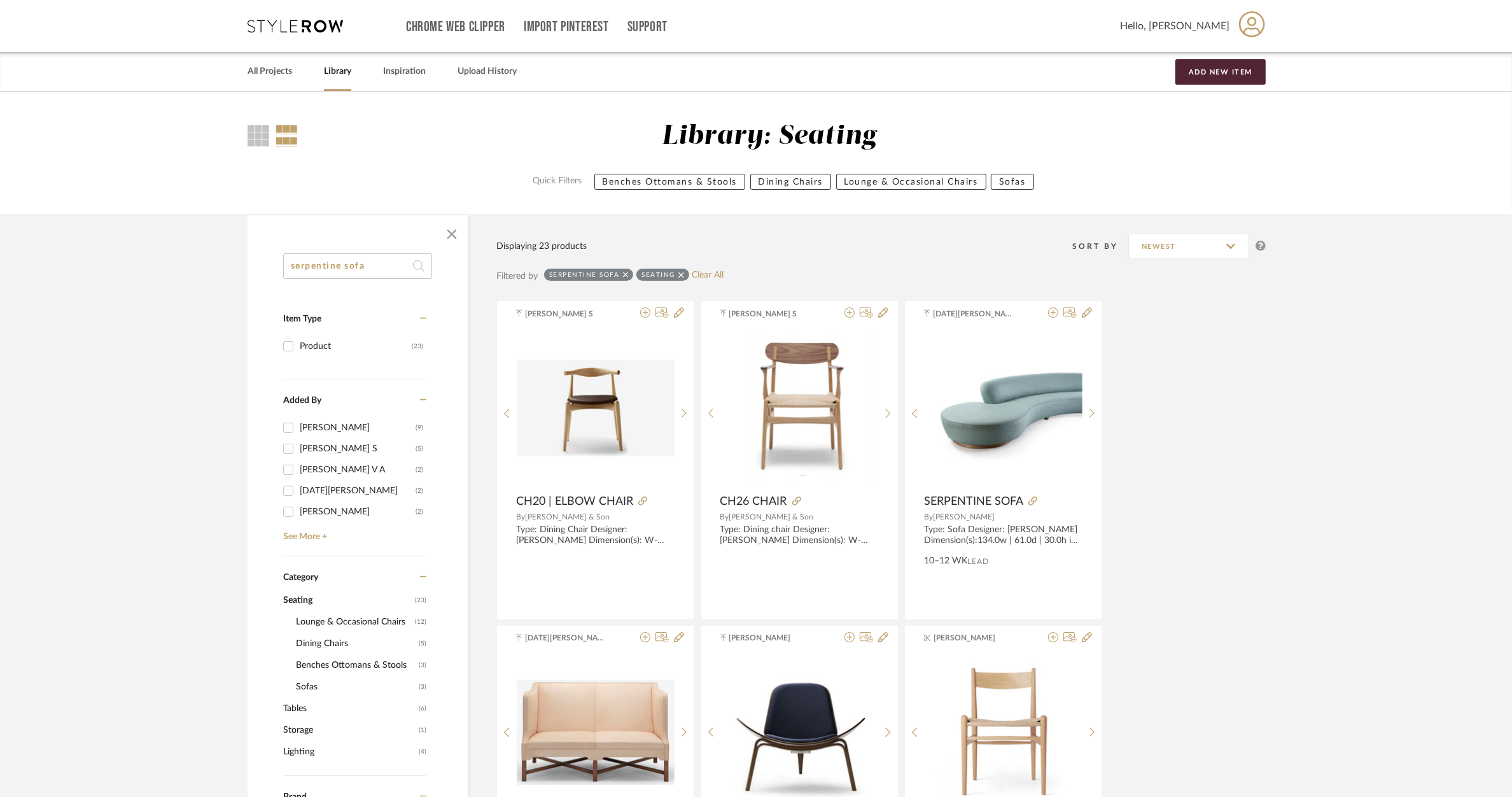
drag, startPoint x: 376, startPoint y: 267, endPoint x: 211, endPoint y: 263, distance: 165.0
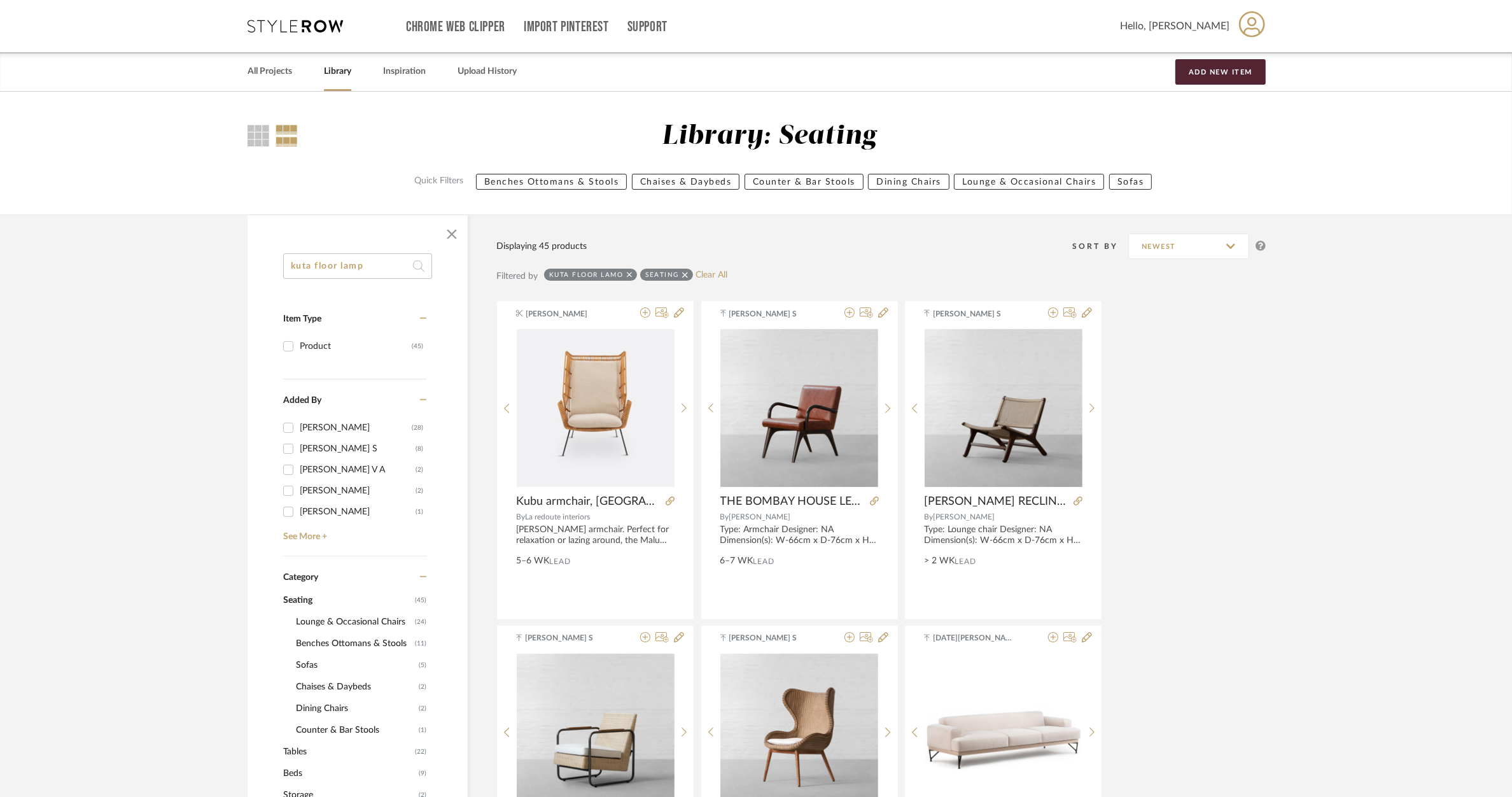
type input "kuta floor lamp"
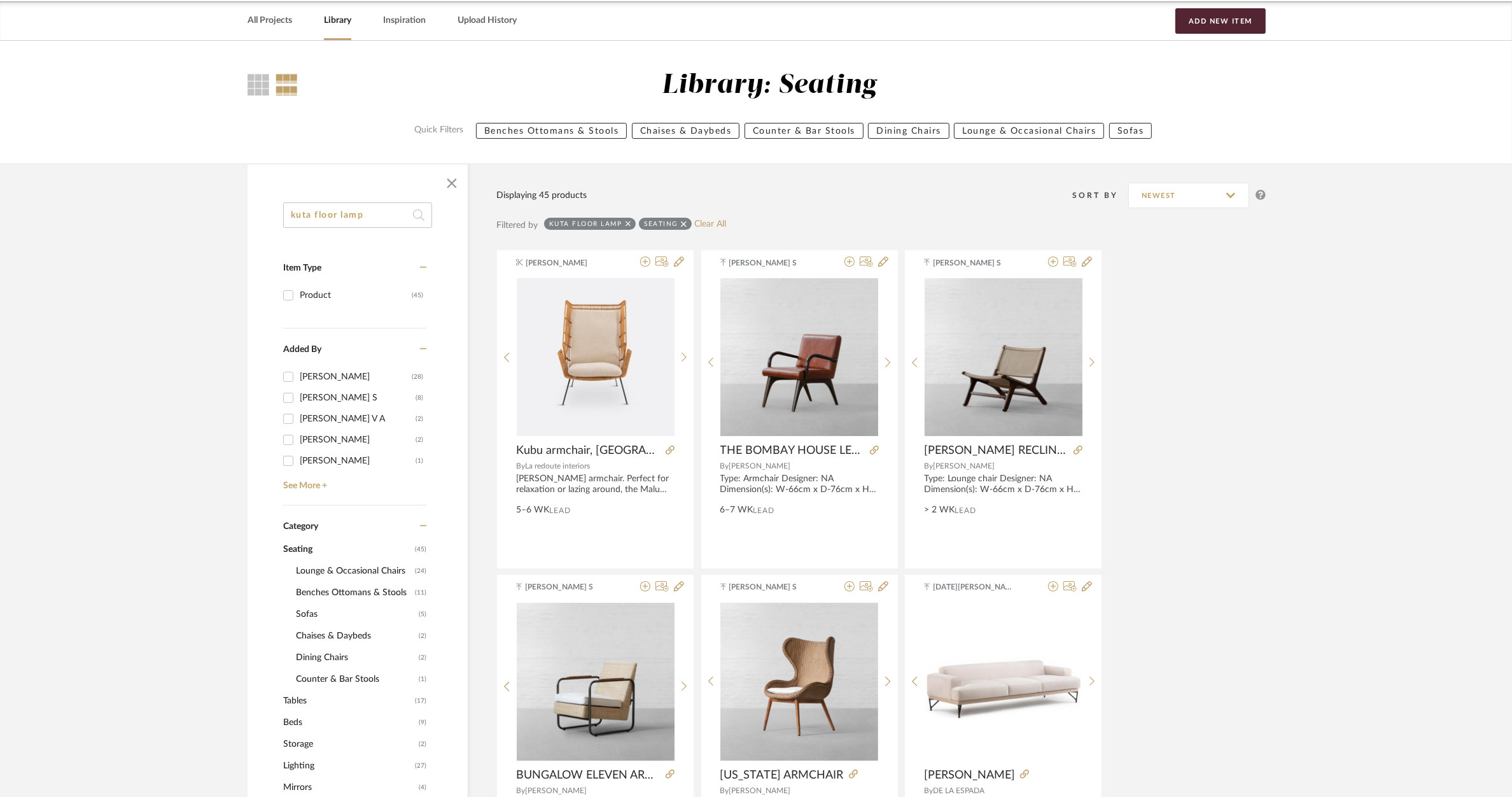
scroll to position [79, 0]
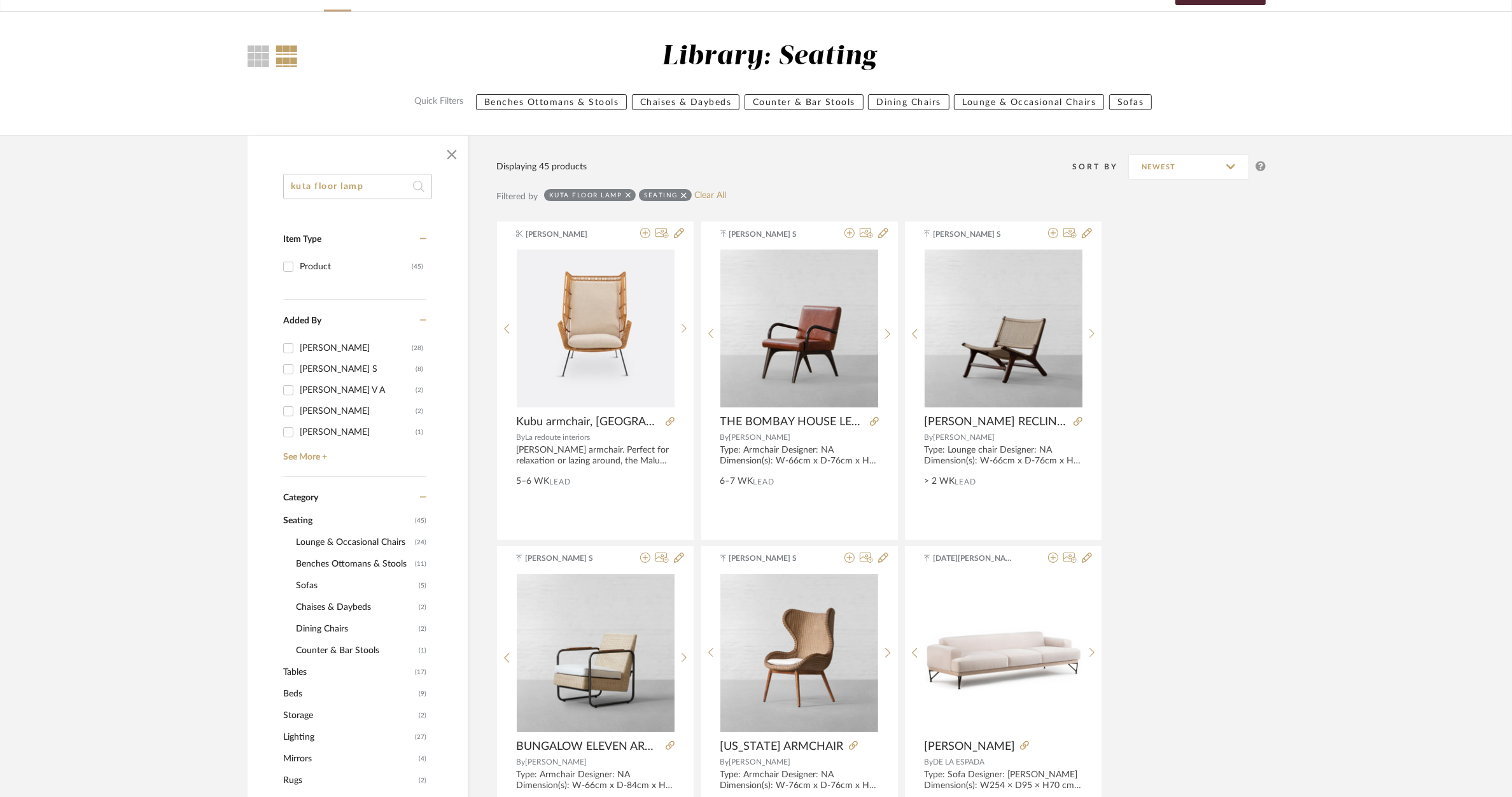
click at [322, 740] on span "Lighting" at bounding box center [348, 737] width 129 height 22
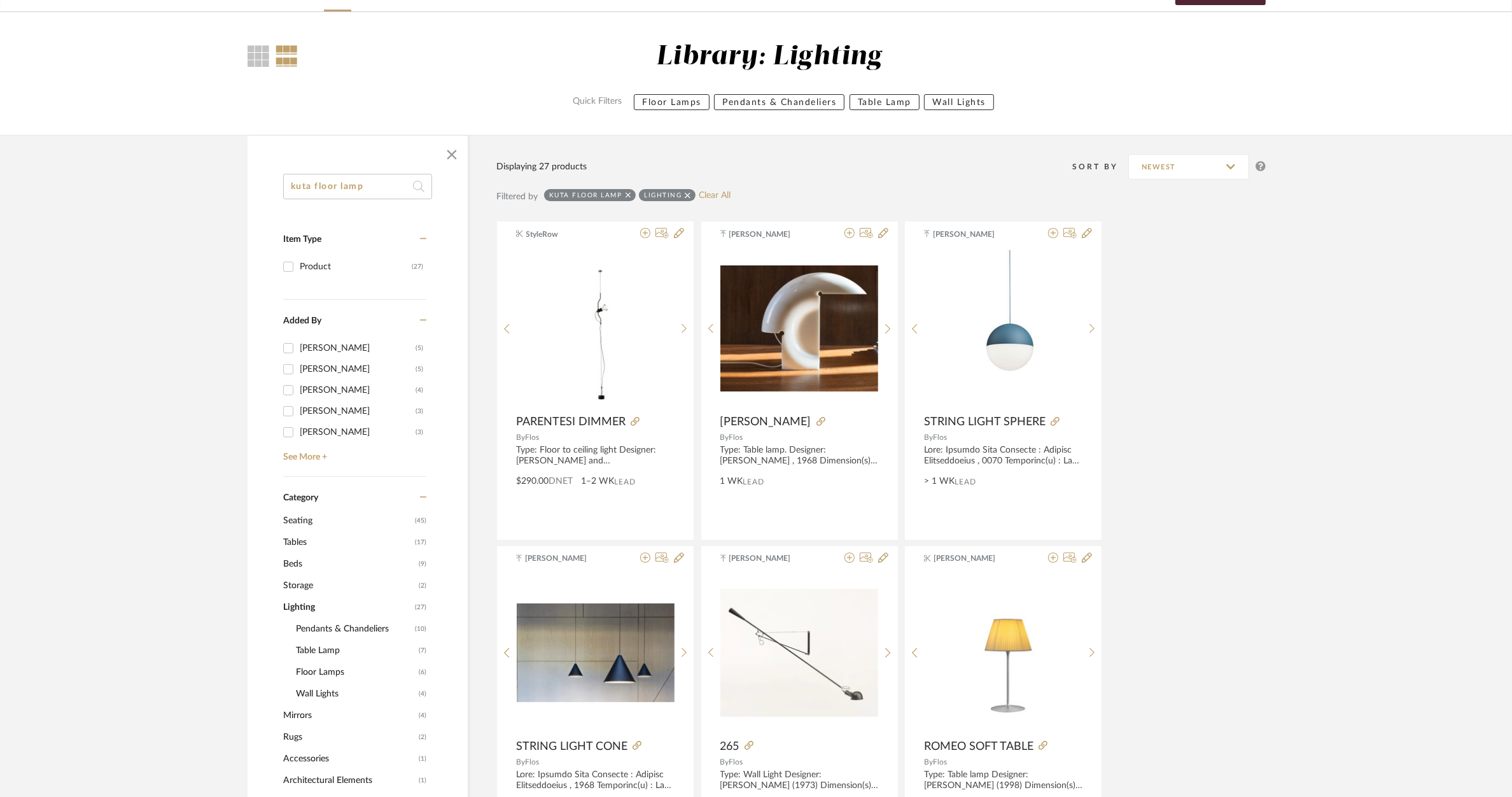
click at [330, 668] on span "Floor Lamps" at bounding box center [356, 672] width 120 height 22
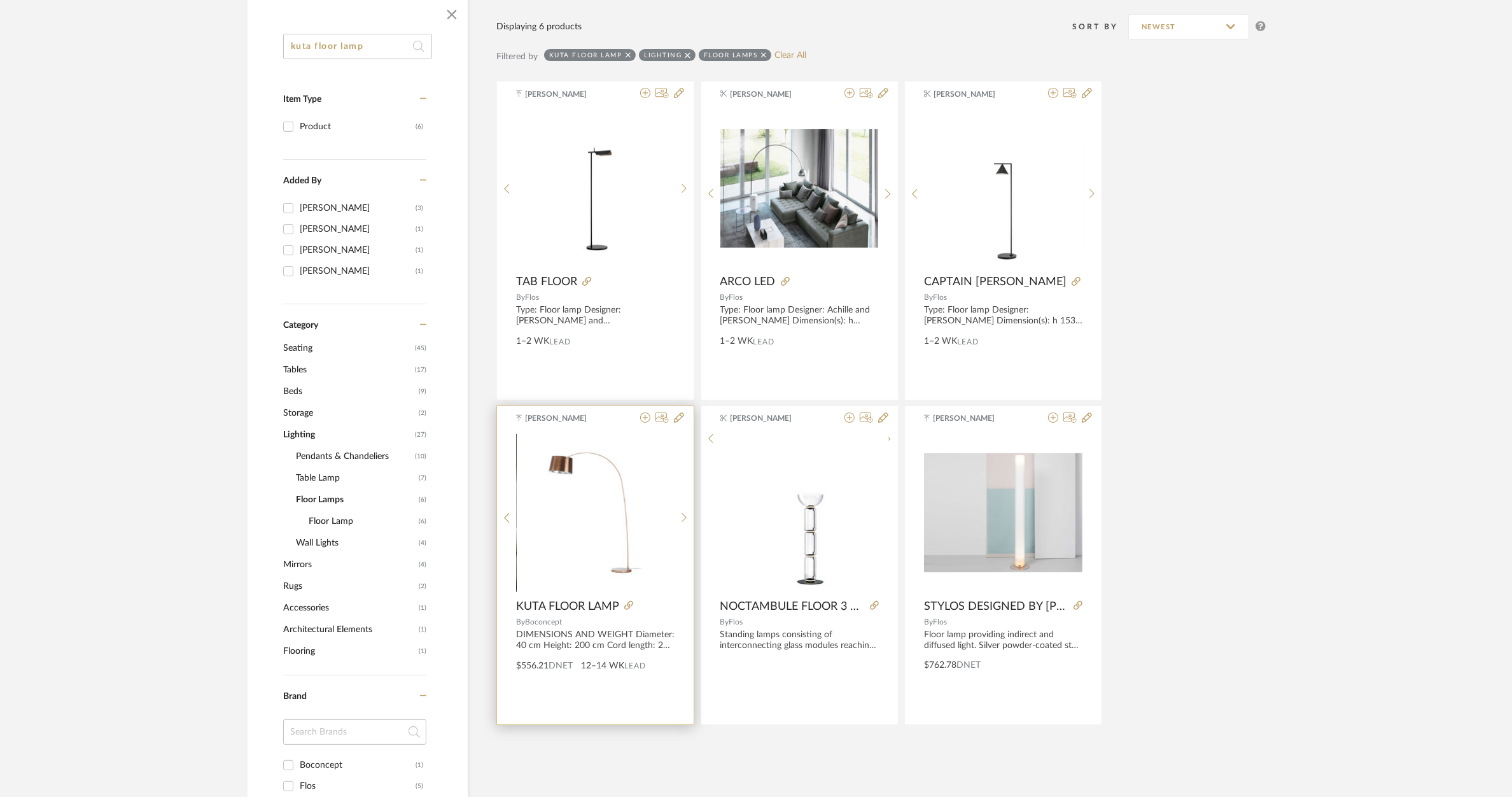
scroll to position [239, 0]
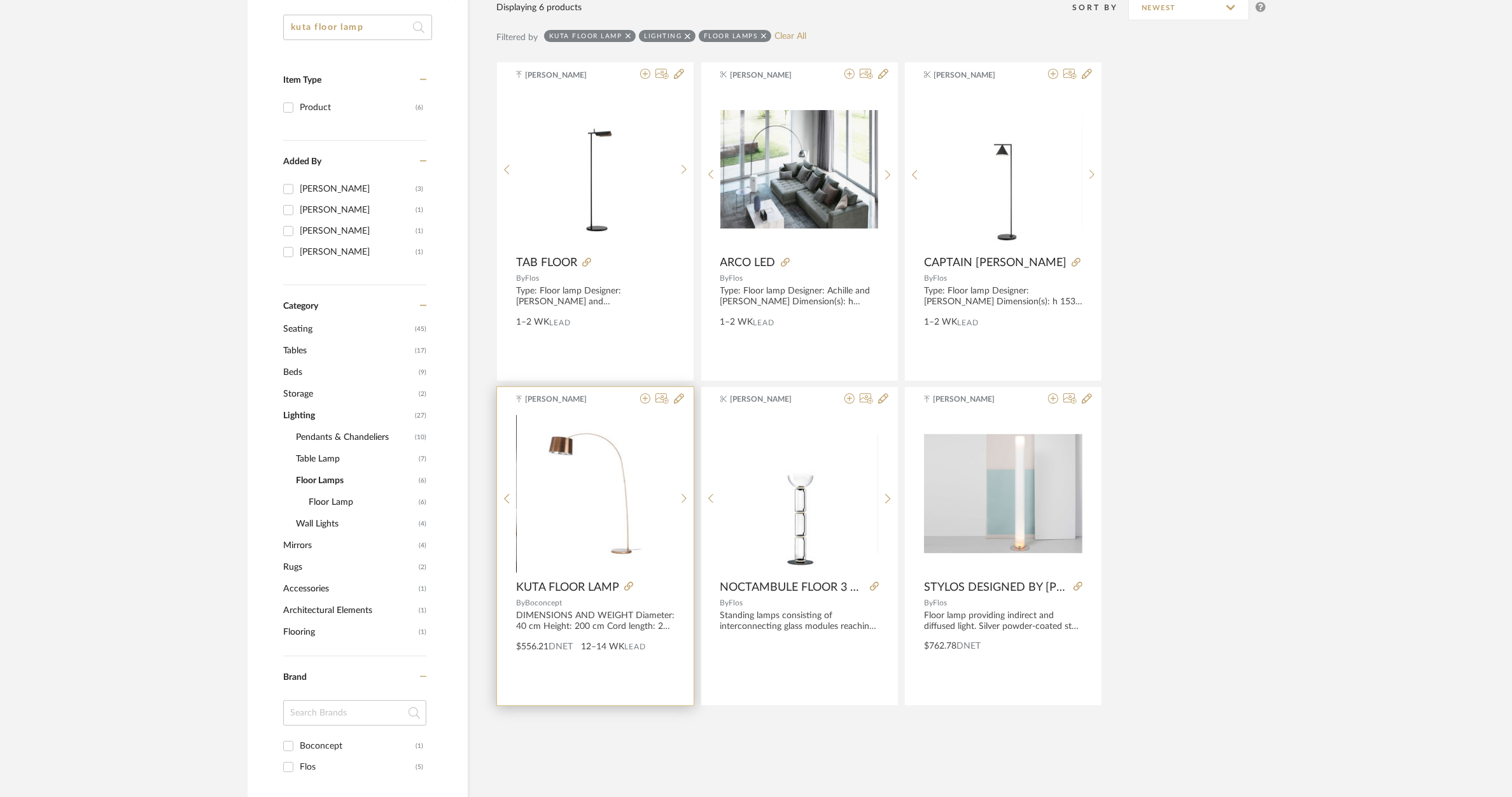
click at [584, 481] on img "0" at bounding box center [596, 493] width 158 height 135
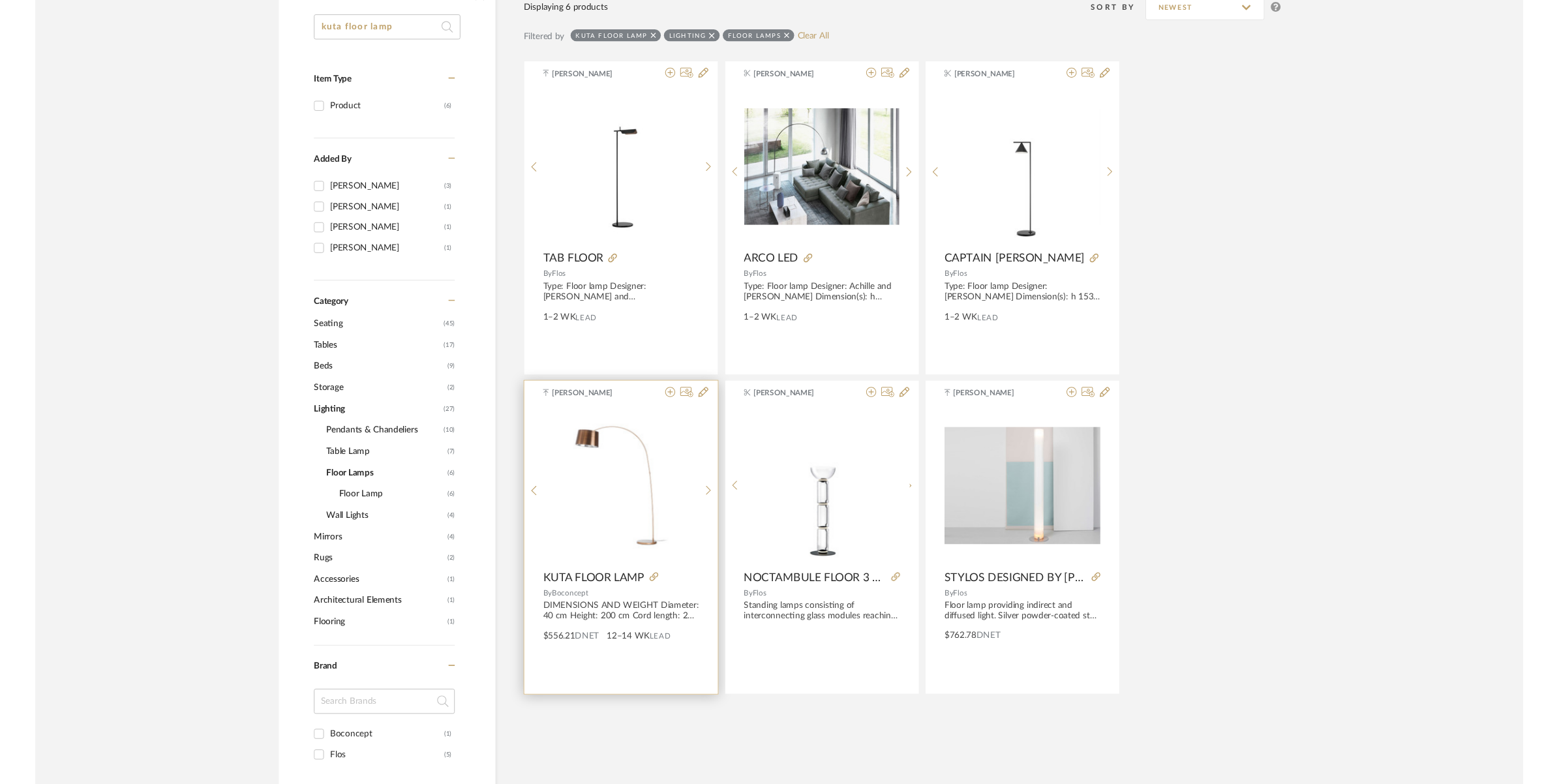
scroll to position [0, 0]
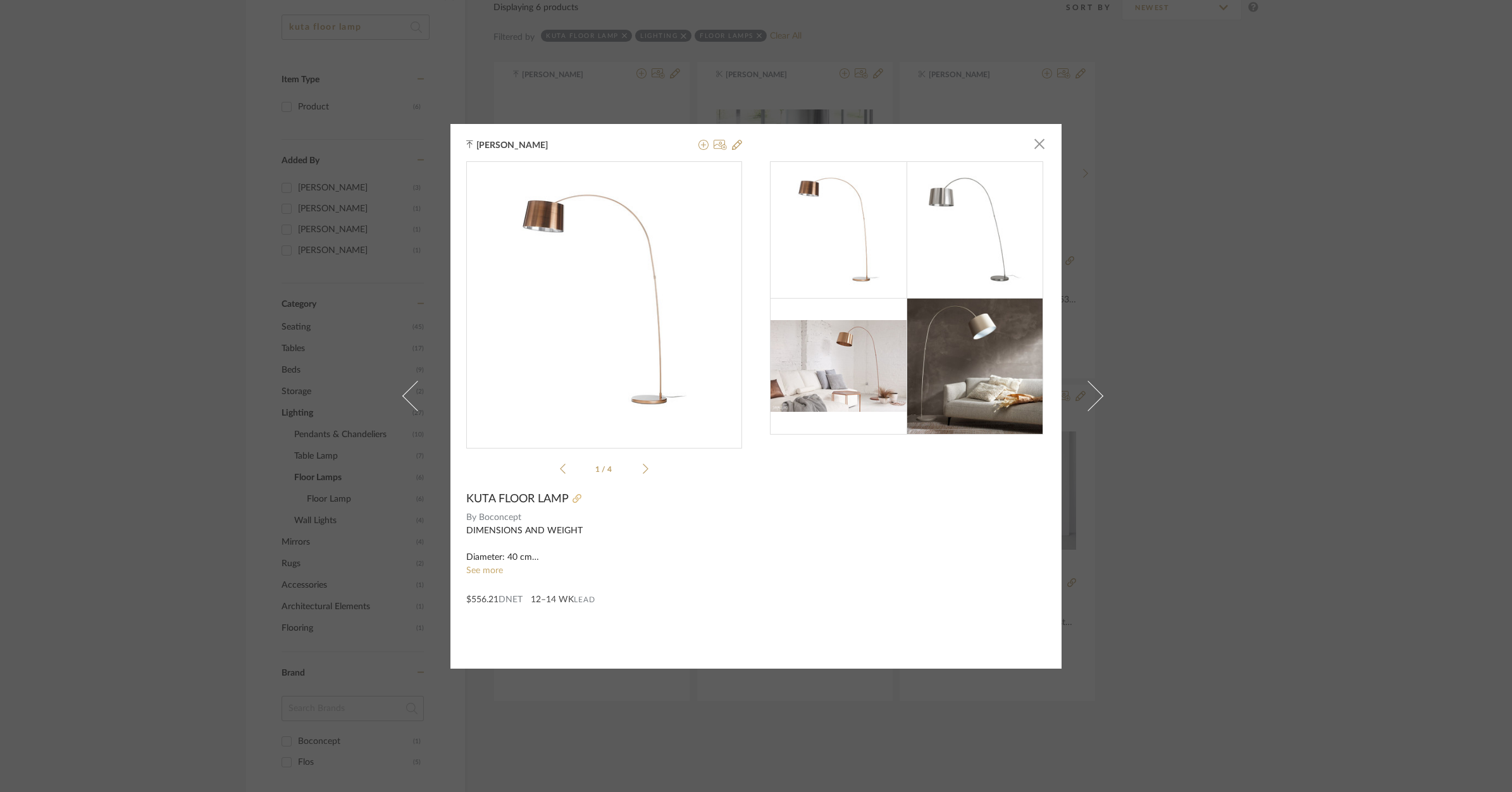
click at [573, 498] on icon at bounding box center [577, 498] width 9 height 9
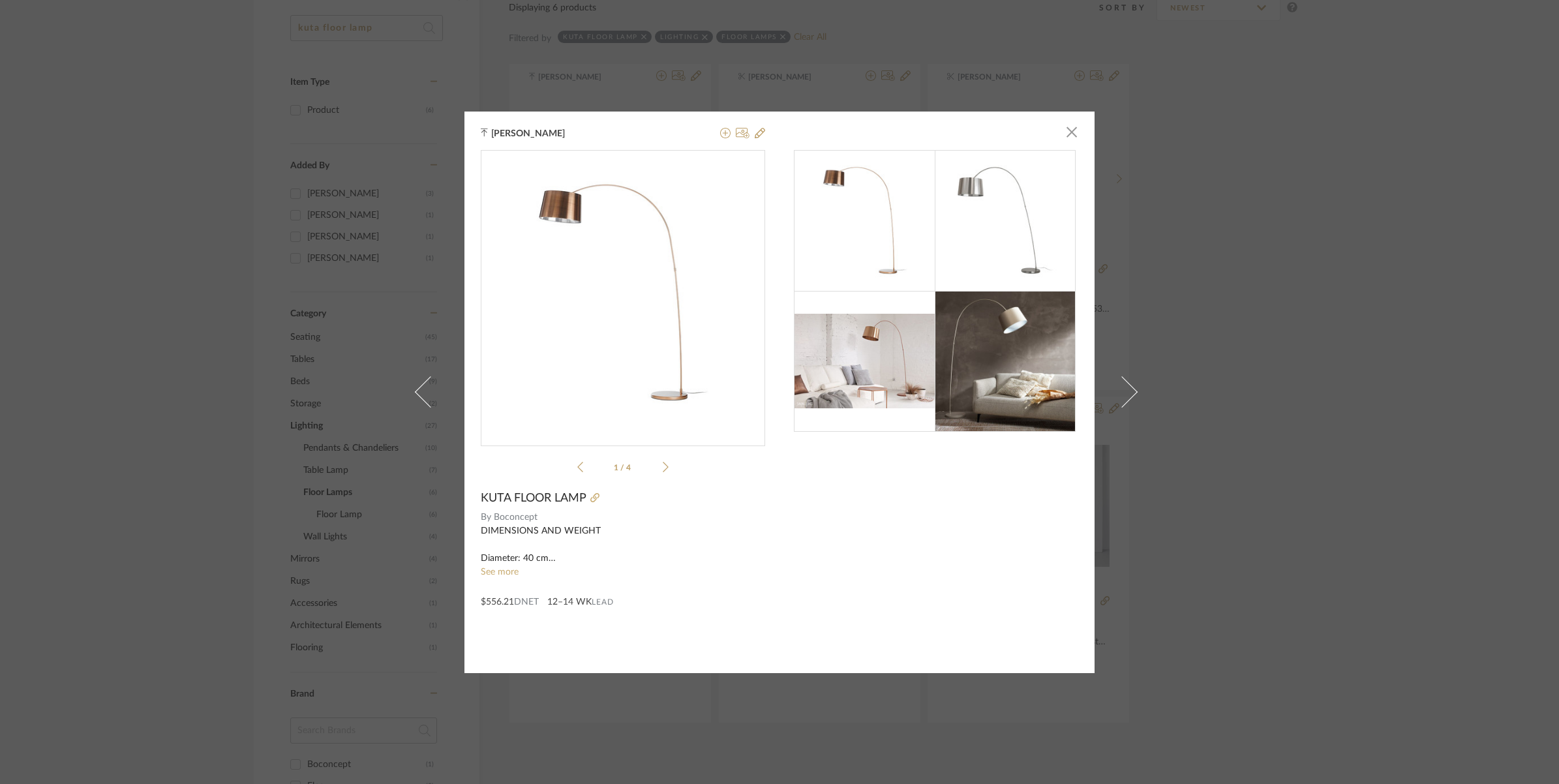
drag, startPoint x: 229, startPoint y: 258, endPoint x: 235, endPoint y: 242, distance: 17.1
click at [223, 258] on div "Aditya Das × 1 / 4 KUTA FLOOR LAMP By Boconcept DIMENSIONS AND WEIGHT Diameter:…" at bounding box center [779, 392] width 1559 height 784
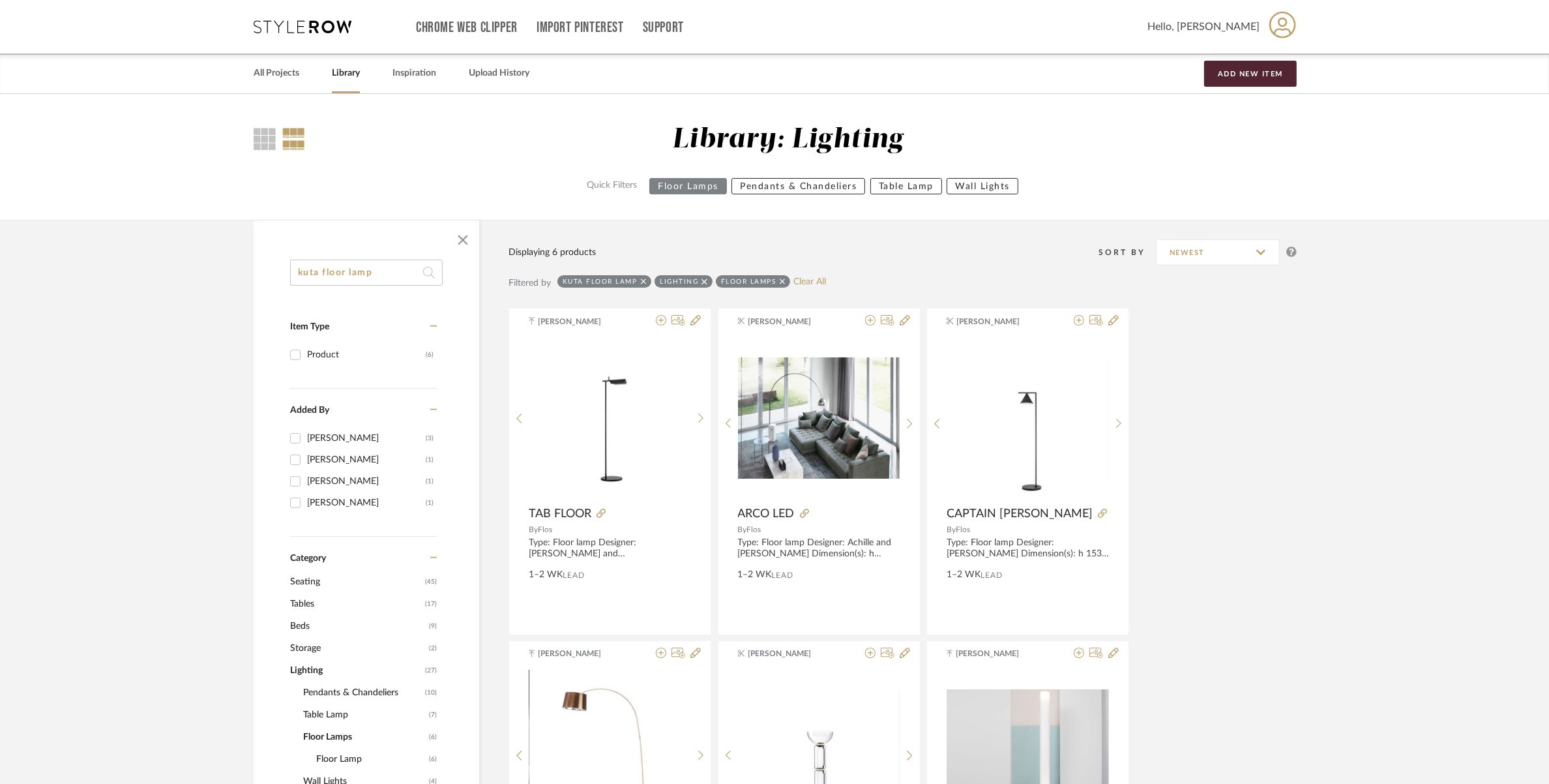
click at [307, 579] on span "Seating" at bounding box center [356, 581] width 132 height 22
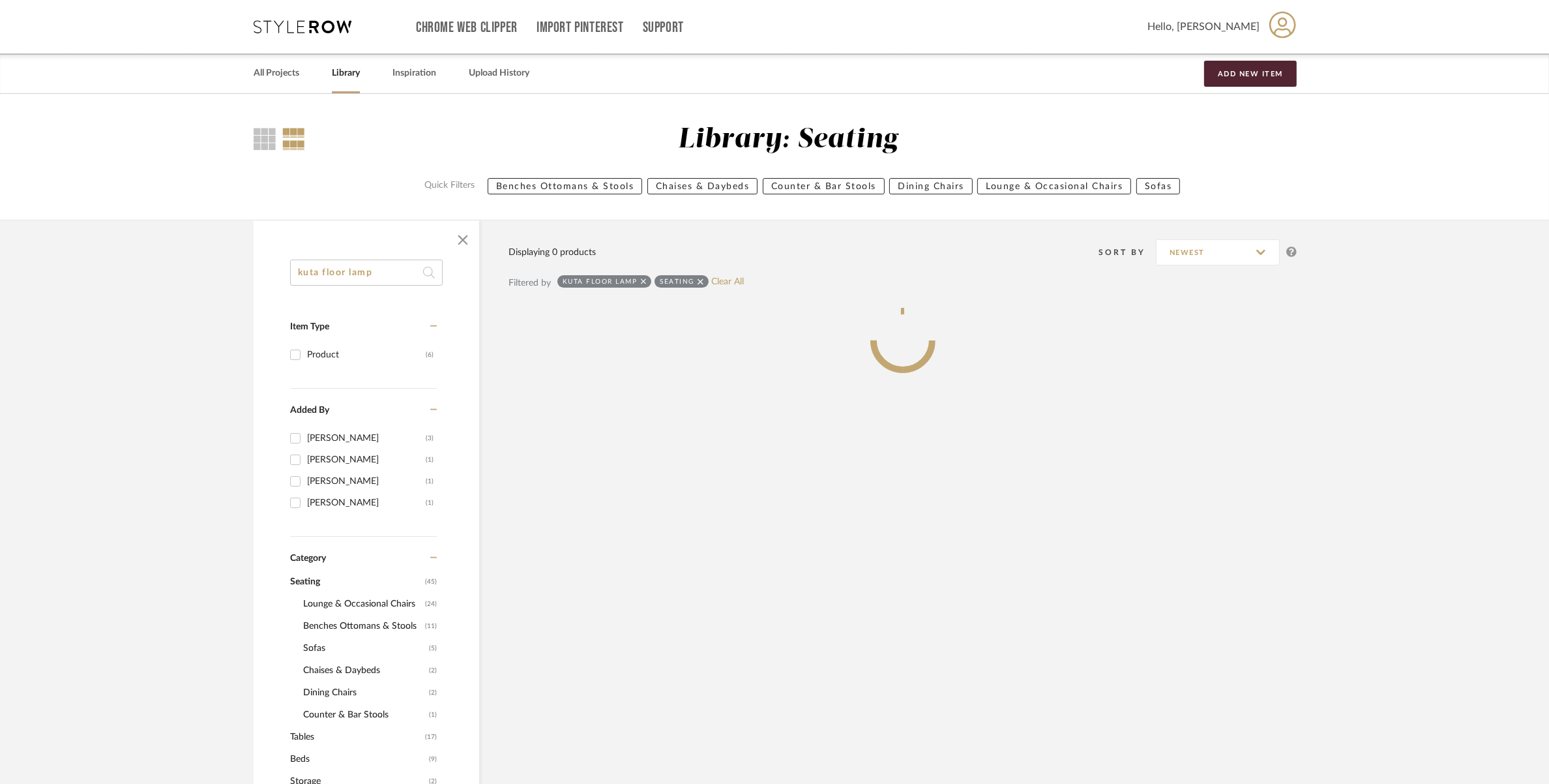
drag, startPoint x: 353, startPoint y: 274, endPoint x: 278, endPoint y: 272, distance: 75.0
type input "v"
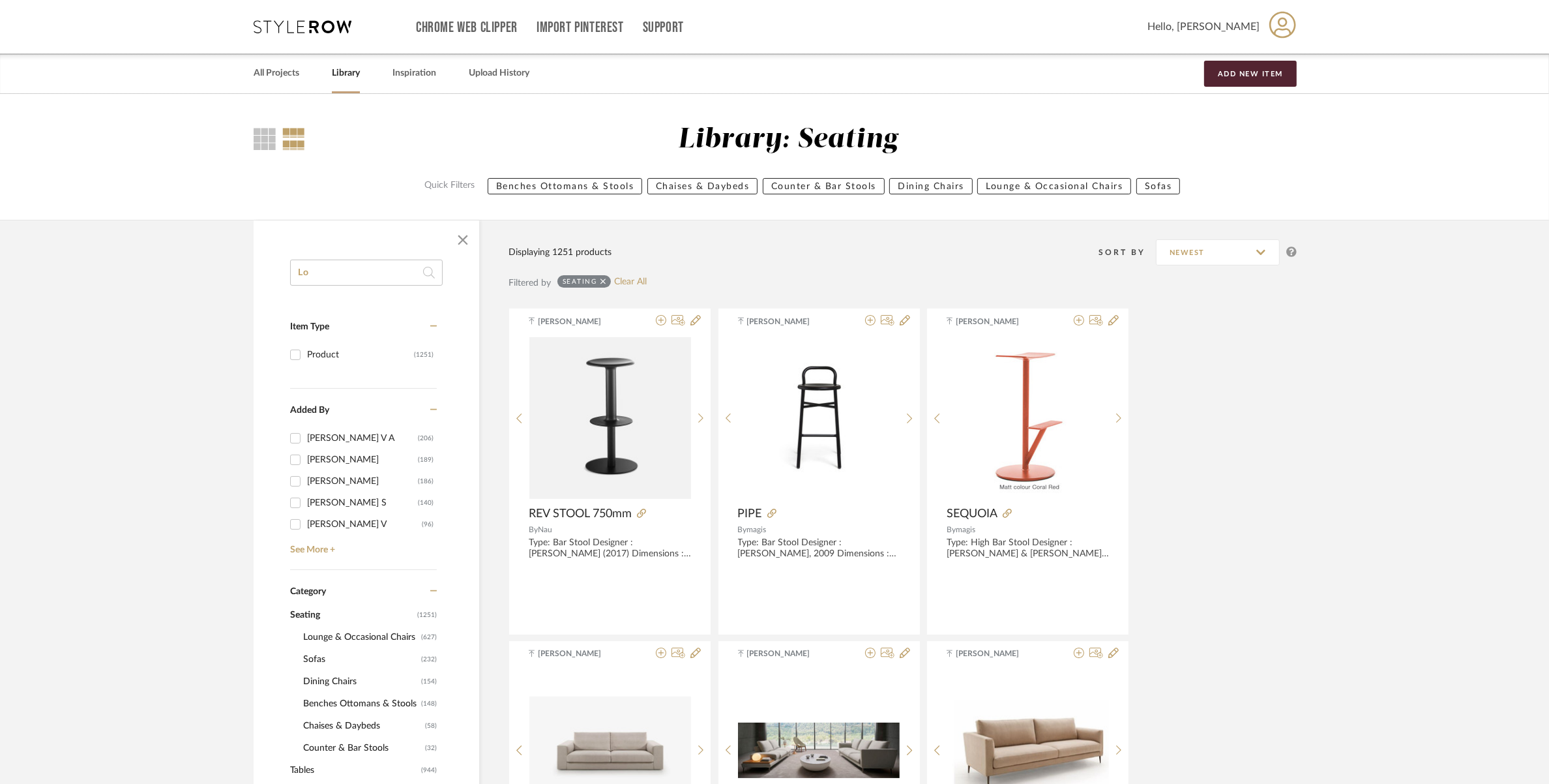
type input "L"
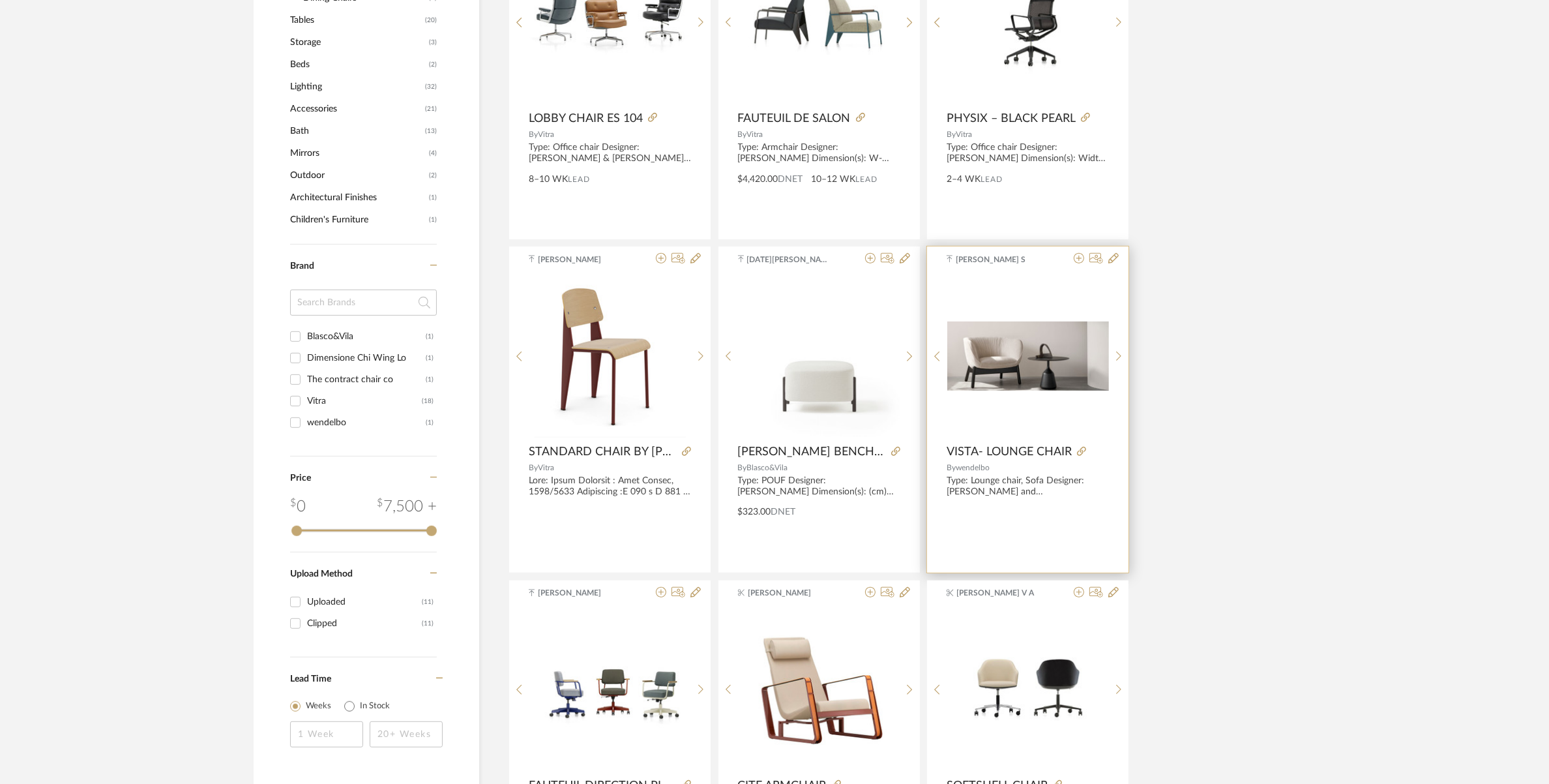
scroll to position [570, 0]
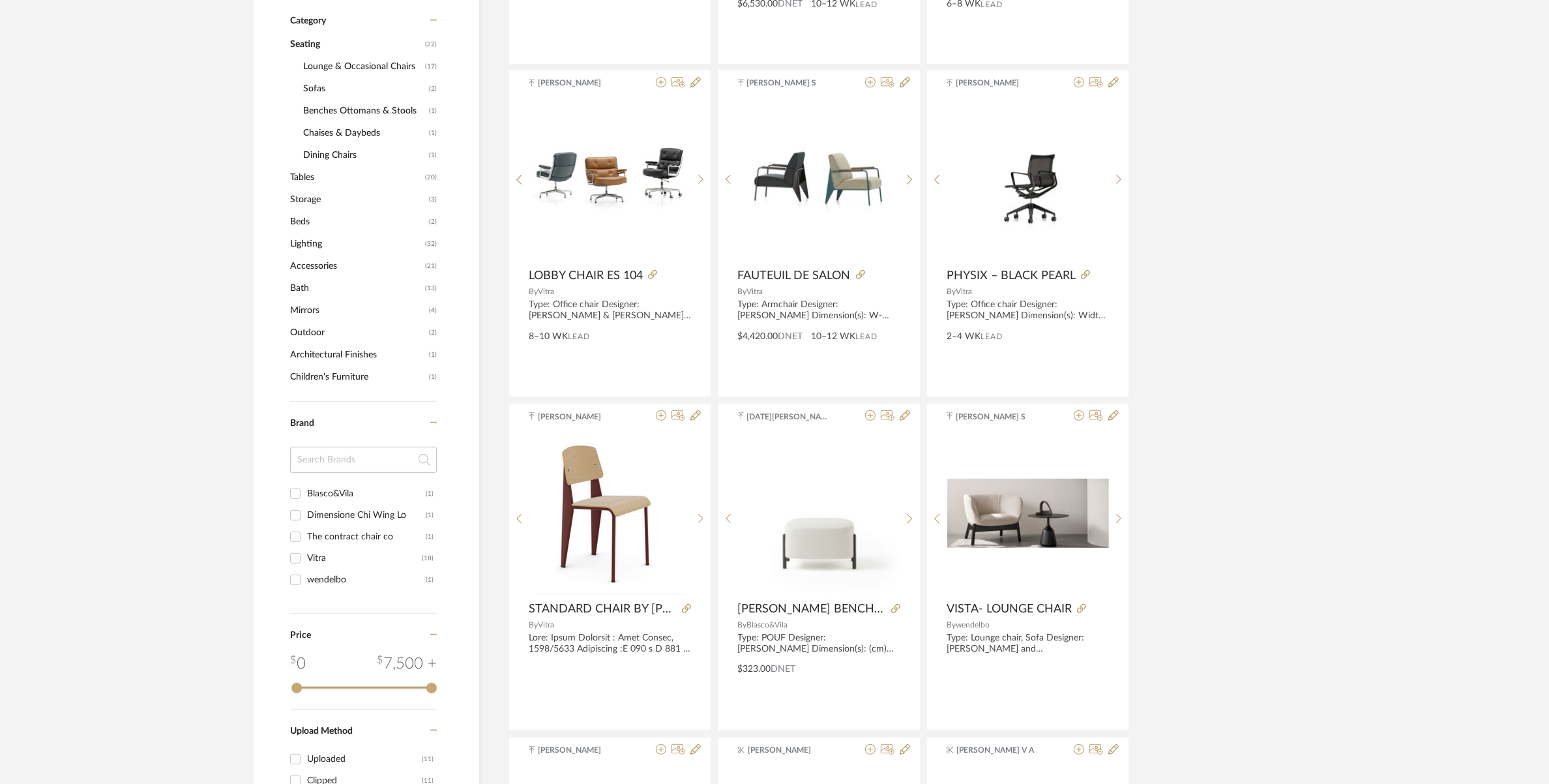
click at [336, 71] on span "Lounge & Occasional Chairs" at bounding box center [363, 66] width 119 height 22
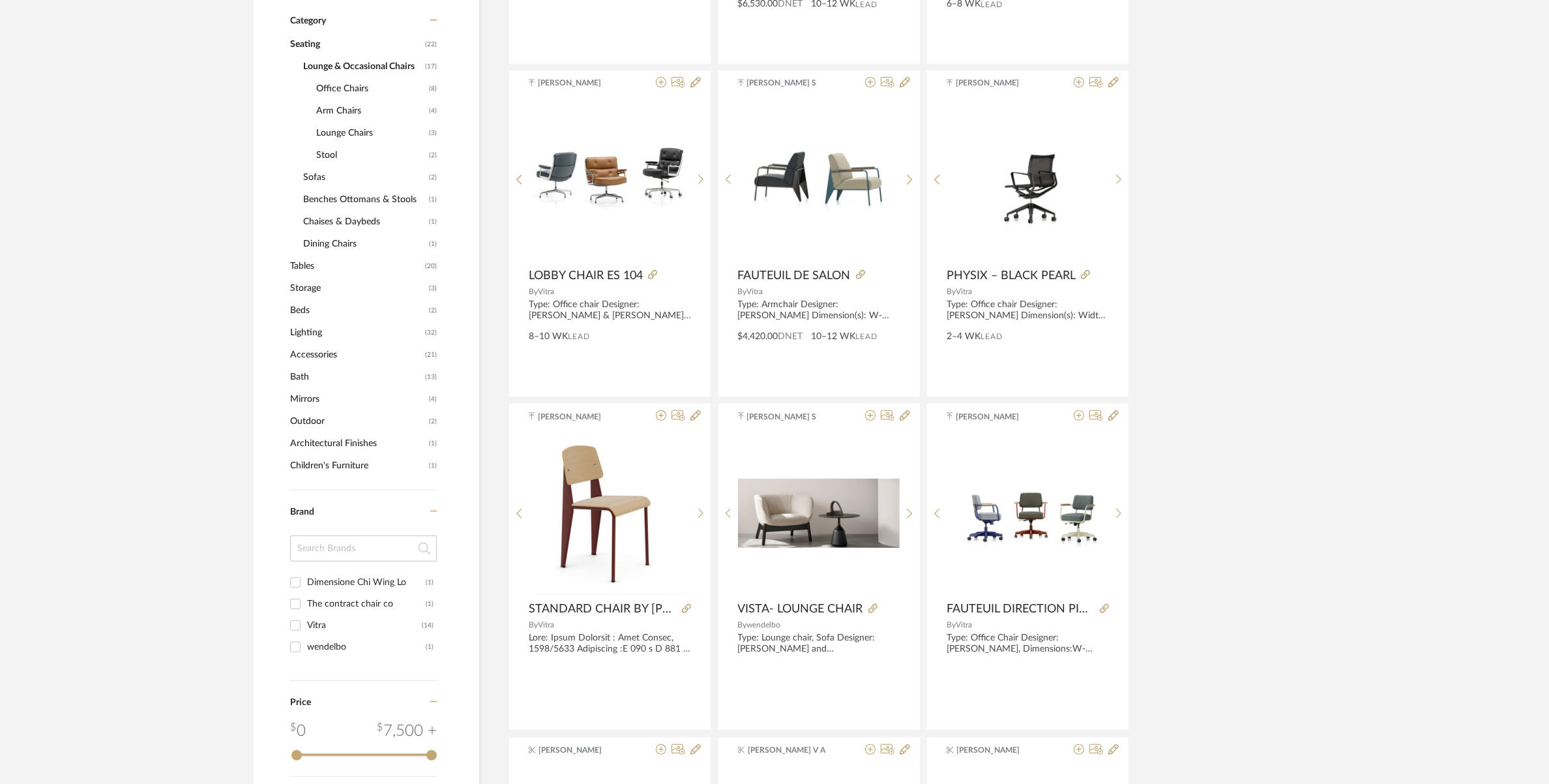
click at [338, 128] on span "Lounge Chairs" at bounding box center [371, 133] width 110 height 22
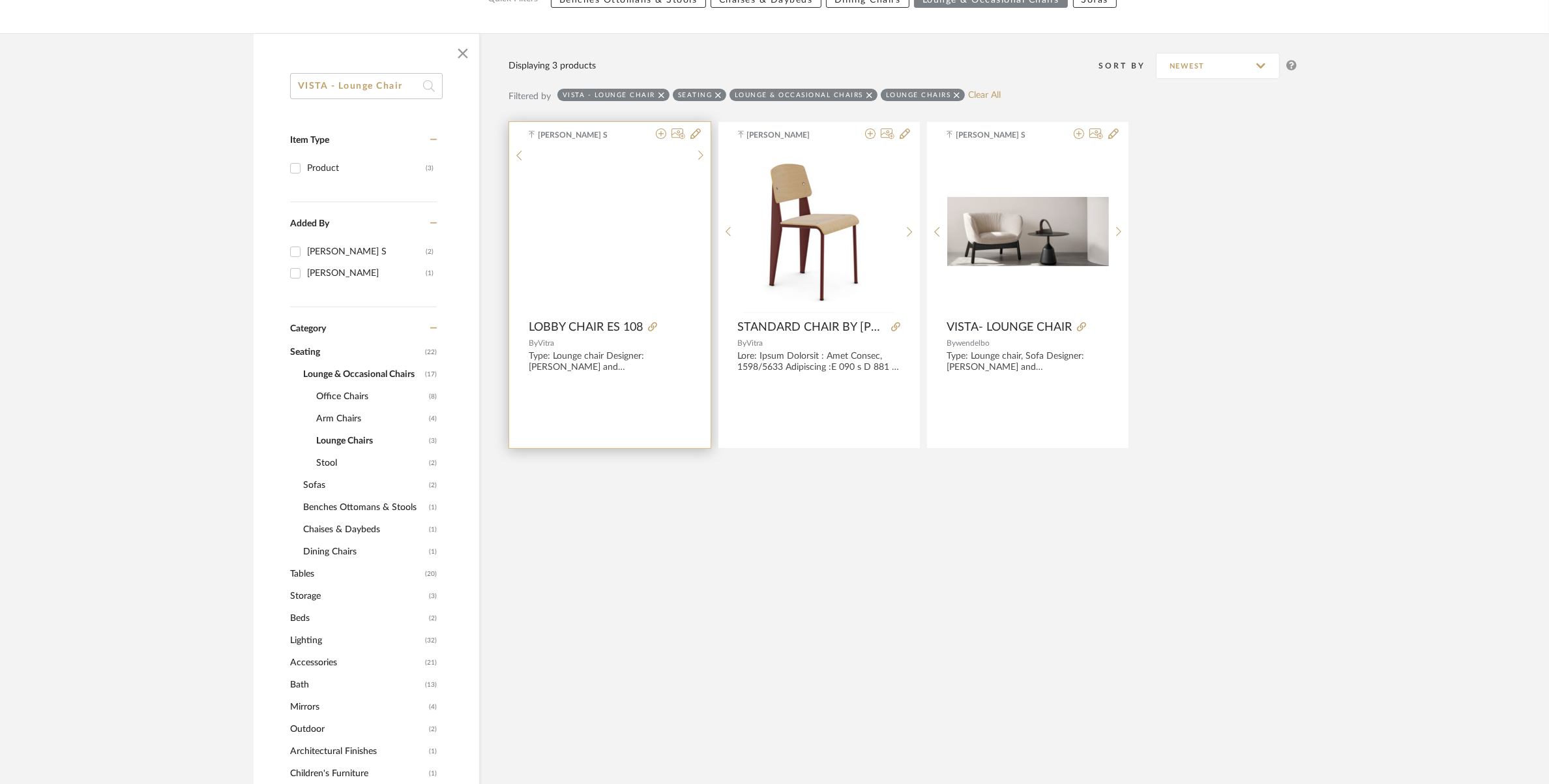
scroll to position [168, 0]
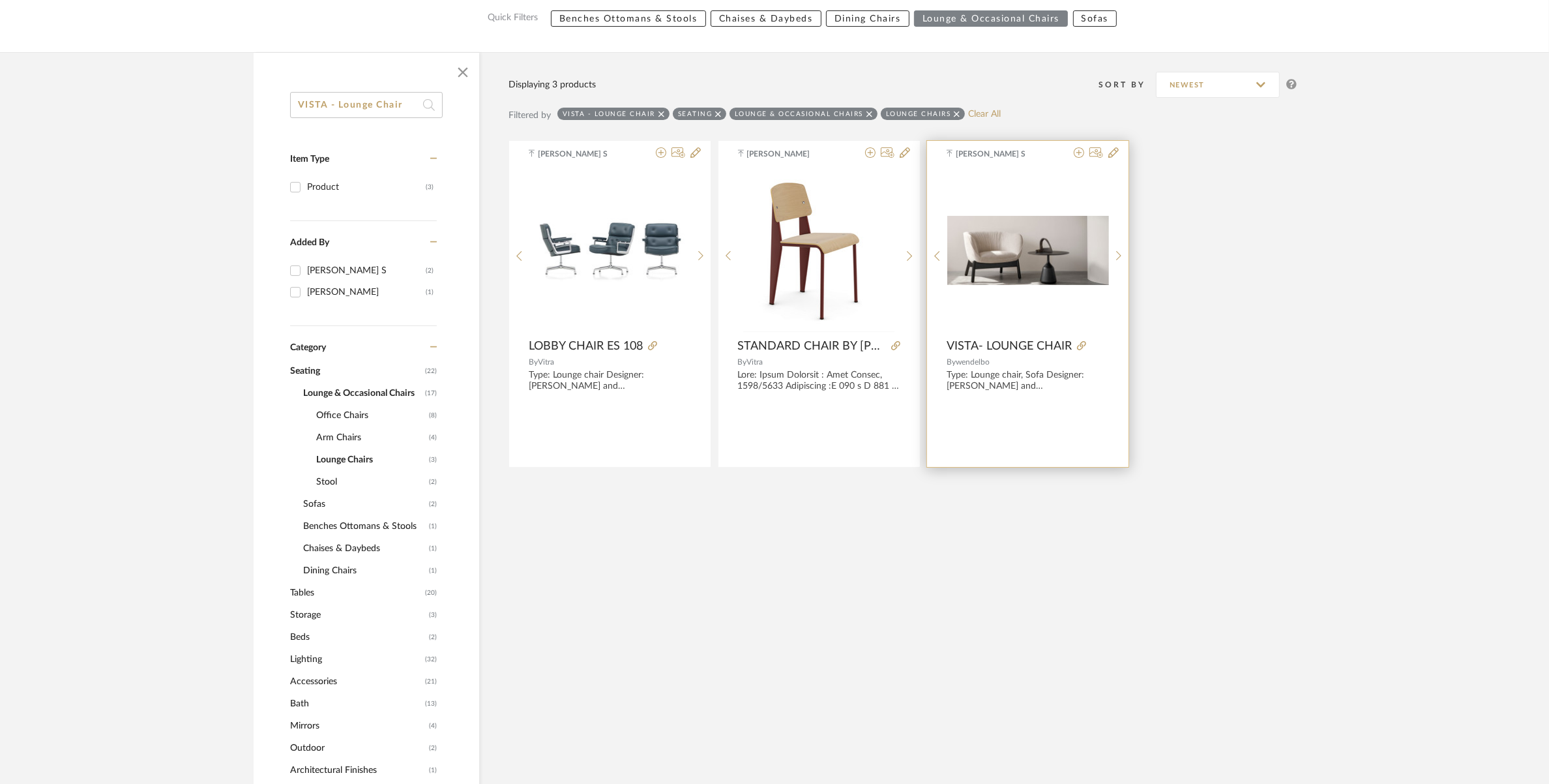
click at [0, 0] on img at bounding box center [0, 0] width 0 height 0
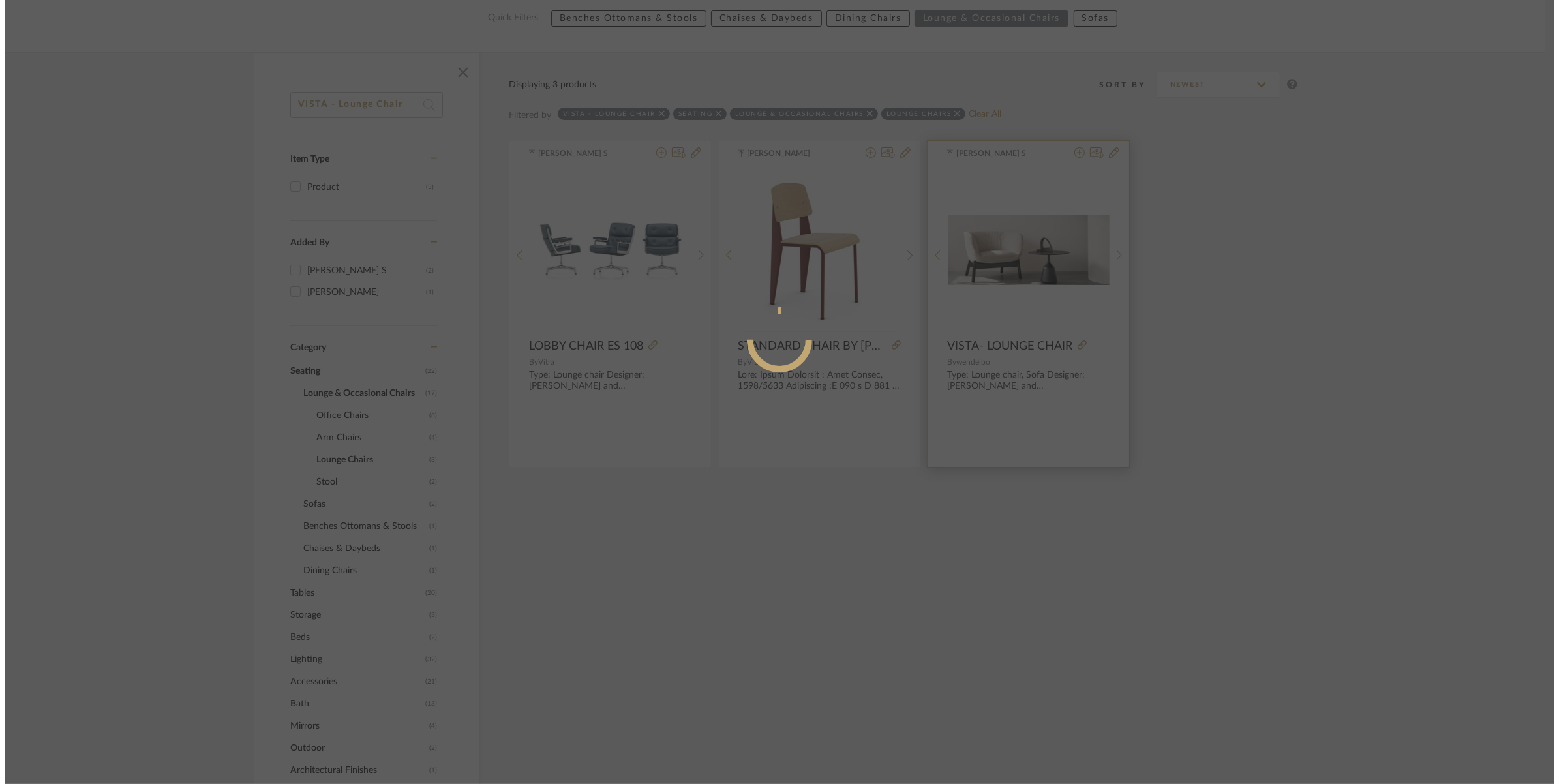
scroll to position [0, 0]
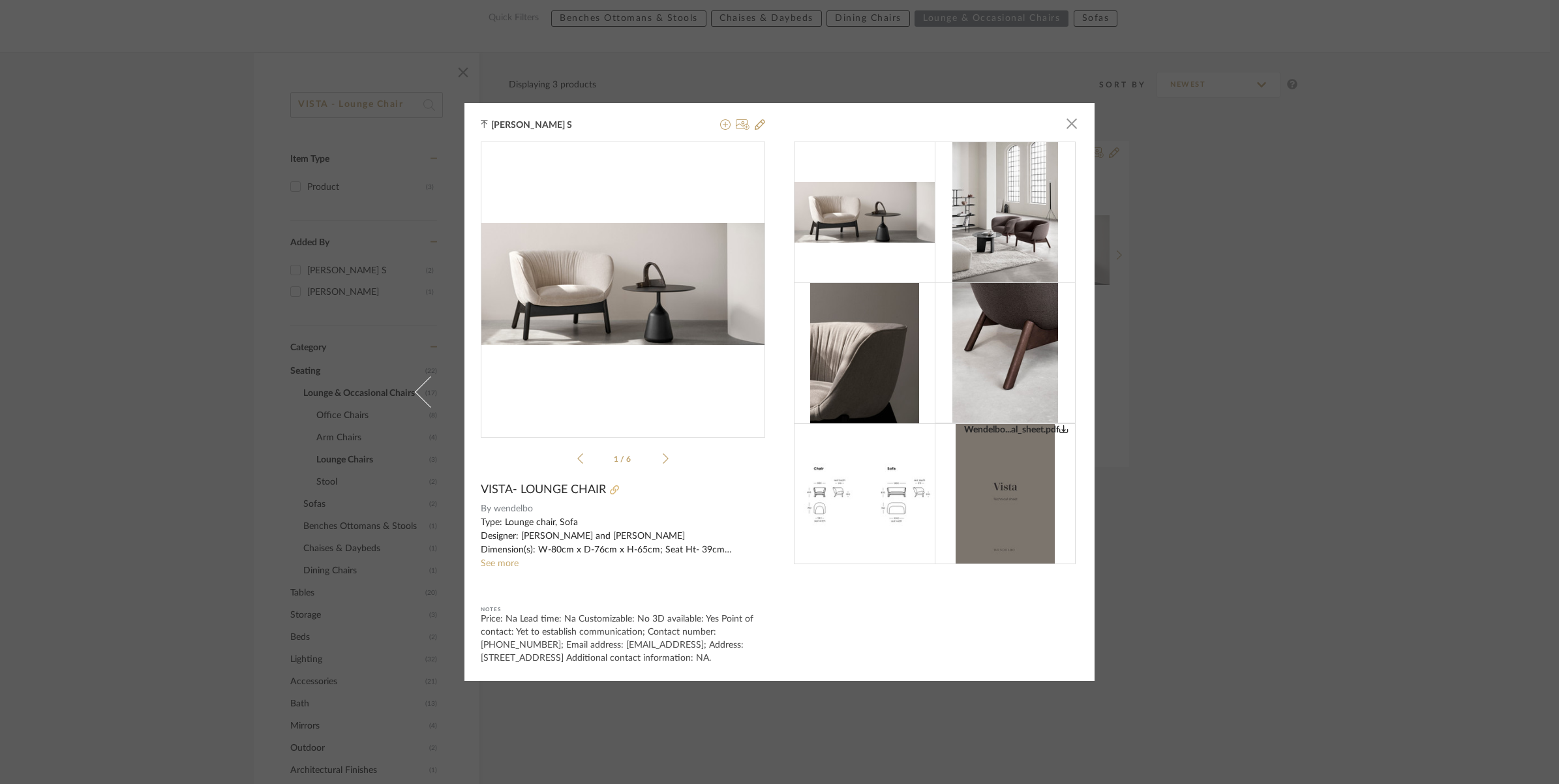
click at [610, 487] on icon at bounding box center [614, 490] width 9 height 9
drag, startPoint x: 470, startPoint y: 481, endPoint x: 602, endPoint y: 487, distance: 132.1
click at [602, 487] on div "Munirajan S × Wendelbo...al_sheet.pdf Wendelbo...al_sheet.pdf 1 / 6 VISTA- LOUN…" at bounding box center [780, 392] width 630 height 578
drag, startPoint x: 602, startPoint y: 487, endPoint x: 653, endPoint y: 481, distance: 51.4
click at [653, 481] on div "Wendelbo...al_sheet.pdf Wendelbo...al_sheet.pdf 1 / 6 VISTA- LOUNGE CHAIR By we…" at bounding box center [623, 403] width 285 height 523
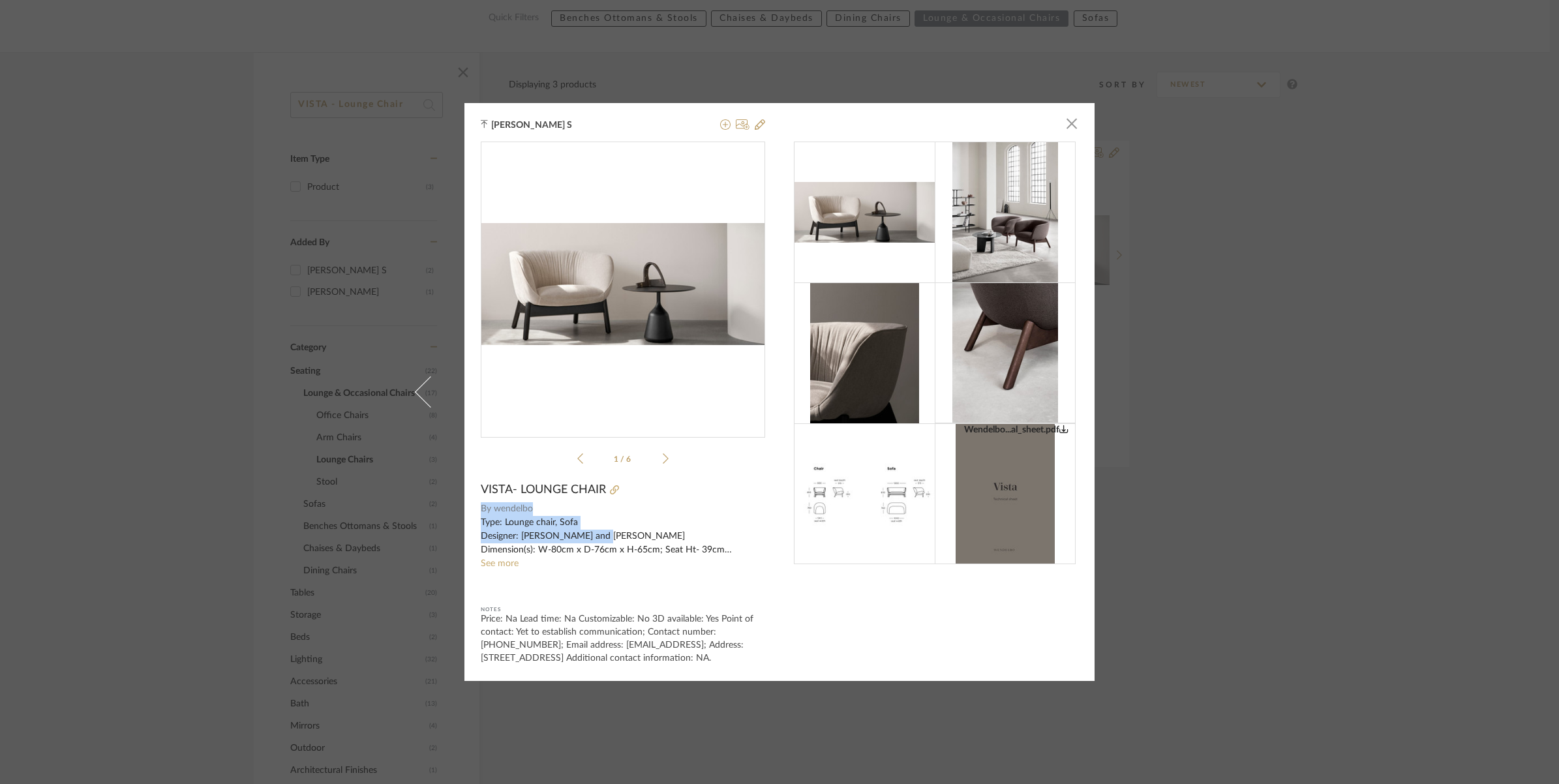
drag, startPoint x: 653, startPoint y: 481, endPoint x: 565, endPoint y: 504, distance: 91.0
click at [571, 505] on span "wendelbo" at bounding box center [630, 509] width 272 height 14
click at [489, 487] on span "VISTA- LOUNGE CHAIR" at bounding box center [543, 490] width 125 height 15
drag, startPoint x: 479, startPoint y: 483, endPoint x: 533, endPoint y: 507, distance: 59.1
click at [533, 507] on div "Wendelbo...al_sheet.pdf Wendelbo...al_sheet.pdf 1 / 6 VISTA- LOUNGE CHAIR By we…" at bounding box center [623, 403] width 285 height 523
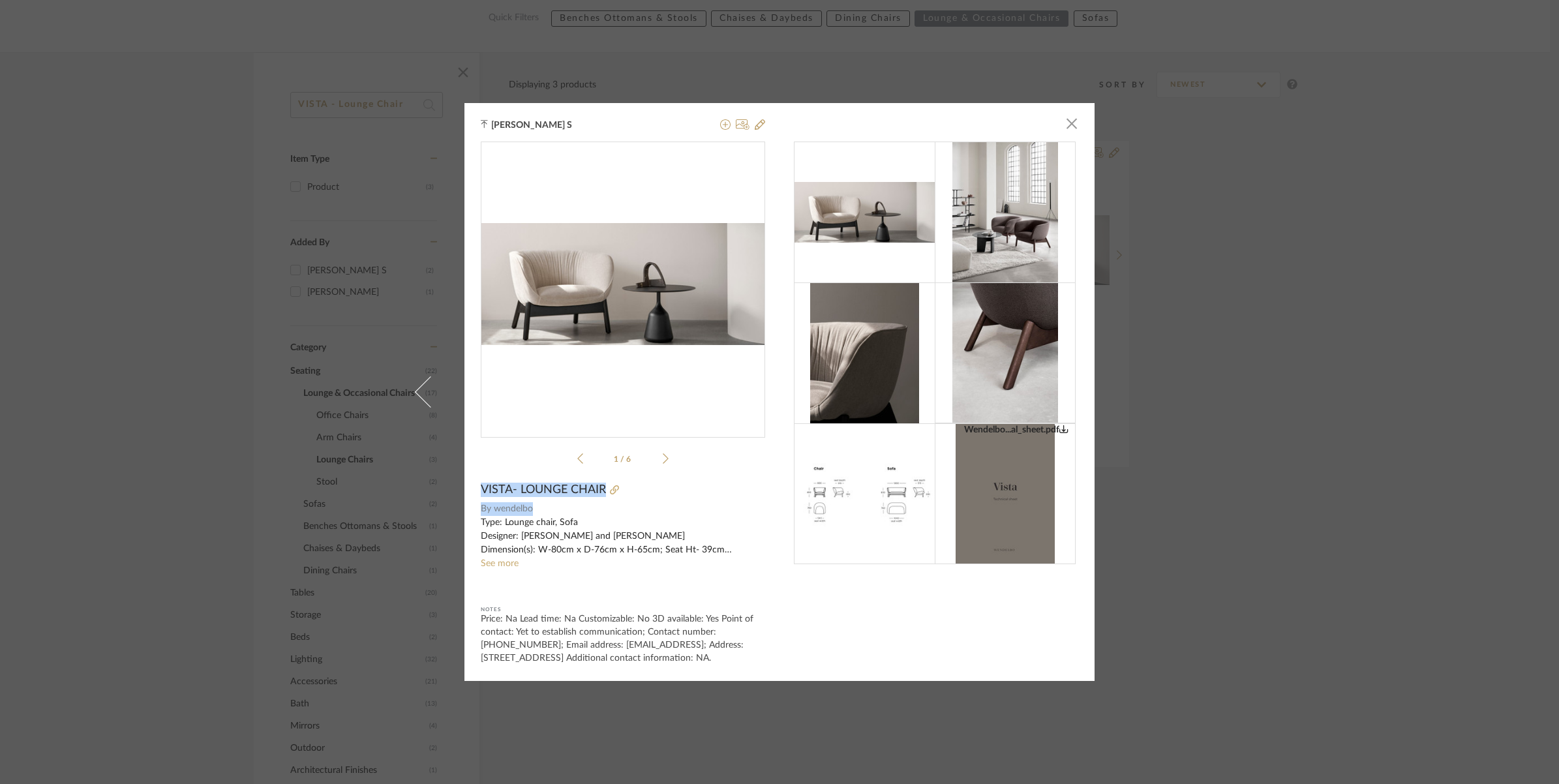
drag, startPoint x: 533, startPoint y: 507, endPoint x: 520, endPoint y: 497, distance: 16.4
click at [246, 375] on div "Munirajan S × Wendelbo...al_sheet.pdf Wendelbo...al_sheet.pdf 1 / 6 VISTA- LOUN…" at bounding box center [779, 392] width 1559 height 784
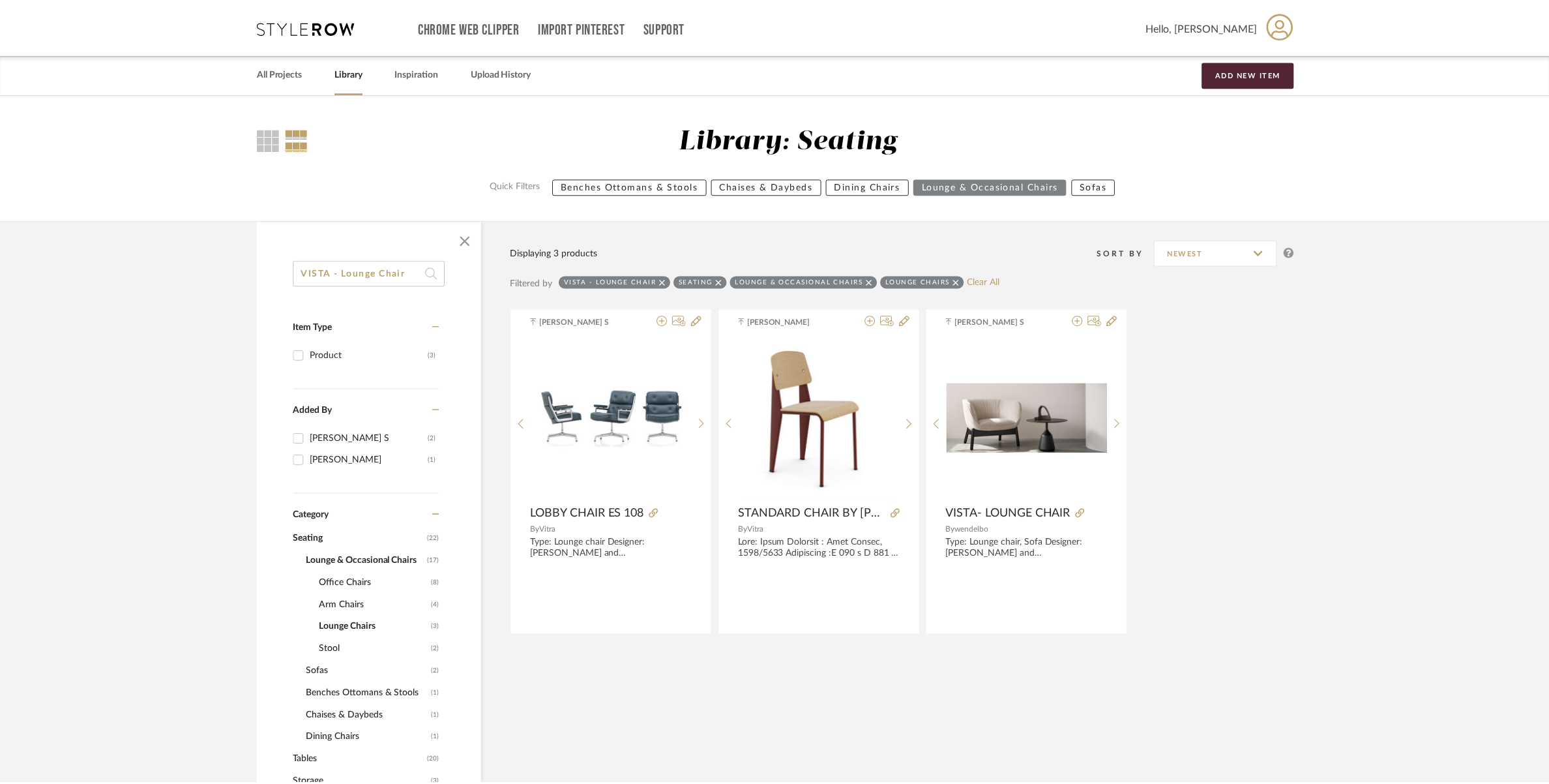
scroll to position [168, 0]
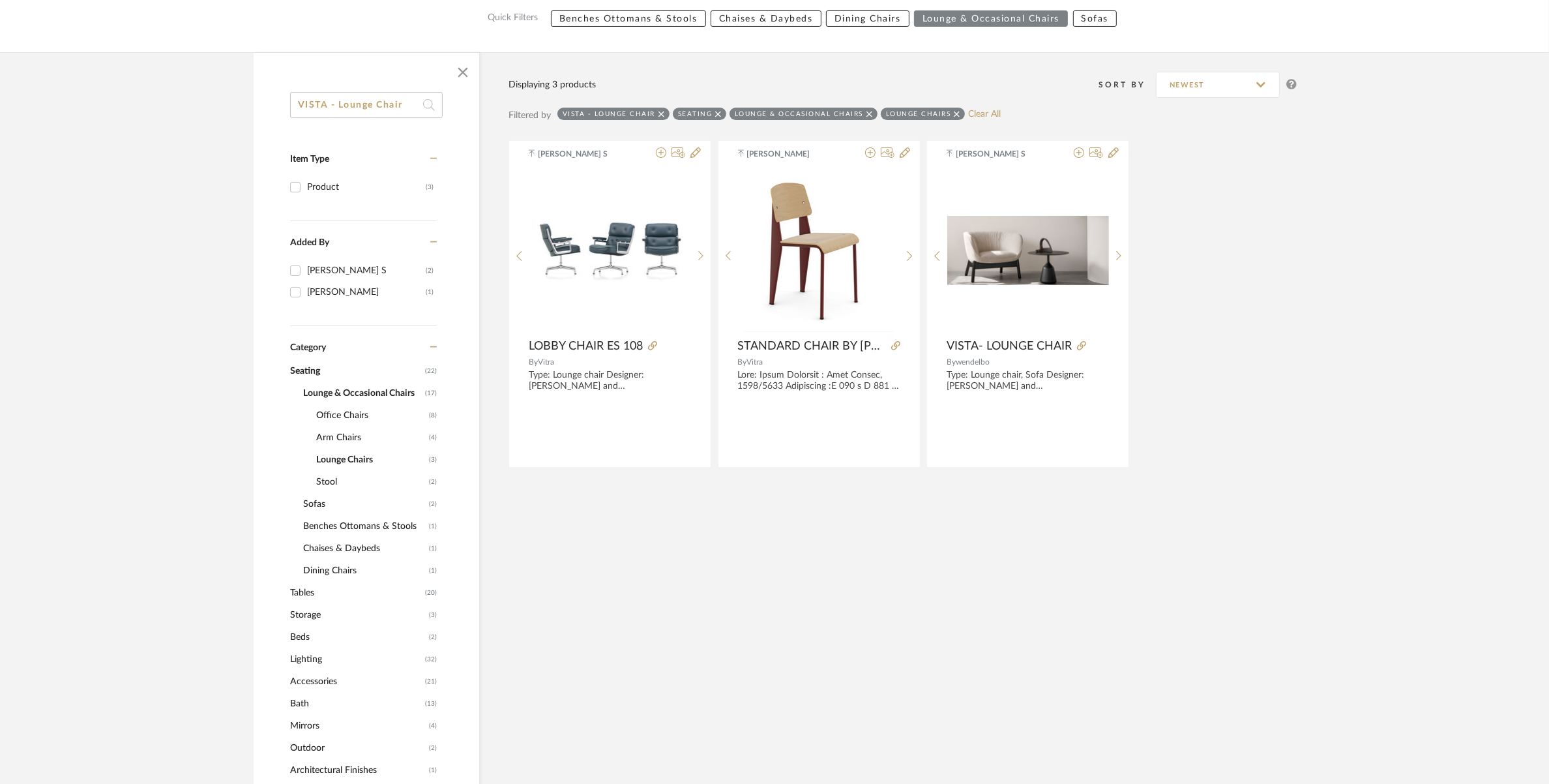
click at [310, 653] on span "Lighting" at bounding box center [356, 659] width 132 height 22
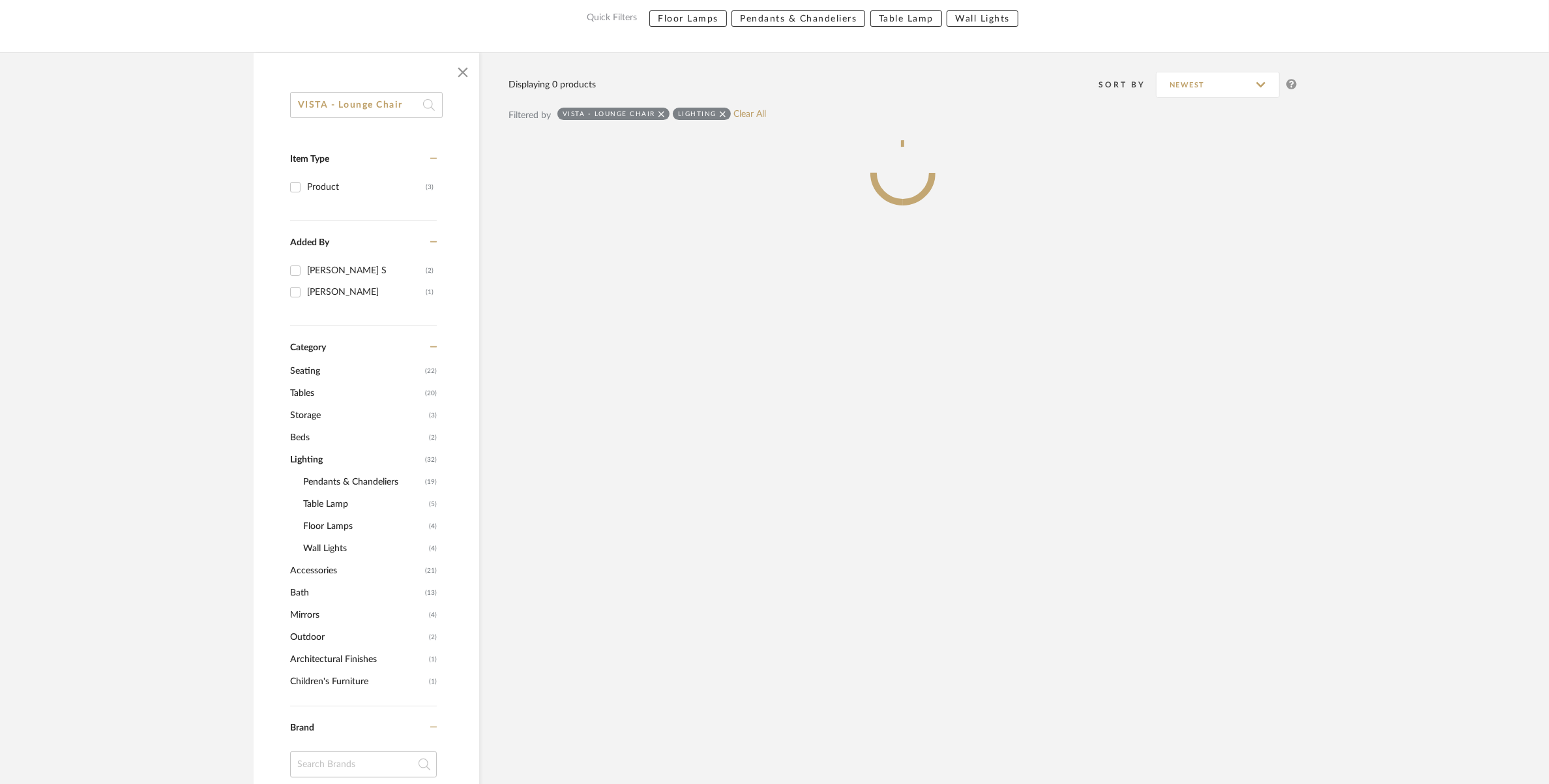
click at [327, 530] on span "Floor Lamps" at bounding box center [365, 526] width 123 height 22
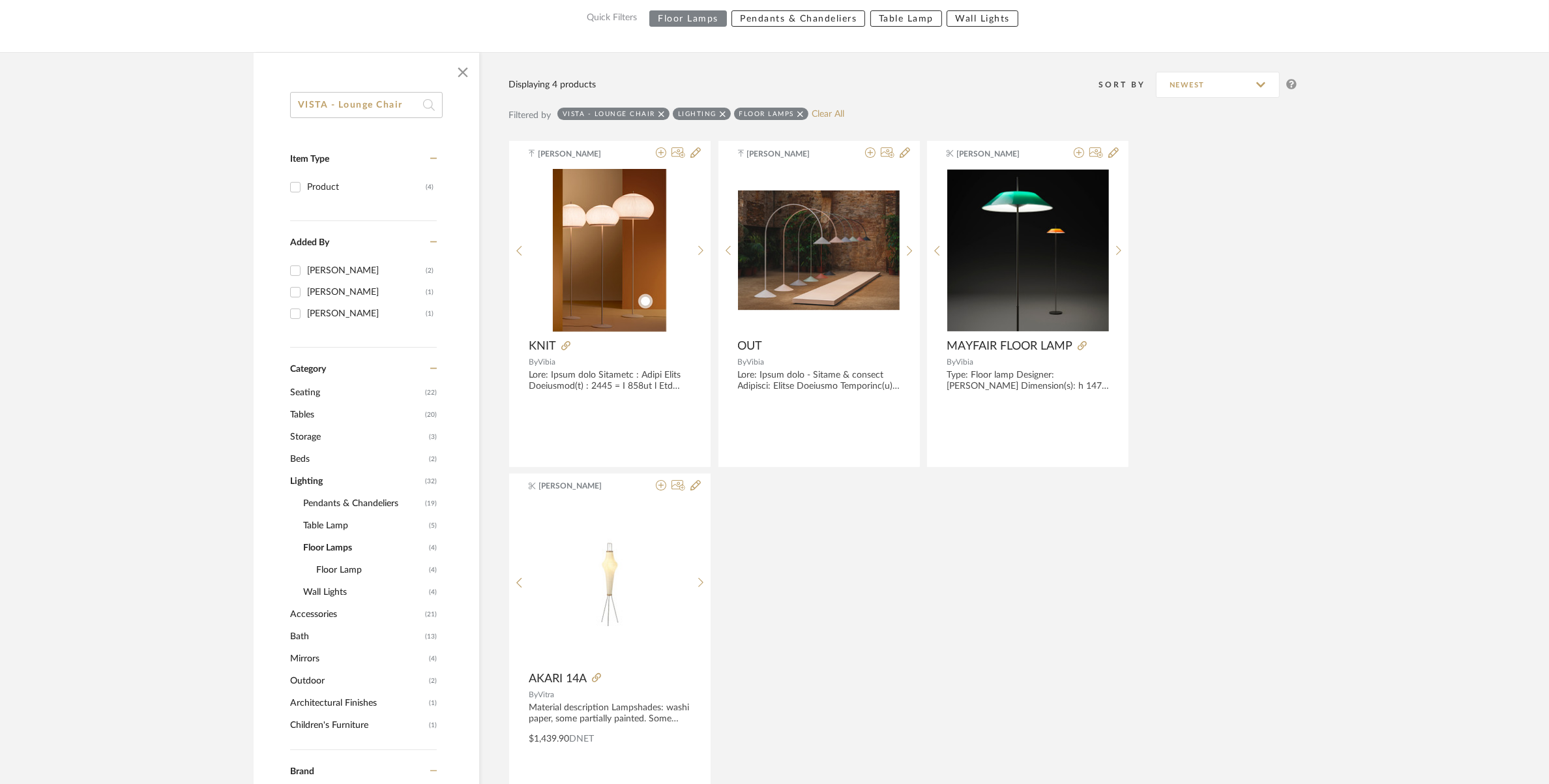
click at [405, 100] on input "VISTA - Lounge Chair" at bounding box center [366, 105] width 153 height 26
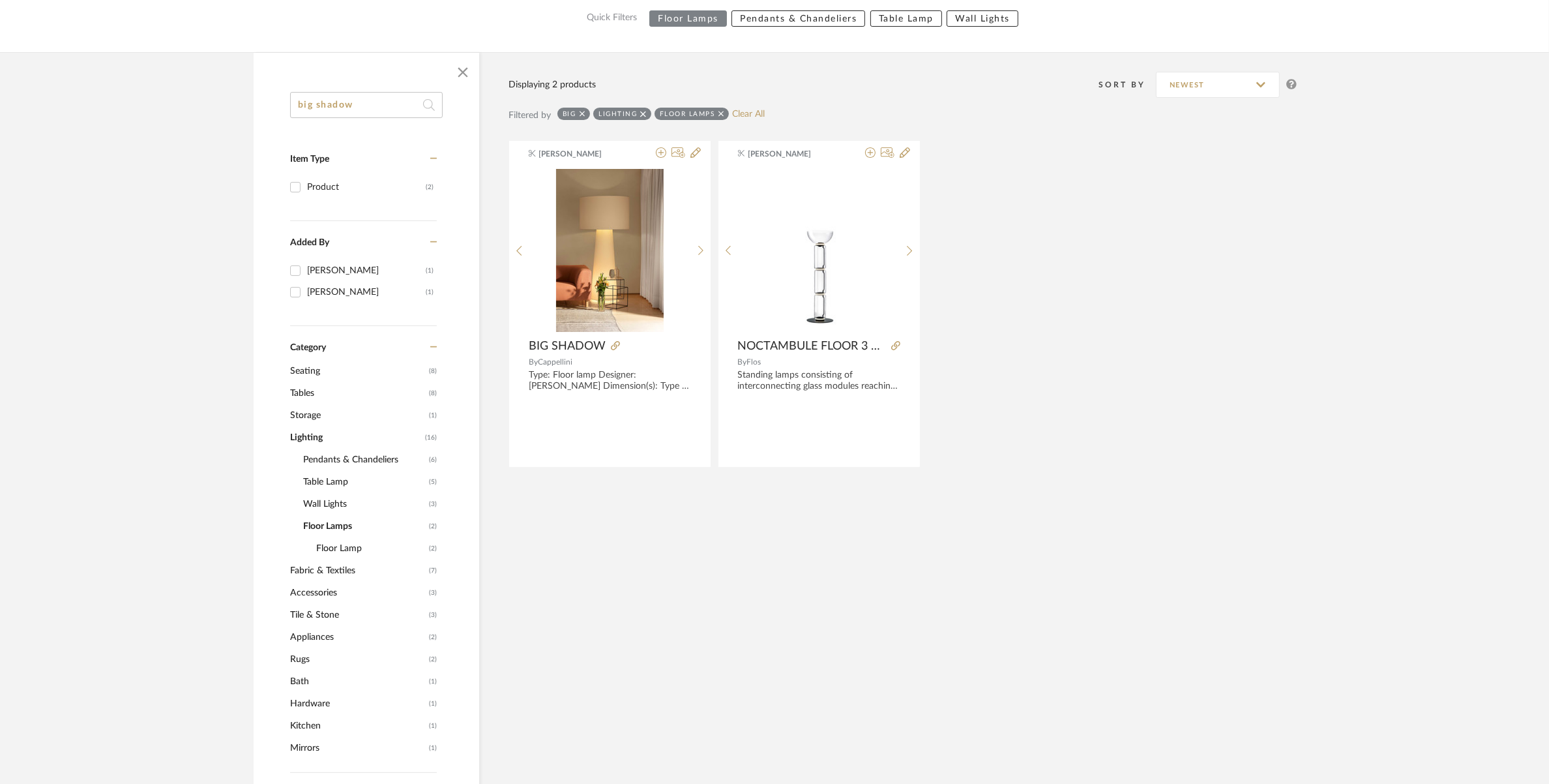
type input "big shadow"
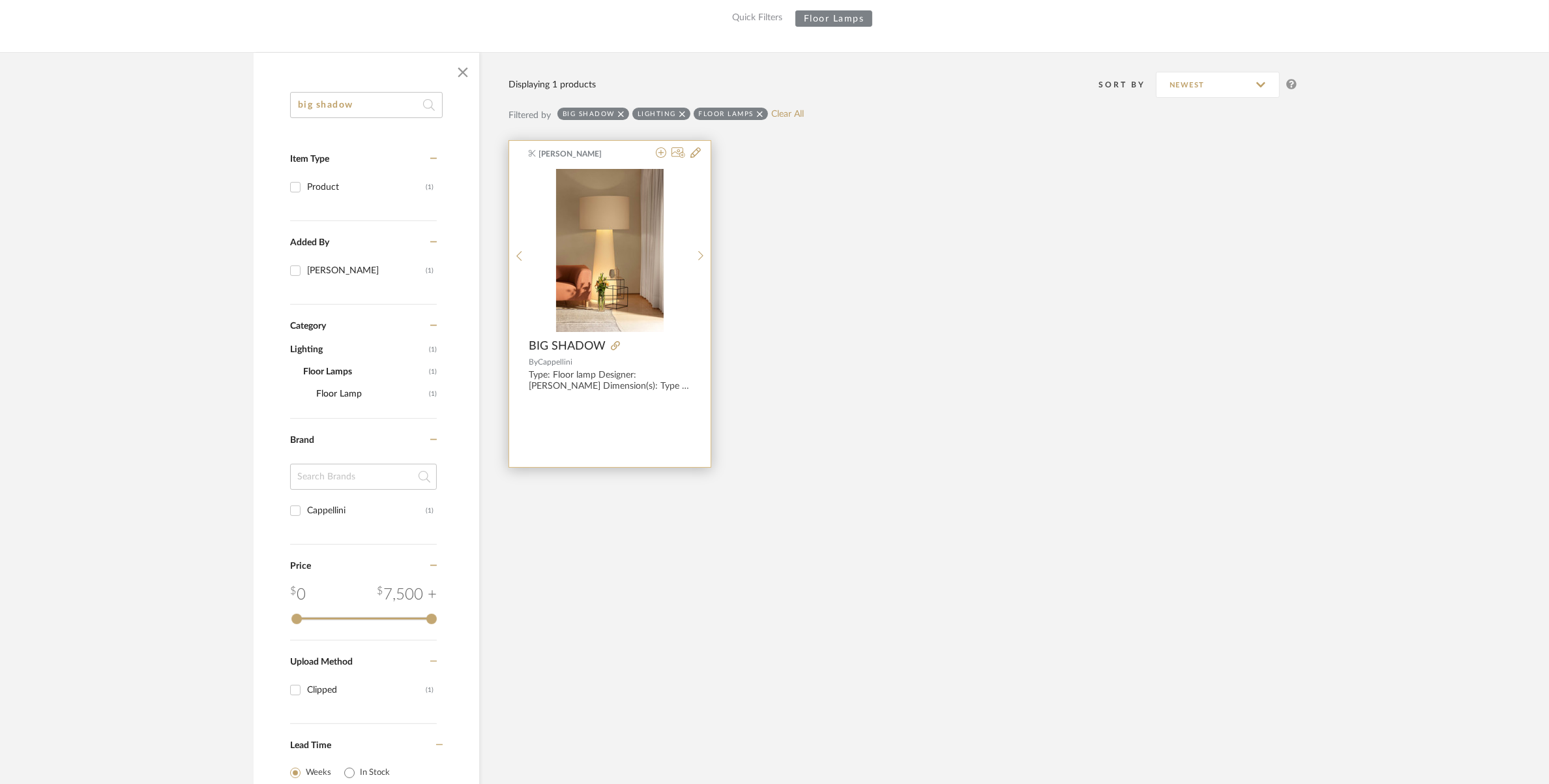
click at [0, 0] on img at bounding box center [0, 0] width 0 height 0
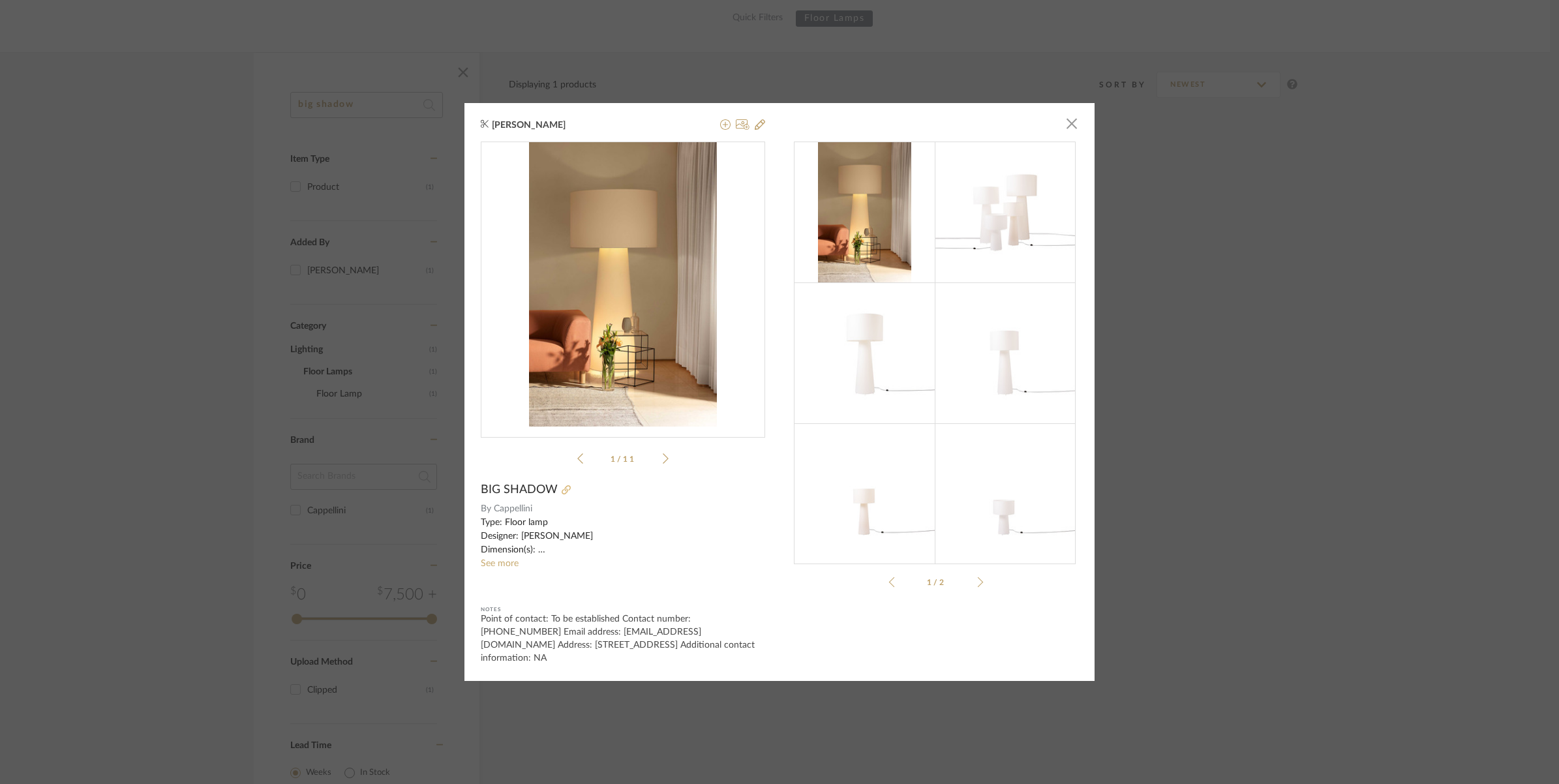
click at [562, 494] on icon at bounding box center [567, 490] width 9 height 9
drag, startPoint x: 531, startPoint y: 517, endPoint x: 478, endPoint y: 497, distance: 56.6
click at [481, 497] on div "professi...ct-sheet.pdf 1 / 11 BIG SHADOW By Cappellini See more Notes Point of…" at bounding box center [623, 403] width 285 height 523
